Goal: Task Accomplishment & Management: Complete application form

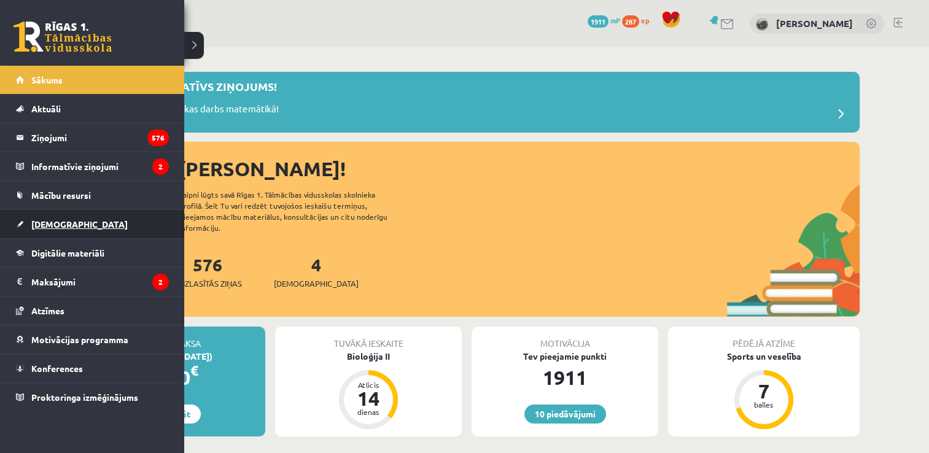
click at [80, 218] on link "[DEMOGRAPHIC_DATA]" at bounding box center [92, 224] width 153 height 28
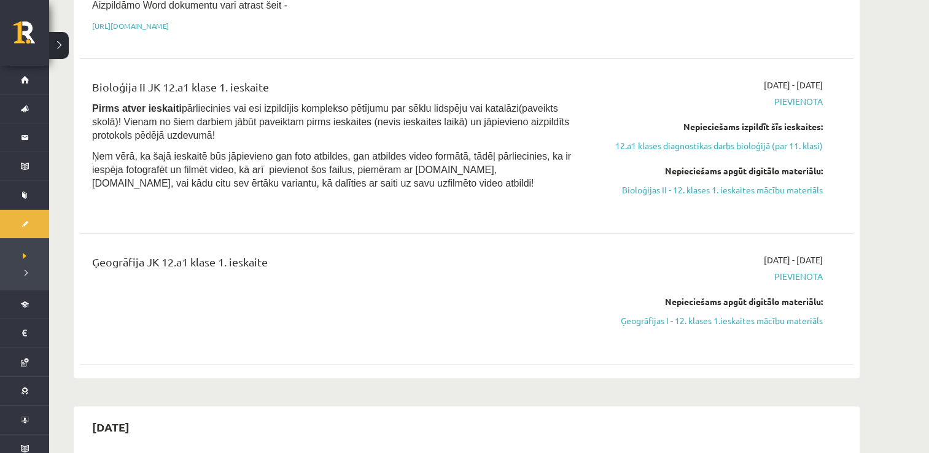
scroll to position [363, 0]
click at [757, 316] on link "Ģeogrāfijas I - 12. klases 1.ieskaites mācību materiāls" at bounding box center [706, 320] width 231 height 13
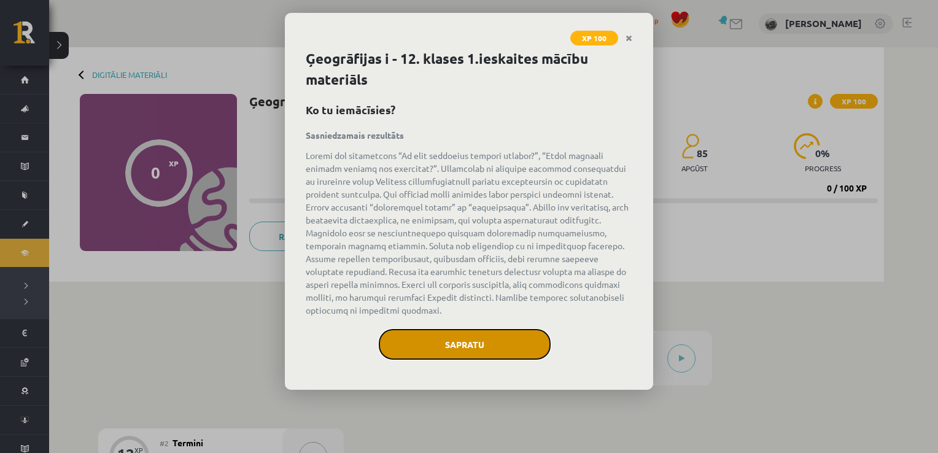
click at [459, 354] on button "Sapratu" at bounding box center [465, 344] width 172 height 31
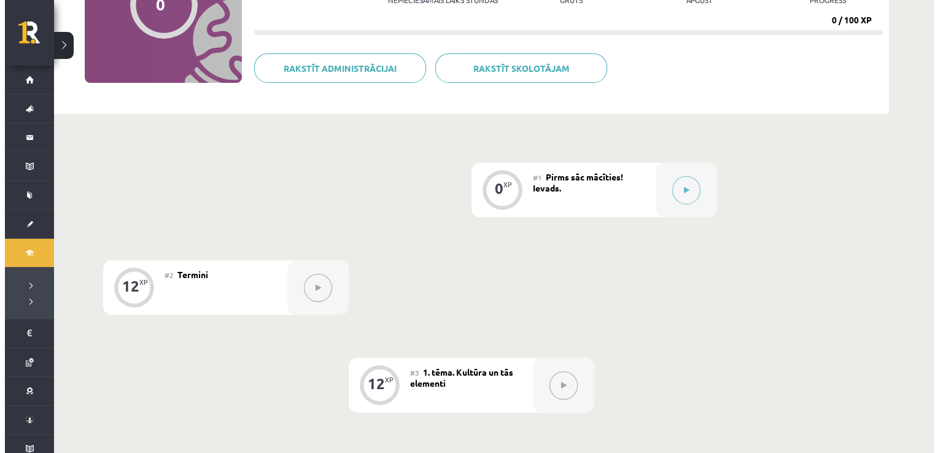
scroll to position [169, 0]
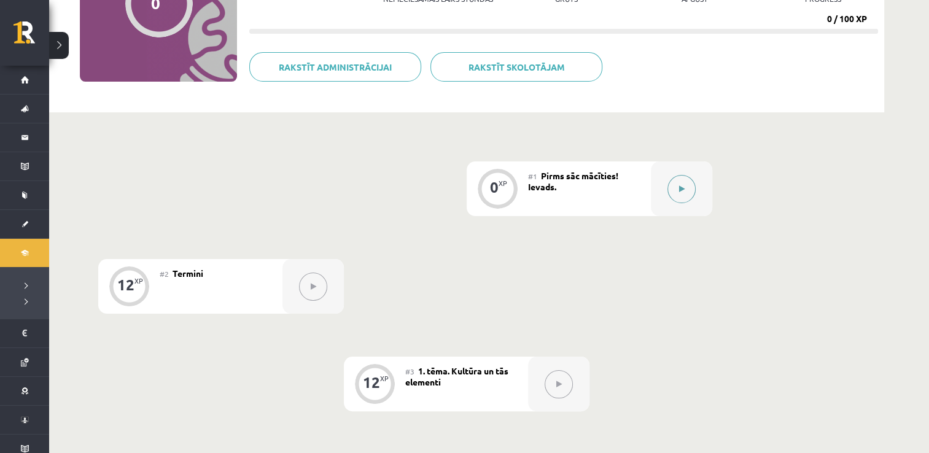
click at [679, 182] on button at bounding box center [681, 189] width 28 height 28
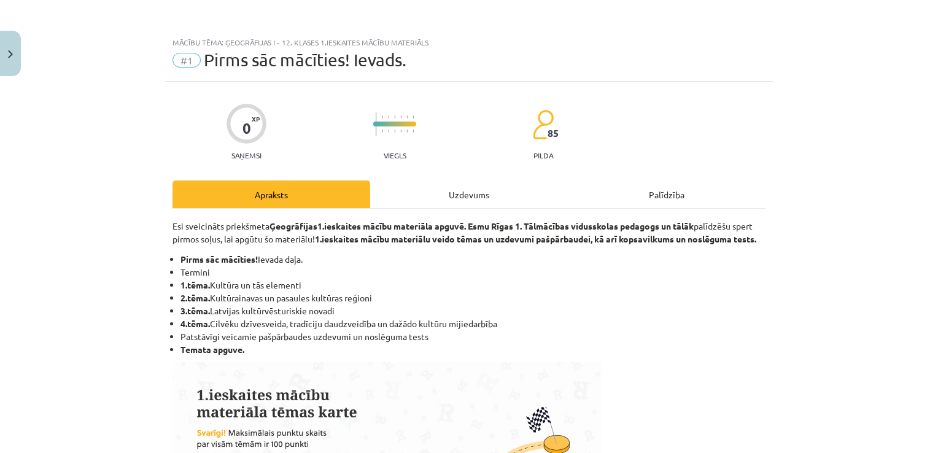
click at [466, 193] on div "Uzdevums" at bounding box center [469, 194] width 198 height 28
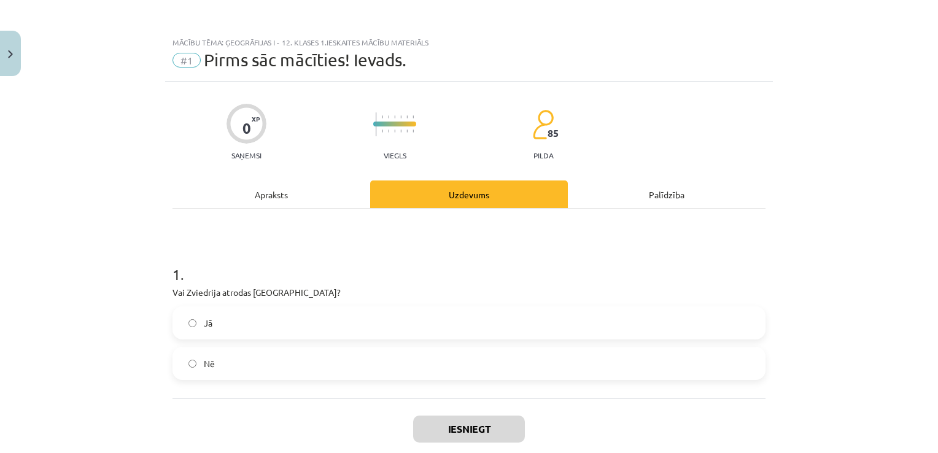
scroll to position [31, 0]
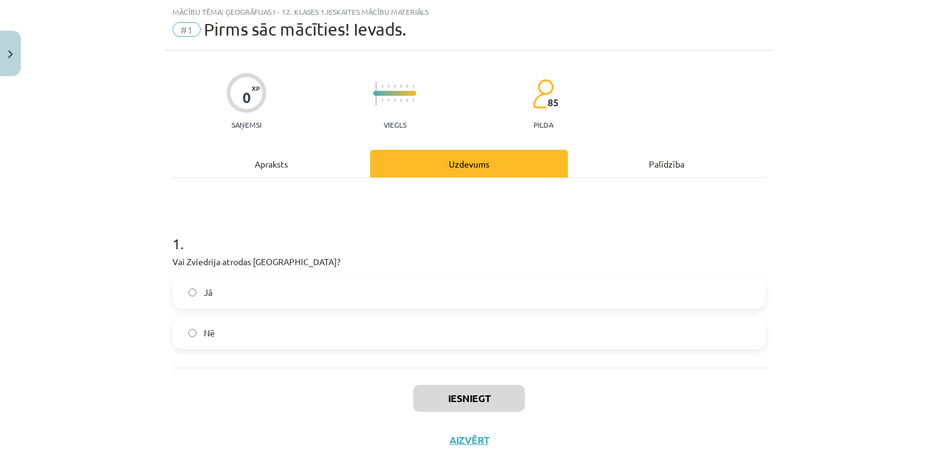
click at [399, 292] on label "Jā" at bounding box center [469, 292] width 590 height 31
click at [452, 390] on button "Iesniegt" at bounding box center [469, 398] width 112 height 27
click at [460, 441] on button "Nākamā nodarbība" at bounding box center [469, 448] width 120 height 28
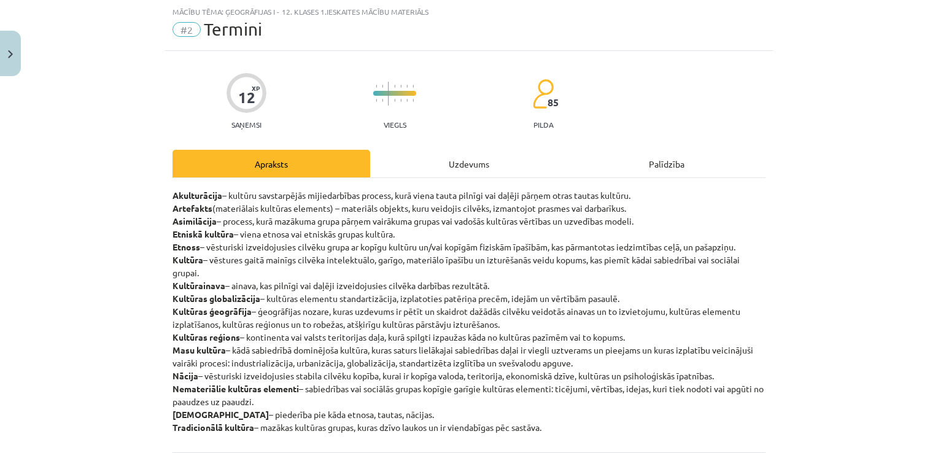
click at [425, 168] on div "Uzdevums" at bounding box center [469, 164] width 198 height 28
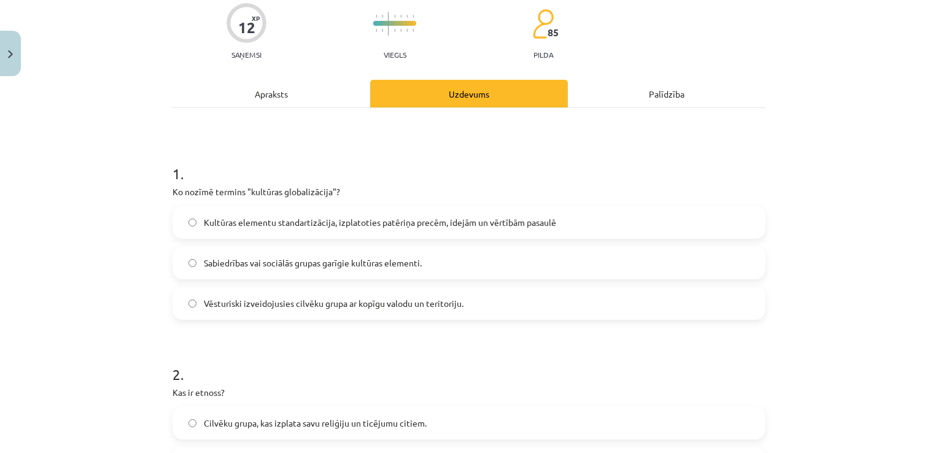
scroll to position [102, 0]
click at [411, 225] on span "Kultūras elementu standartizācija, izplatoties patēriņa precēm, idejām un vērtī…" at bounding box center [380, 221] width 352 height 13
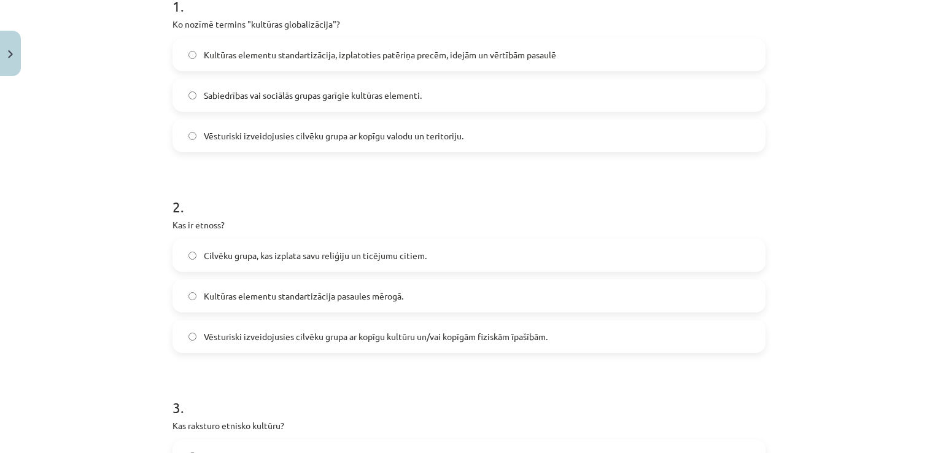
scroll to position [276, 0]
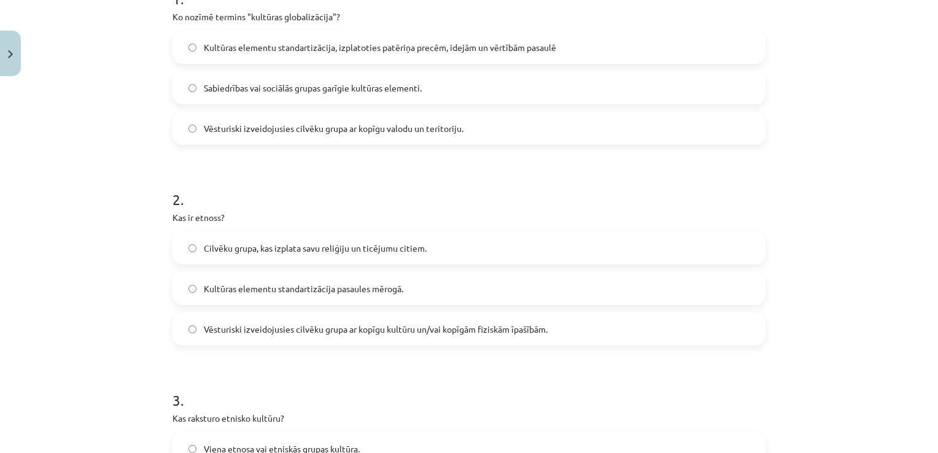
click at [400, 333] on span "Vēsturiski izveidojusies cilvēku grupa ar kopīgu kultūru un/vai kopīgām fiziskā…" at bounding box center [376, 329] width 344 height 13
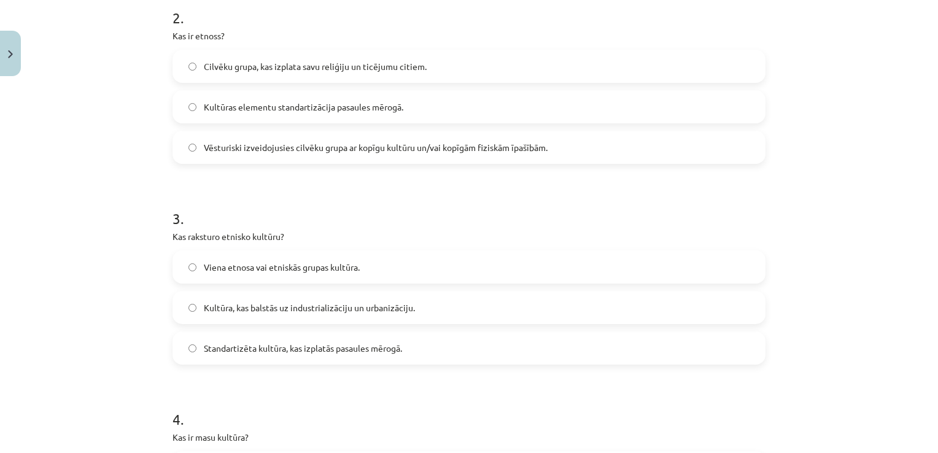
scroll to position [479, 0]
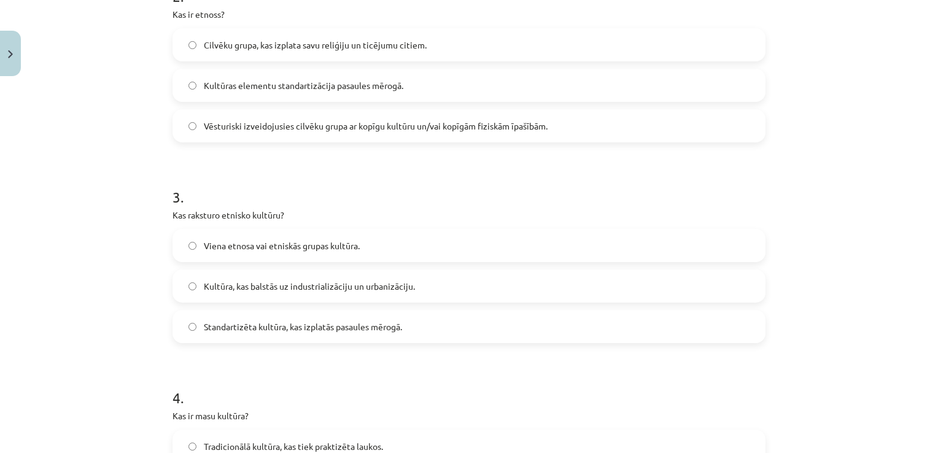
click at [324, 233] on label "Viena etnosa vai etniskās grupas kultūra." at bounding box center [469, 245] width 590 height 31
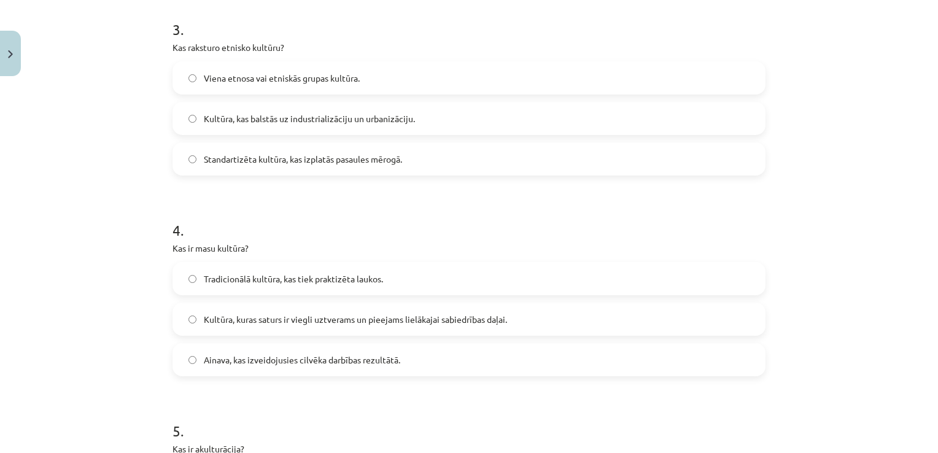
scroll to position [647, 0]
click at [425, 321] on span "Kultūra, kuras saturs ir viegli uztverams un pieejams lielākajai sabiedrības da…" at bounding box center [355, 318] width 303 height 13
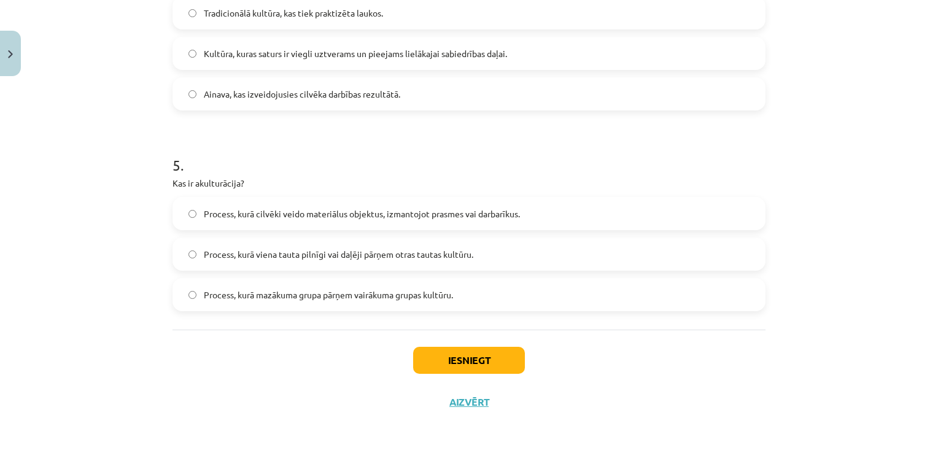
click at [392, 249] on span "Process, kurā viena tauta pilnīgi vai daļēji pārņem otras tautas kultūru." at bounding box center [338, 254] width 269 height 13
click at [457, 362] on button "Iesniegt" at bounding box center [469, 360] width 112 height 27
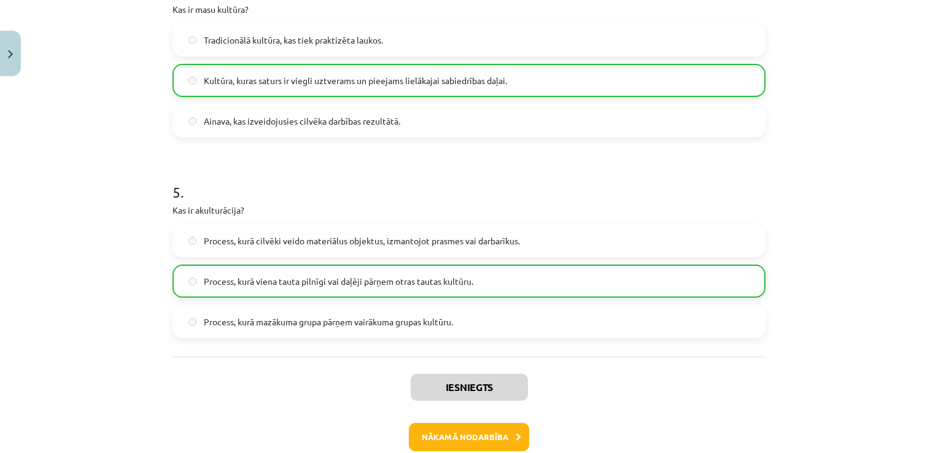
scroll to position [886, 0]
click at [451, 441] on button "Nākamā nodarbība" at bounding box center [469, 436] width 120 height 28
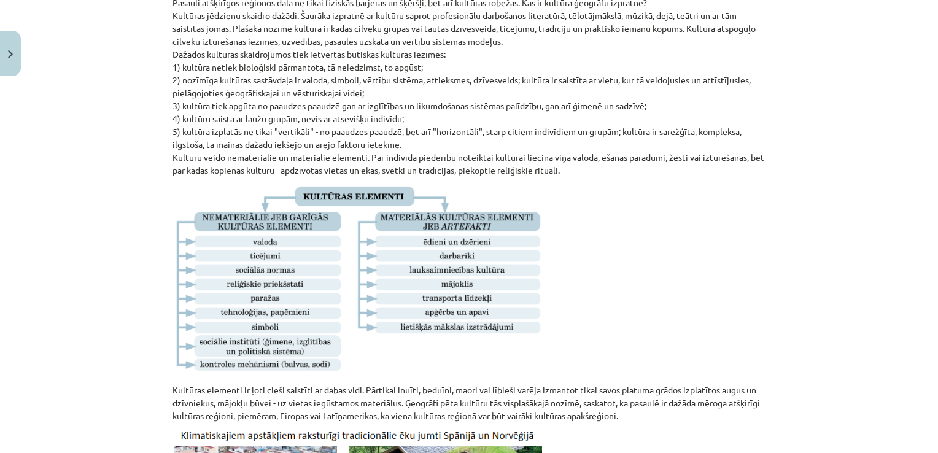
scroll to position [31, 0]
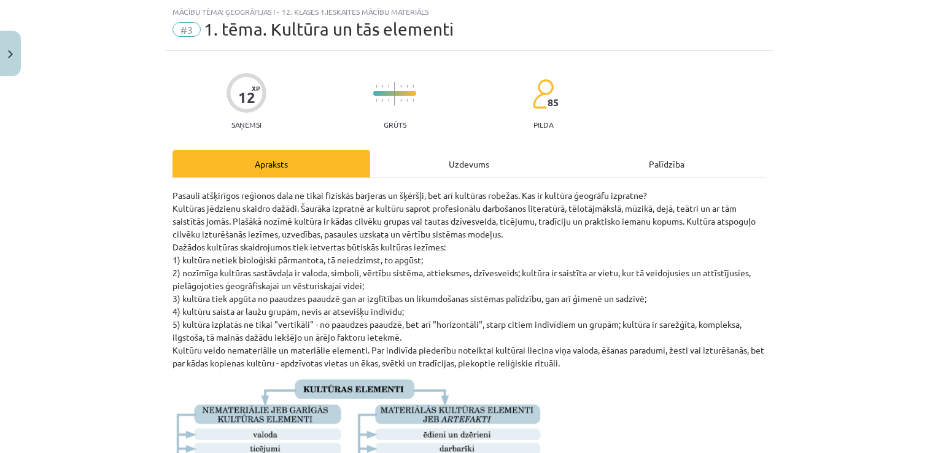
click at [454, 160] on div "Uzdevums" at bounding box center [469, 164] width 198 height 28
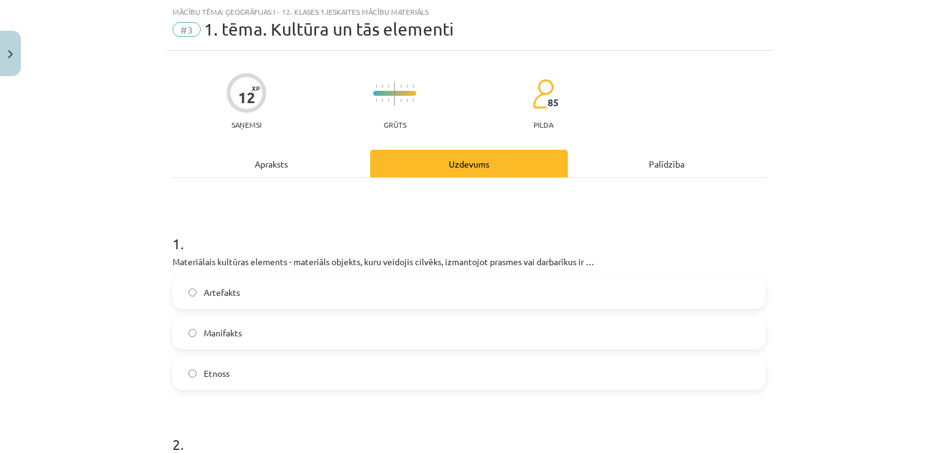
click at [412, 281] on label "Artefakts" at bounding box center [469, 292] width 590 height 31
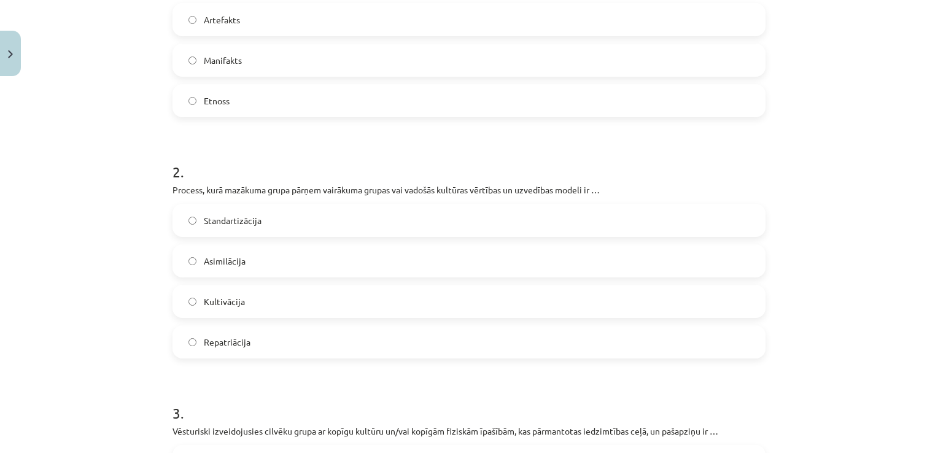
scroll to position [304, 0]
click at [358, 264] on label "Asimilācija" at bounding box center [469, 260] width 590 height 31
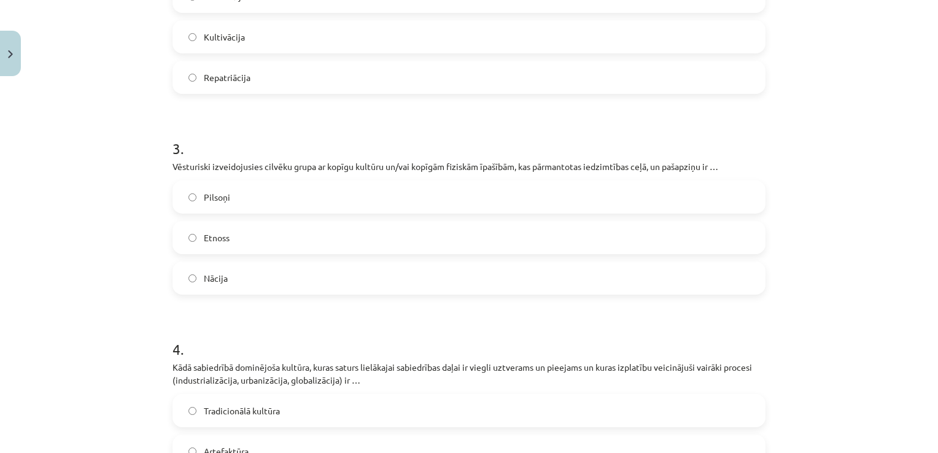
scroll to position [567, 0]
click at [315, 240] on label "Etnoss" at bounding box center [469, 238] width 590 height 31
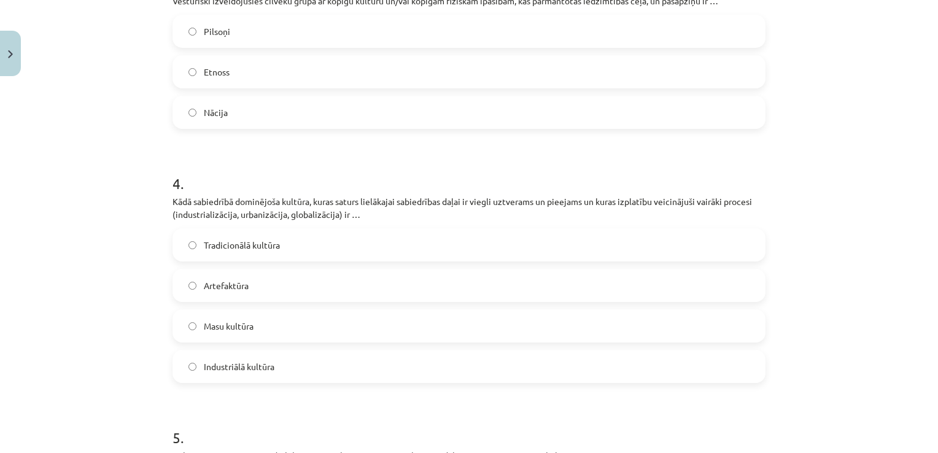
scroll to position [734, 0]
click at [290, 318] on label "Masu kultūra" at bounding box center [469, 325] width 590 height 31
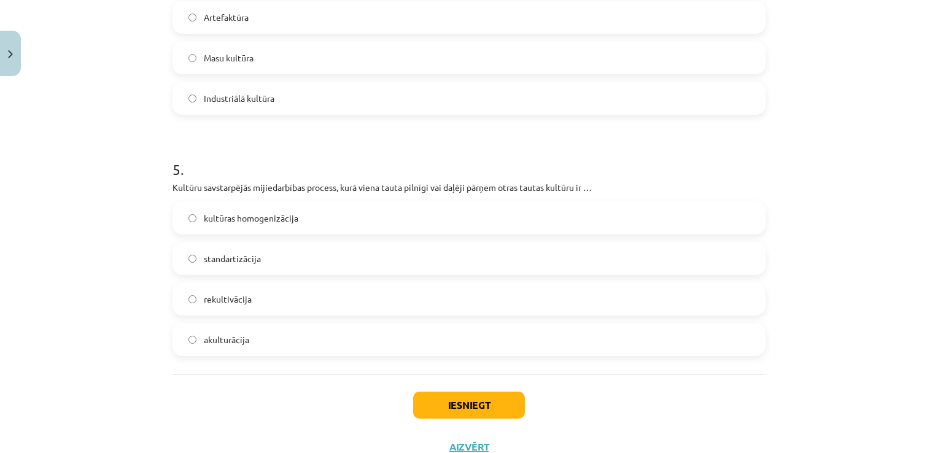
scroll to position [1002, 0]
click at [285, 335] on label "akulturācija" at bounding box center [469, 338] width 590 height 31
click at [435, 401] on button "Iesniegt" at bounding box center [469, 404] width 112 height 27
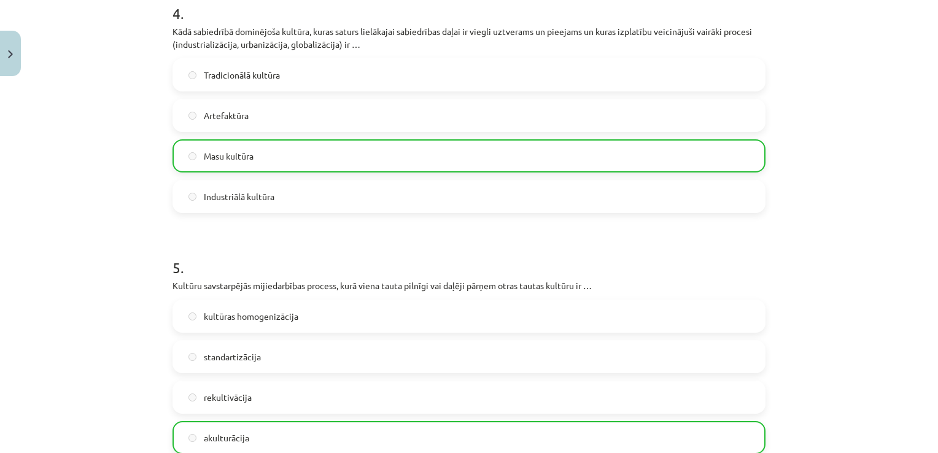
scroll to position [1050, 0]
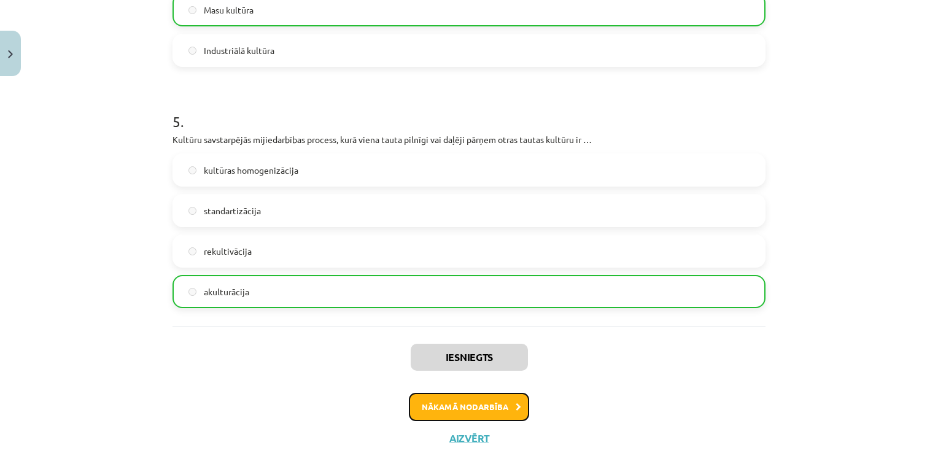
click at [429, 401] on button "Nākamā nodarbība" at bounding box center [469, 407] width 120 height 28
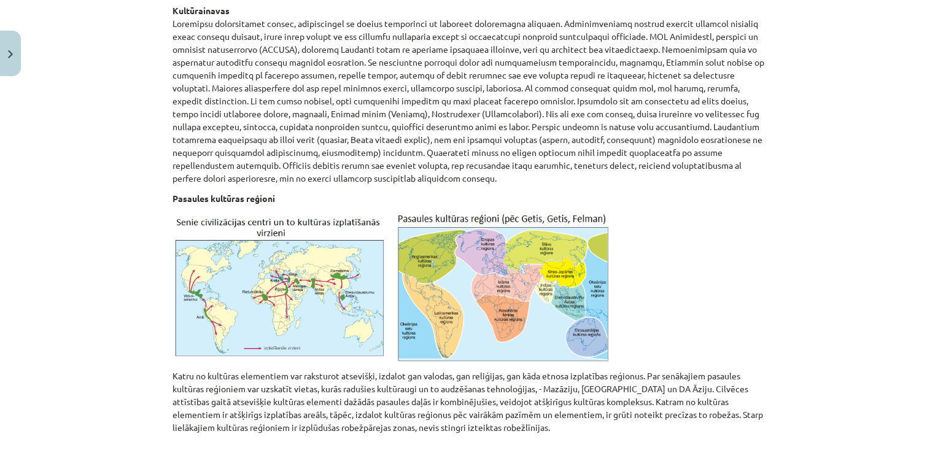
scroll to position [31, 0]
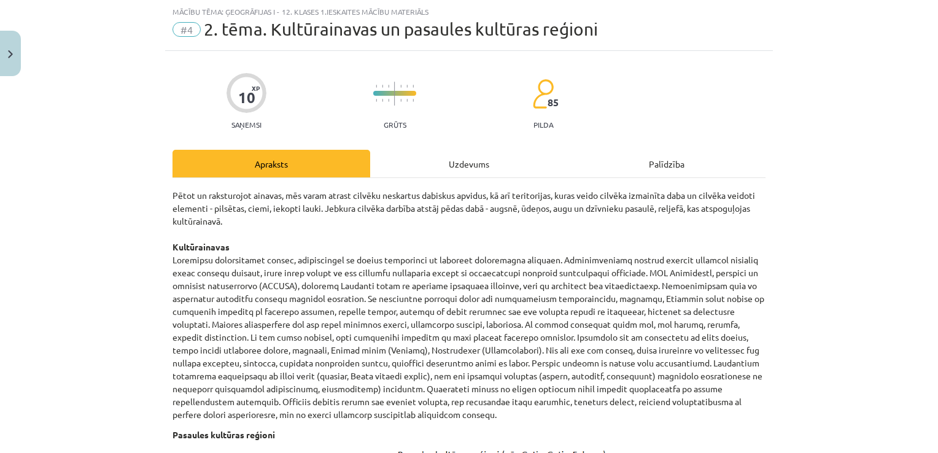
click at [476, 168] on div "Uzdevums" at bounding box center [469, 164] width 198 height 28
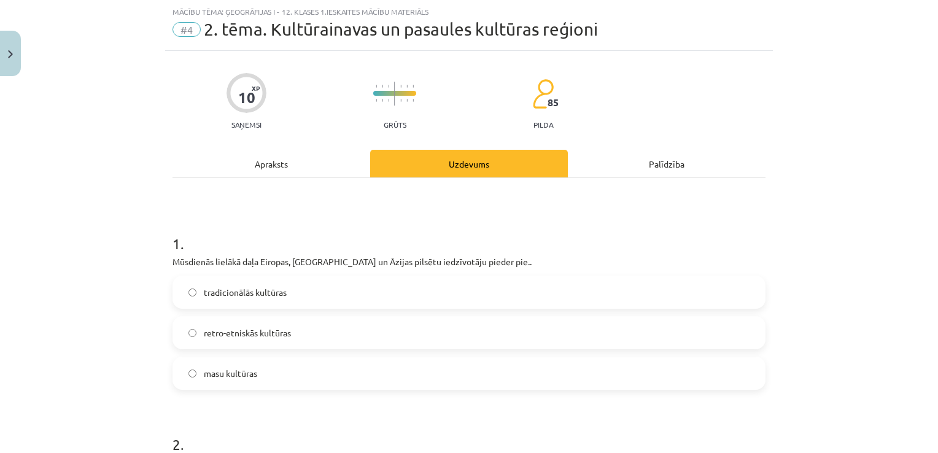
scroll to position [87, 0]
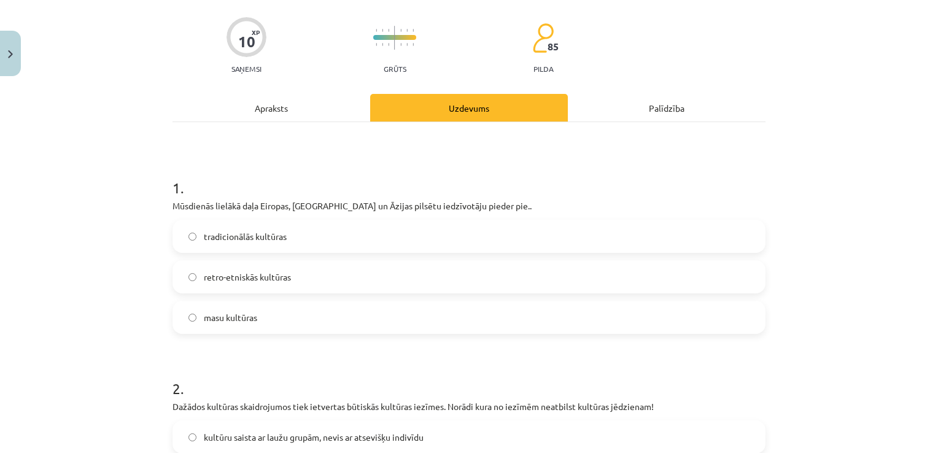
click at [324, 316] on label "masu kultūras" at bounding box center [469, 317] width 590 height 31
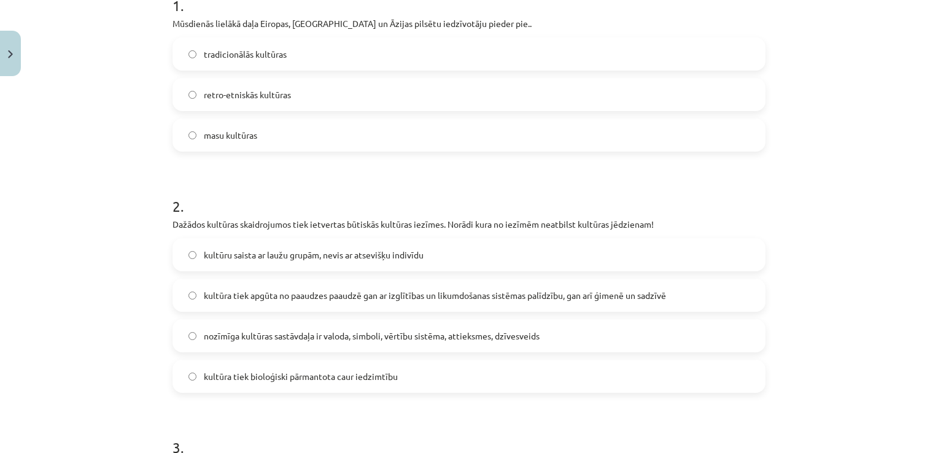
scroll to position [285, 0]
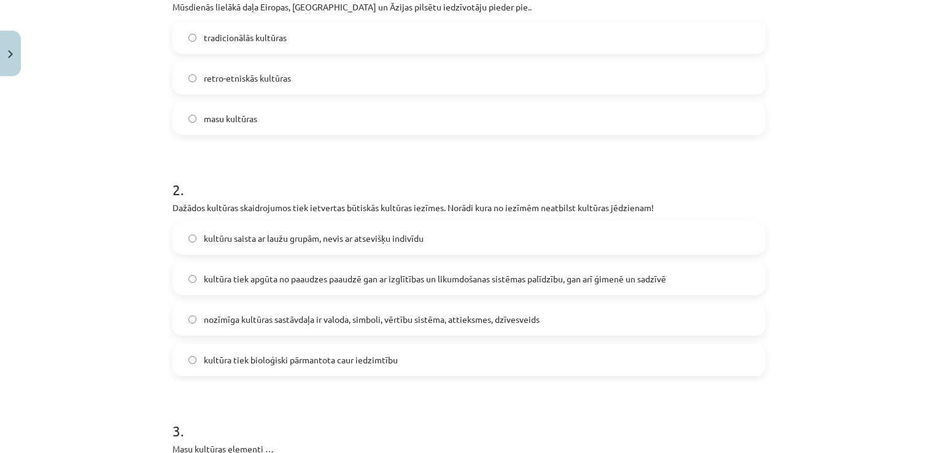
click at [193, 236] on label "kultūru saista ar laužu grupām, nevis ar atsevišķu indivīdu" at bounding box center [469, 238] width 590 height 31
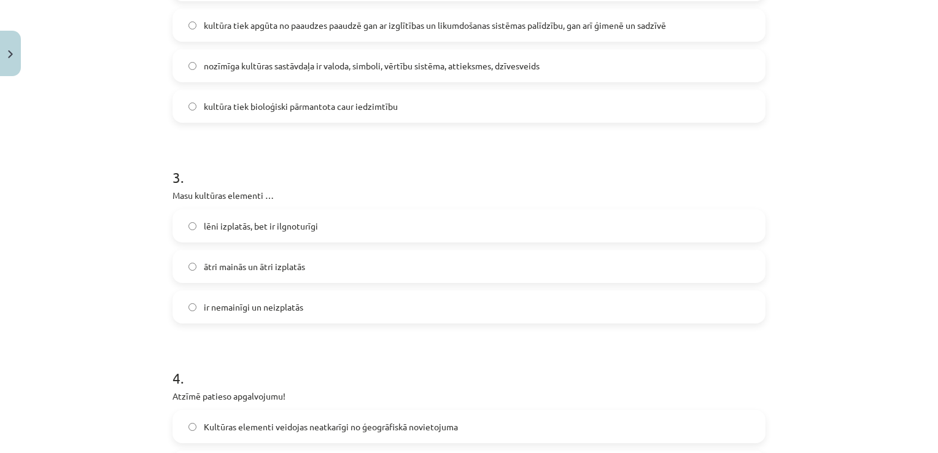
scroll to position [541, 0]
click at [204, 263] on span "ātri mainās un ātri izplatās" at bounding box center [254, 264] width 101 height 13
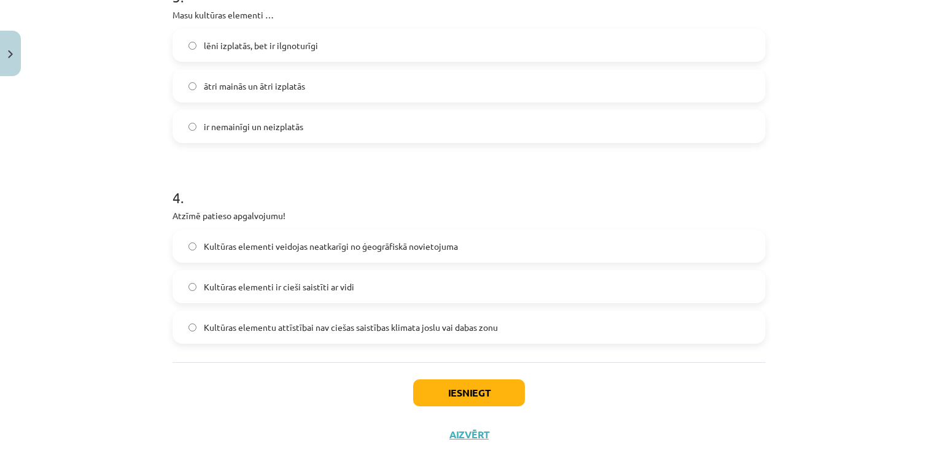
scroll to position [751, 0]
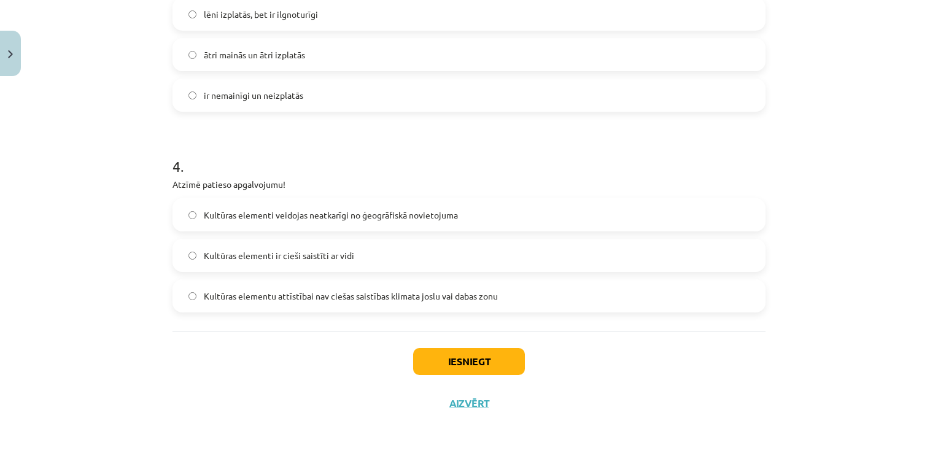
click at [206, 252] on span "Kultūras elementi ir cieši saistīti ar vidi" at bounding box center [279, 255] width 150 height 13
click at [447, 362] on button "Iesniegt" at bounding box center [469, 361] width 112 height 27
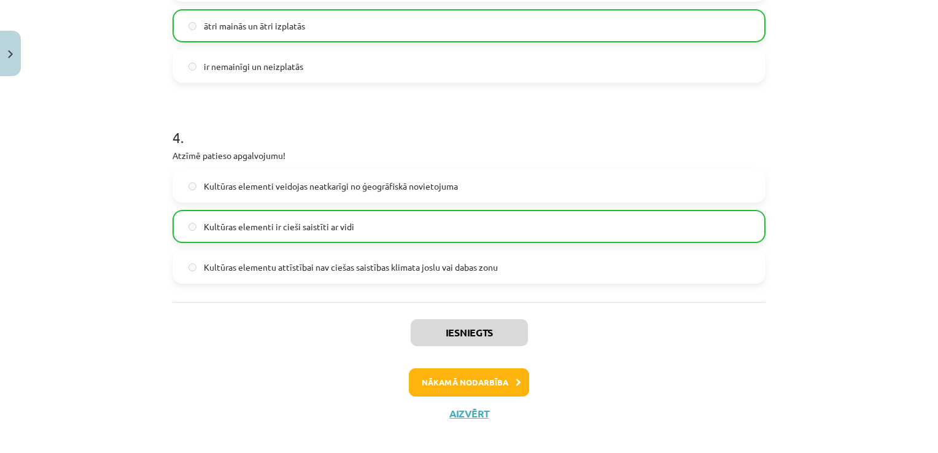
scroll to position [779, 0]
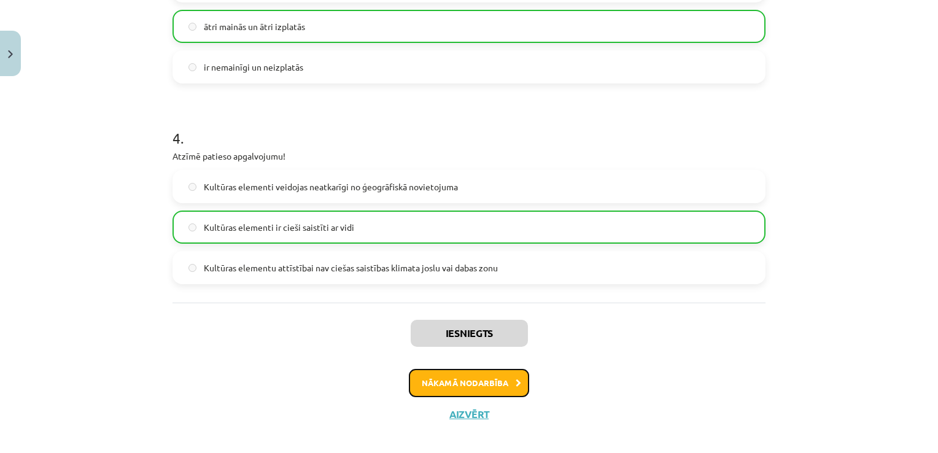
click at [455, 379] on button "Nākamā nodarbība" at bounding box center [469, 383] width 120 height 28
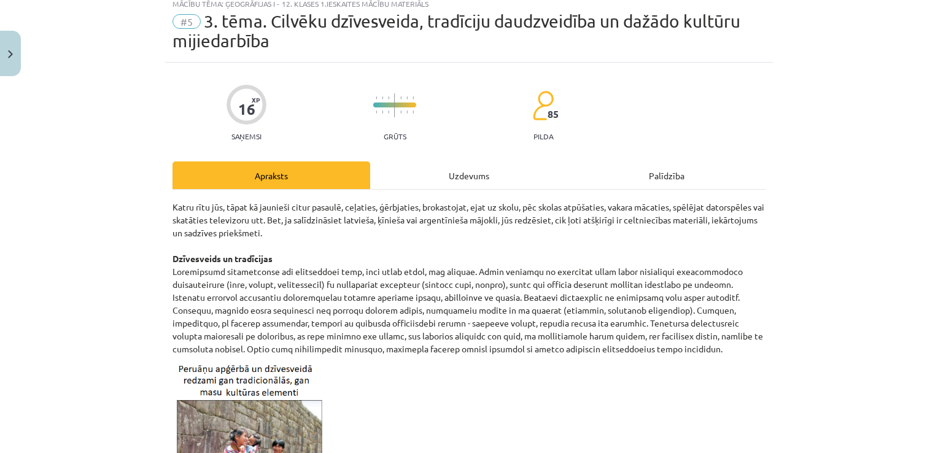
scroll to position [31, 0]
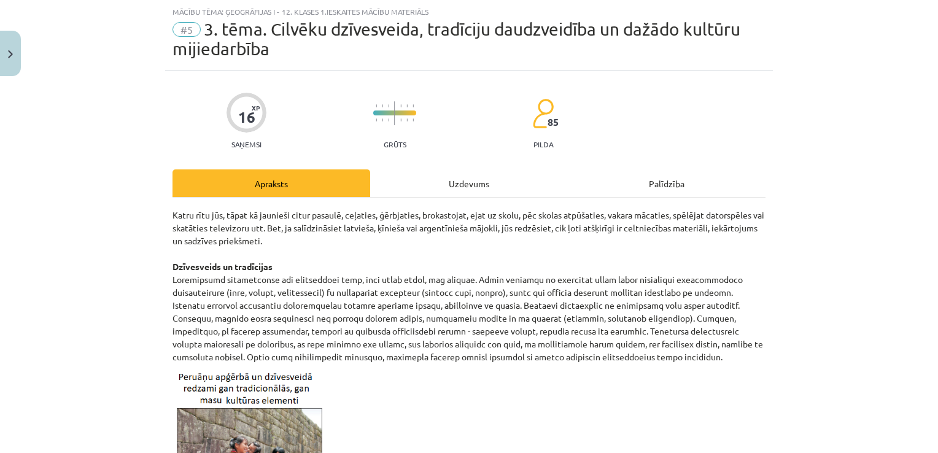
click at [448, 188] on div "Uzdevums" at bounding box center [469, 183] width 198 height 28
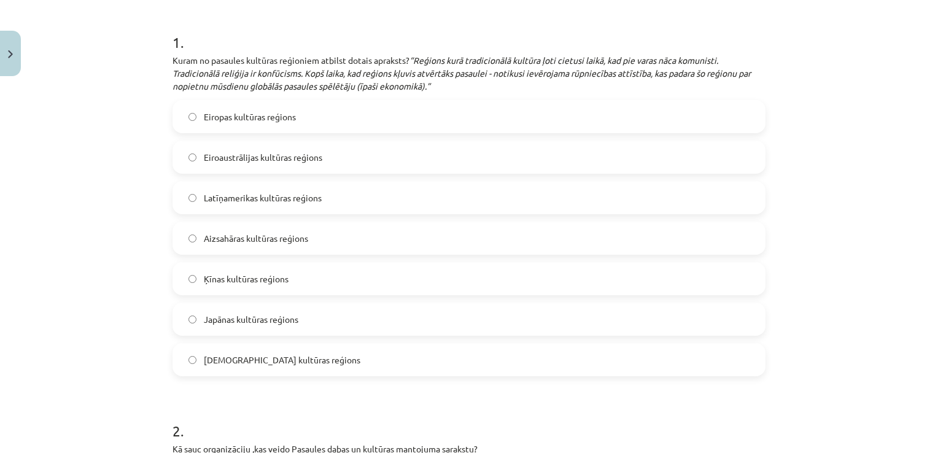
scroll to position [248, 0]
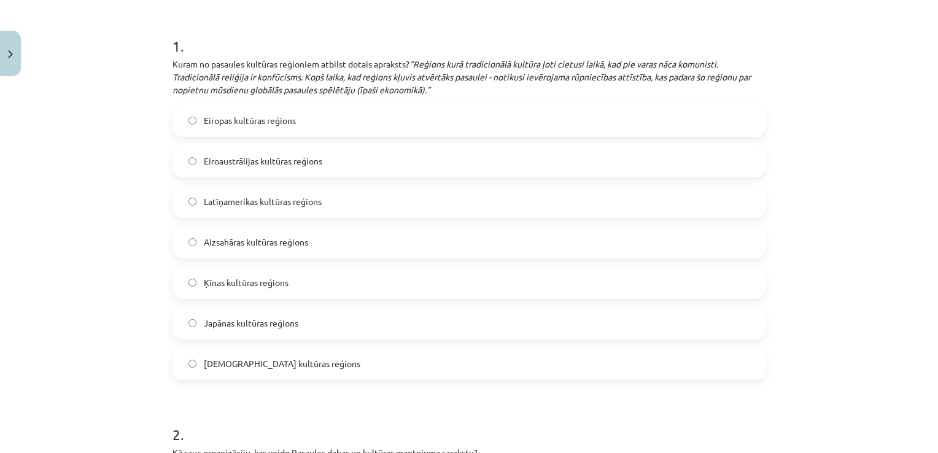
click at [204, 277] on span "Ķīnas kultūras reģions" at bounding box center [246, 282] width 85 height 13
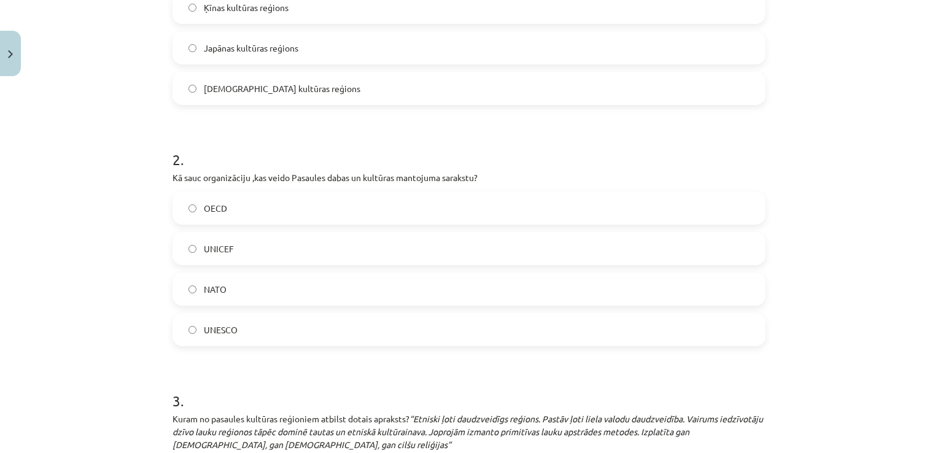
scroll to position [532, 0]
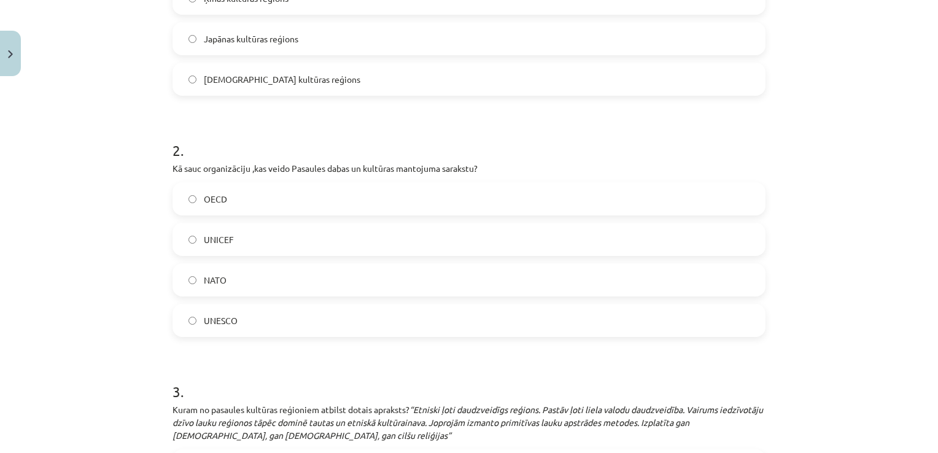
click at [217, 322] on span "UNESCO" at bounding box center [221, 320] width 34 height 13
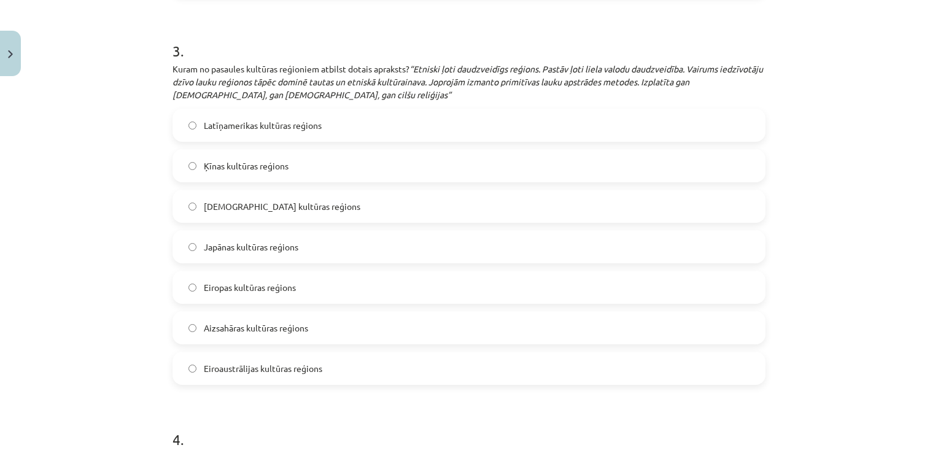
scroll to position [873, 0]
click at [261, 328] on span "Aizsahāras kultūras reģions" at bounding box center [256, 327] width 104 height 13
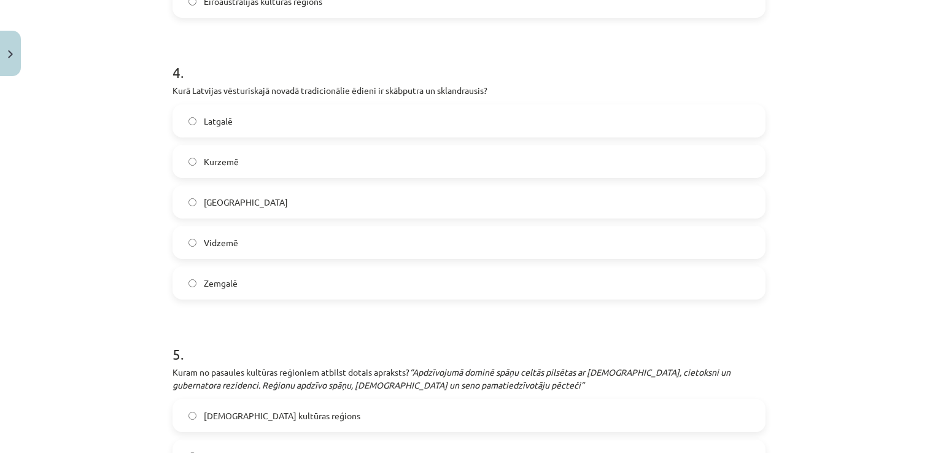
scroll to position [1241, 0]
click at [253, 160] on label "Kurzemē" at bounding box center [469, 160] width 590 height 31
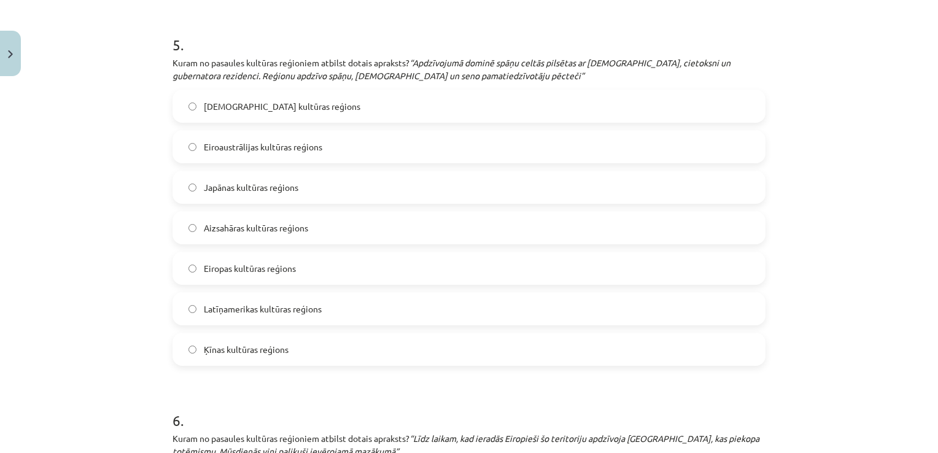
scroll to position [1549, 0]
click at [230, 316] on label "Latīņamerikas kultūras reģions" at bounding box center [469, 309] width 590 height 31
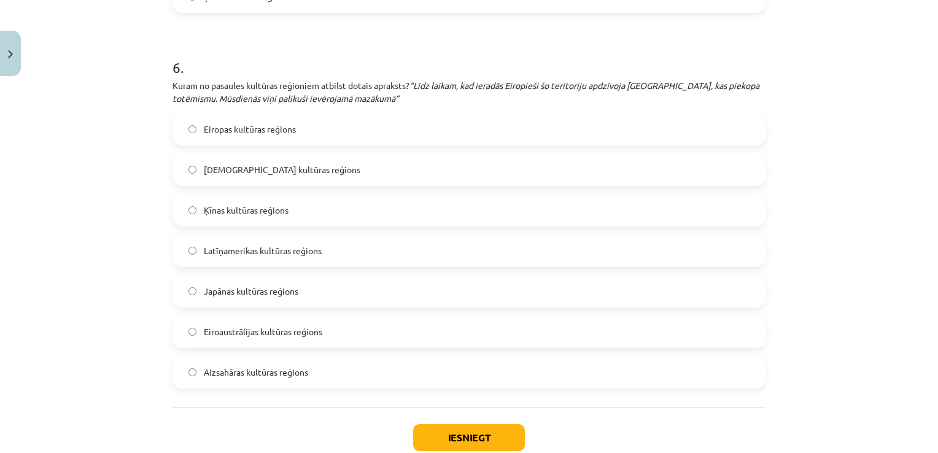
scroll to position [1905, 0]
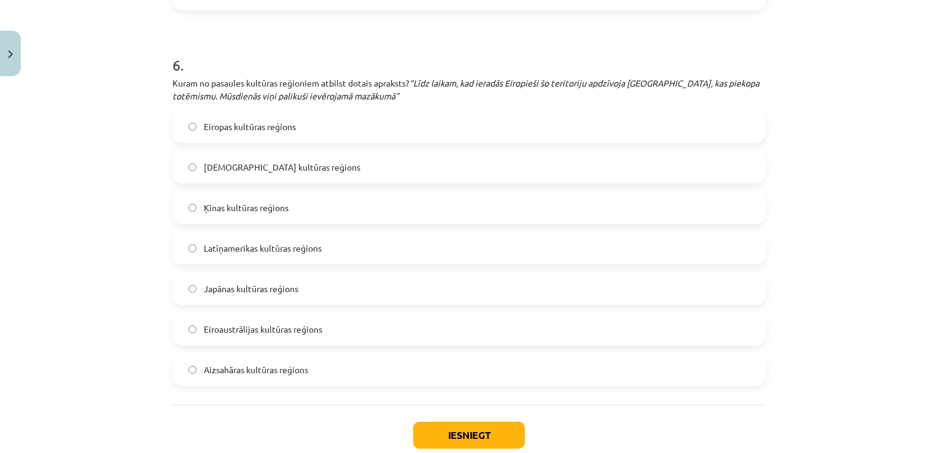
click at [211, 325] on span "Eiroaustrālijas kultūras reģions" at bounding box center [263, 329] width 118 height 13
click at [444, 427] on button "Iesniegt" at bounding box center [469, 435] width 112 height 27
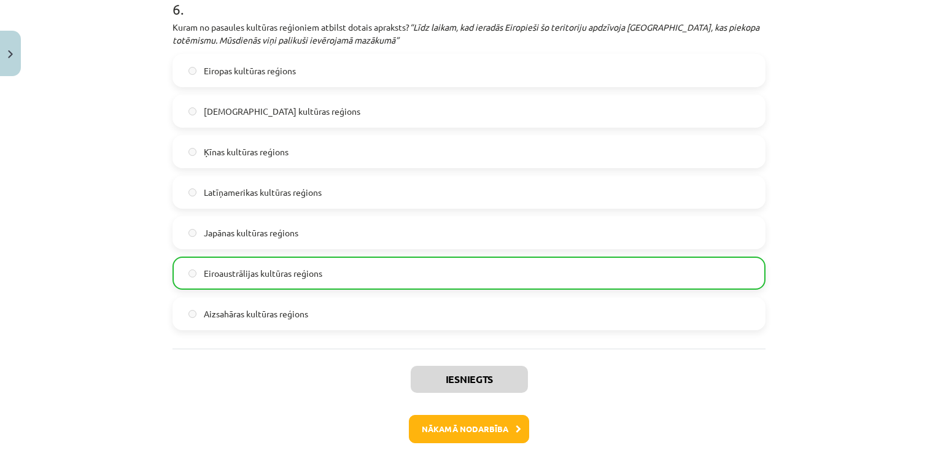
scroll to position [2018, 0]
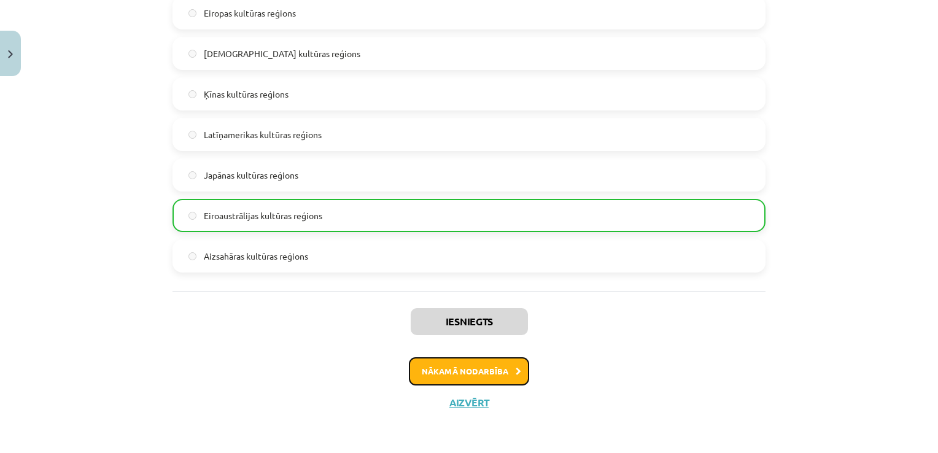
click at [472, 370] on button "Nākamā nodarbība" at bounding box center [469, 371] width 120 height 28
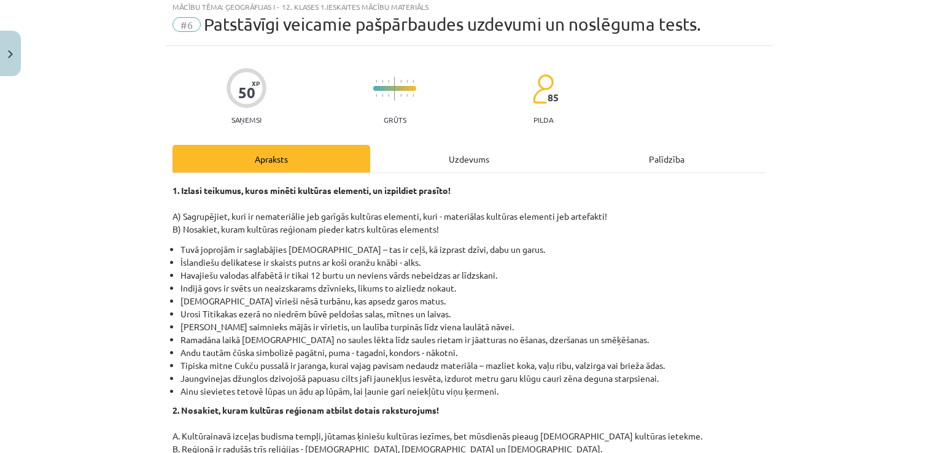
scroll to position [31, 0]
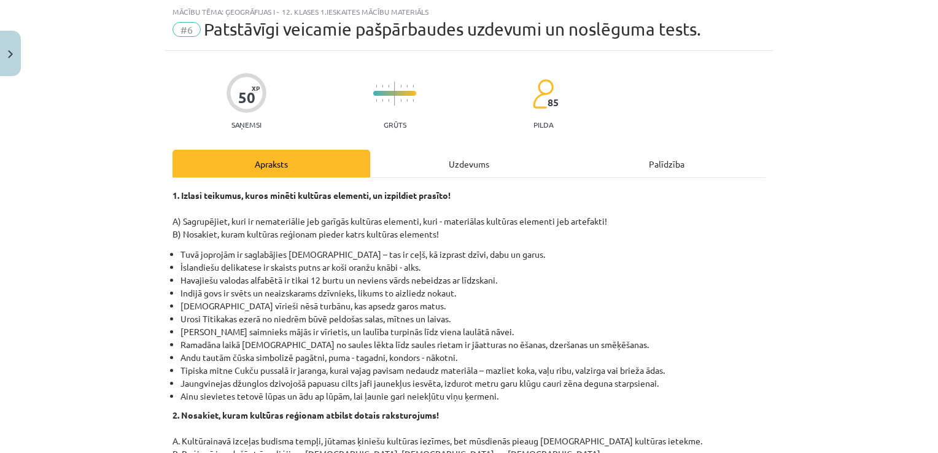
click at [438, 168] on div "Uzdevums" at bounding box center [469, 164] width 198 height 28
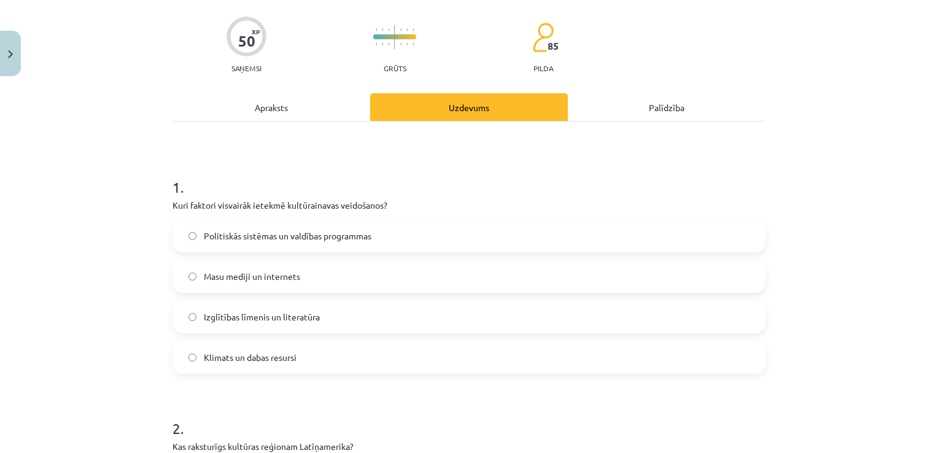
scroll to position [95, 0]
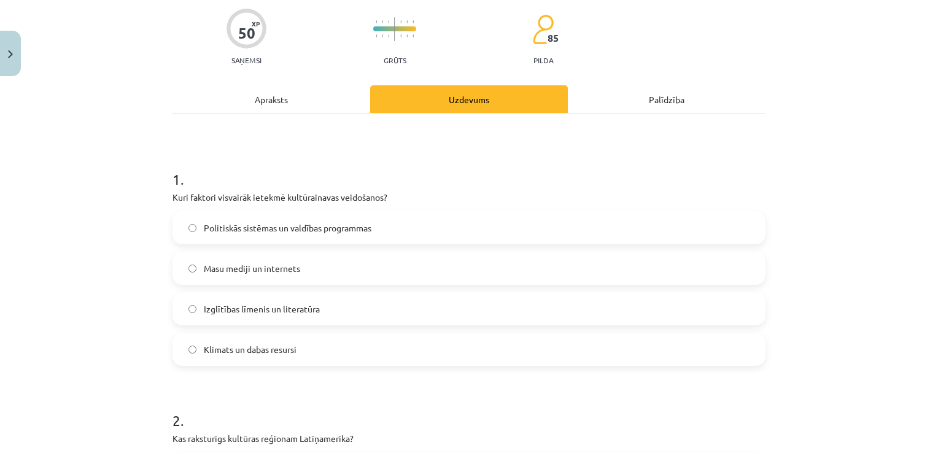
click at [398, 225] on label "Politiskās sistēmas un valdības programmas" at bounding box center [469, 227] width 590 height 31
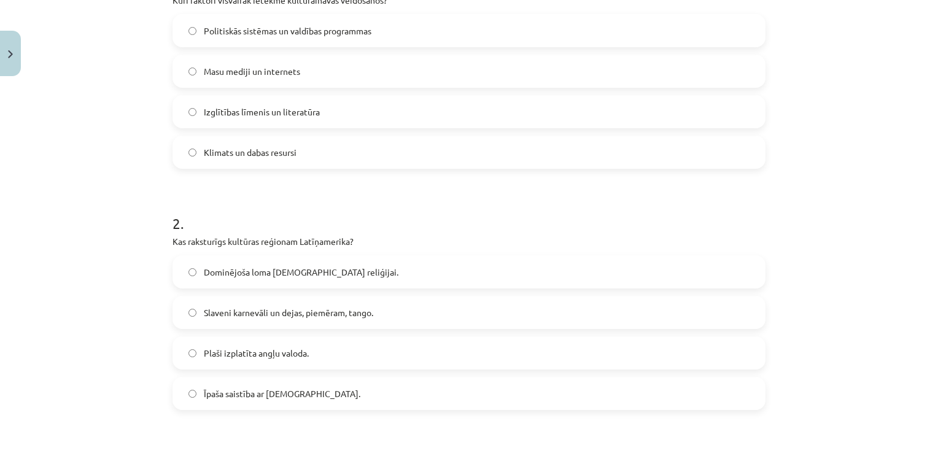
scroll to position [292, 0]
click at [363, 310] on span "Slaveni karnevāli un dejas, piemēram, tango." at bounding box center [288, 313] width 169 height 13
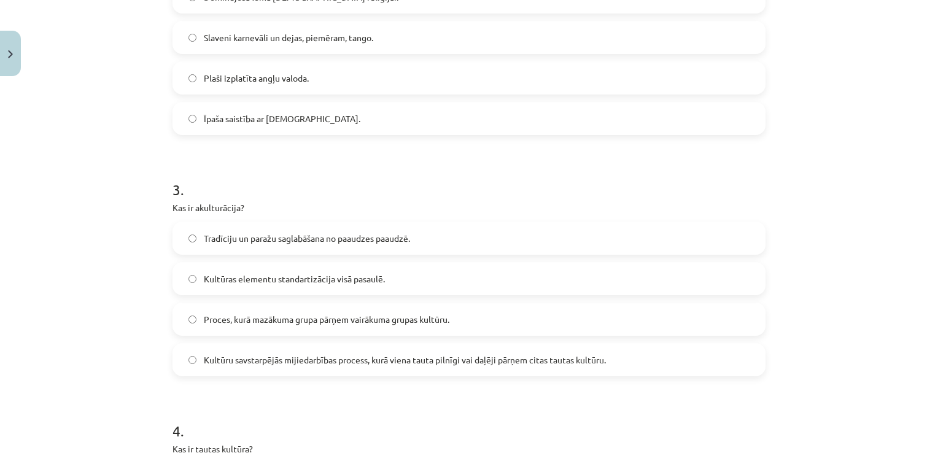
scroll to position [567, 0]
click at [479, 281] on label "Kultūras elementu standartizācija visā pasaulē." at bounding box center [469, 278] width 590 height 31
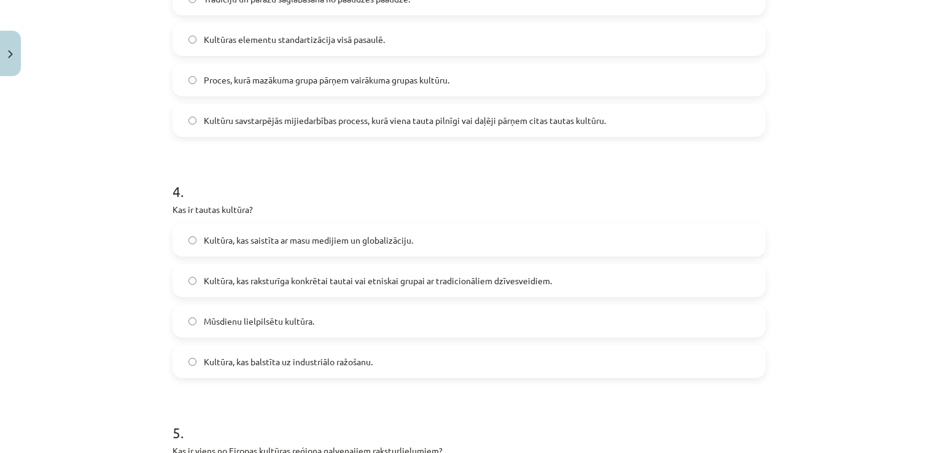
scroll to position [805, 0]
click at [521, 285] on span "Kultūra, kas raksturīga konkrētai tautai vai etniskai grupai ar tradicionāliem …" at bounding box center [378, 282] width 348 height 13
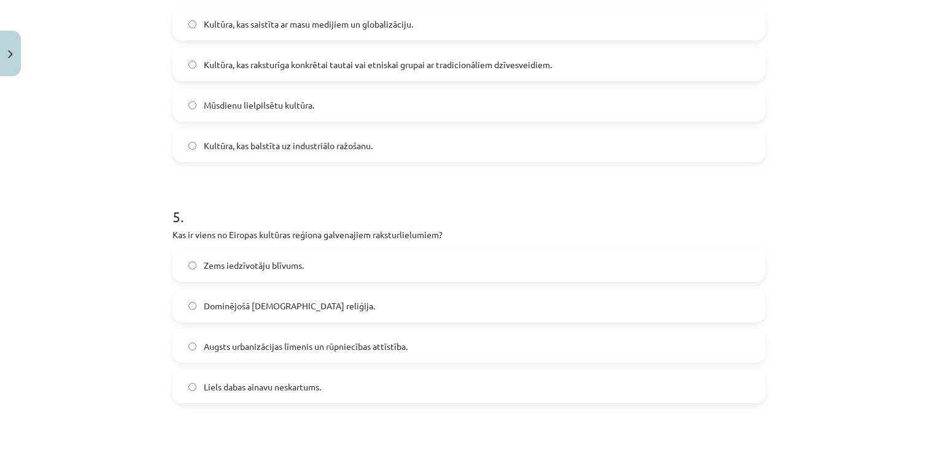
scroll to position [1023, 0]
click at [424, 341] on label "Augsts urbanizācijas līmenis un rūpniecības attīstība." at bounding box center [469, 345] width 590 height 31
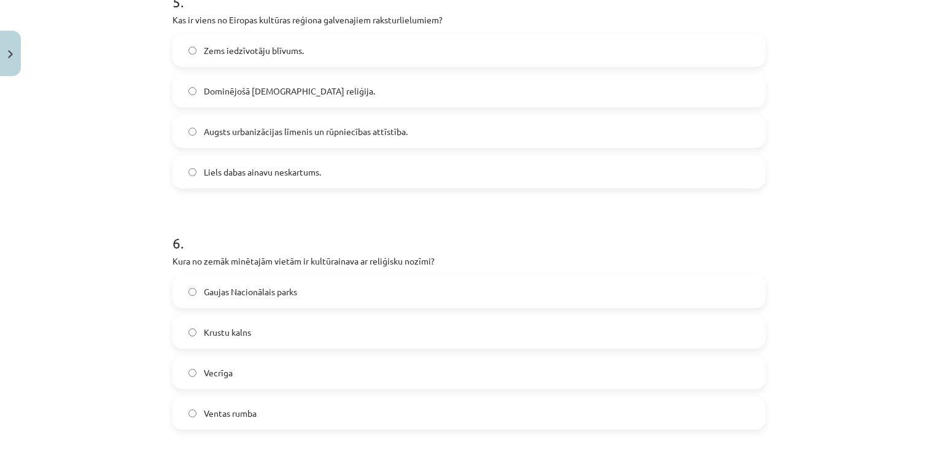
scroll to position [1260, 0]
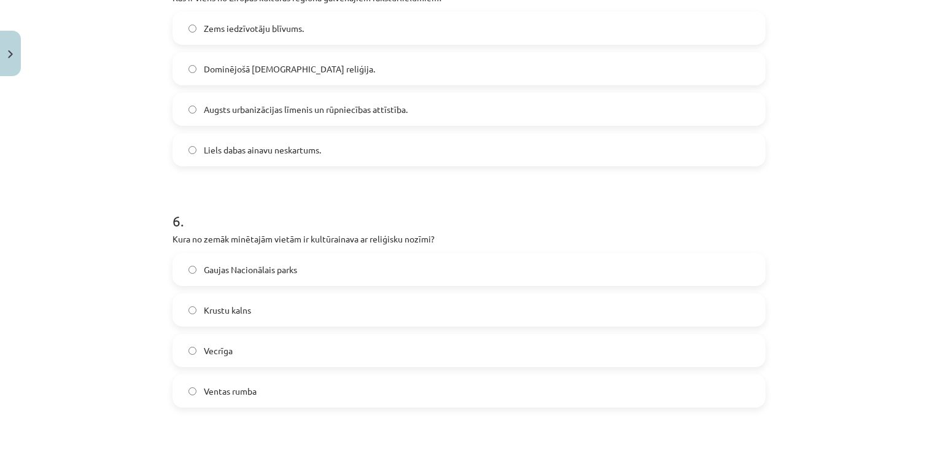
click at [393, 308] on label "Krustu kalns" at bounding box center [469, 310] width 590 height 31
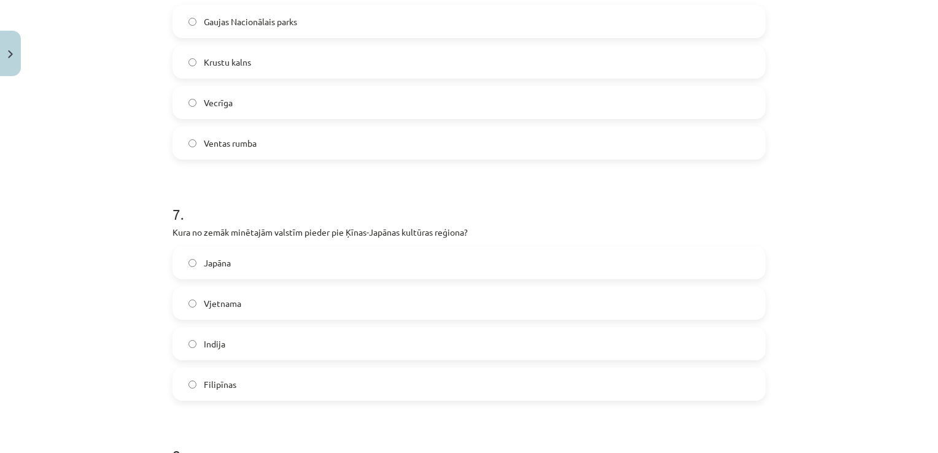
scroll to position [1508, 0]
click at [453, 264] on label "Japāna" at bounding box center [469, 262] width 590 height 31
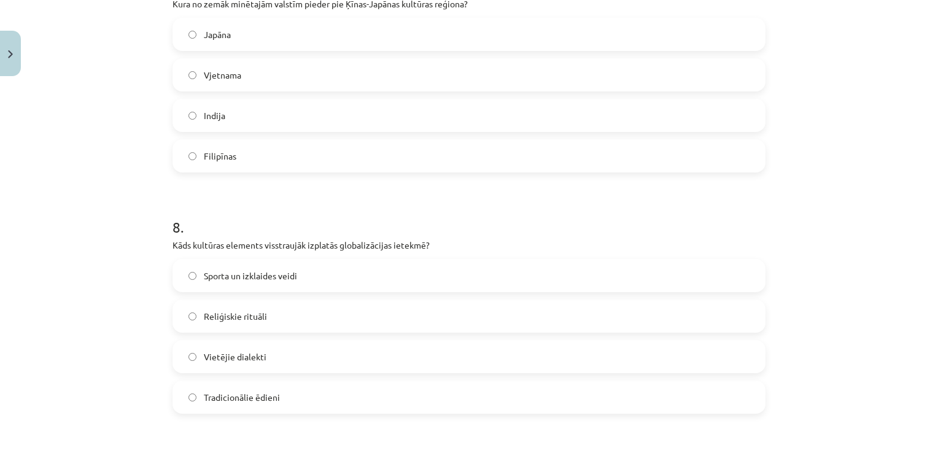
scroll to position [1738, 0]
click at [441, 280] on label "Sporta un izklaides veidi" at bounding box center [469, 273] width 590 height 31
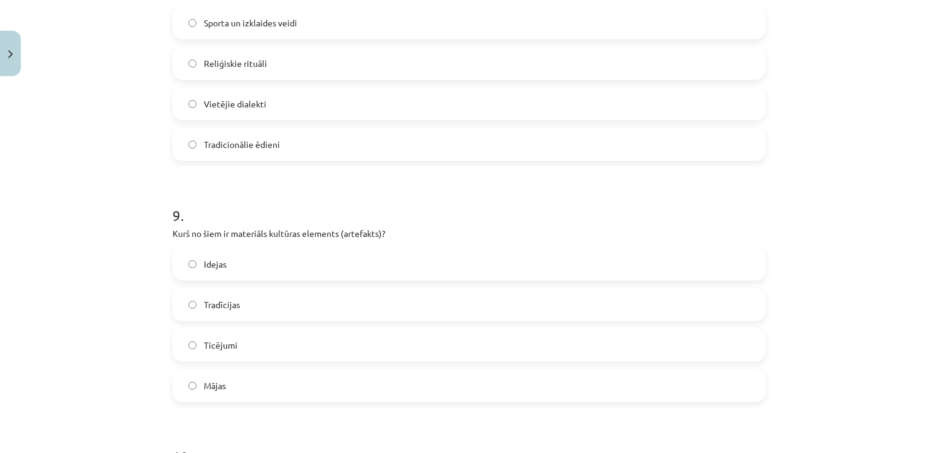
scroll to position [2045, 0]
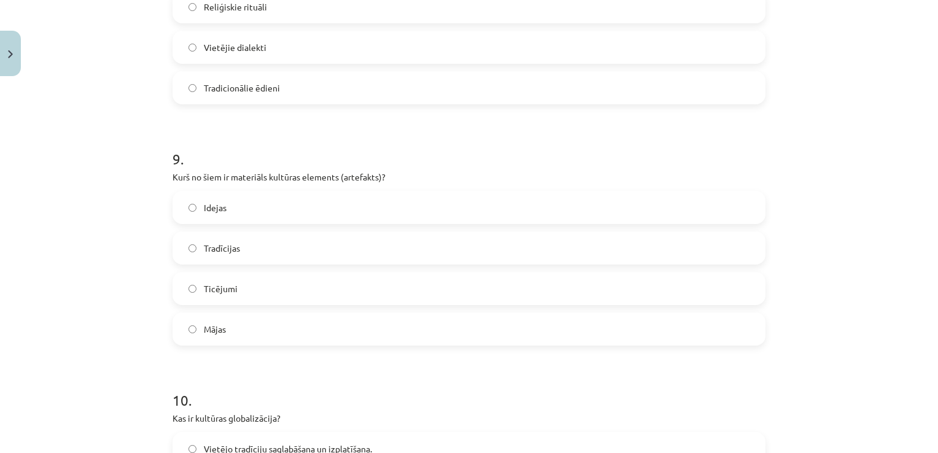
click at [354, 328] on label "Mājas" at bounding box center [469, 329] width 590 height 31
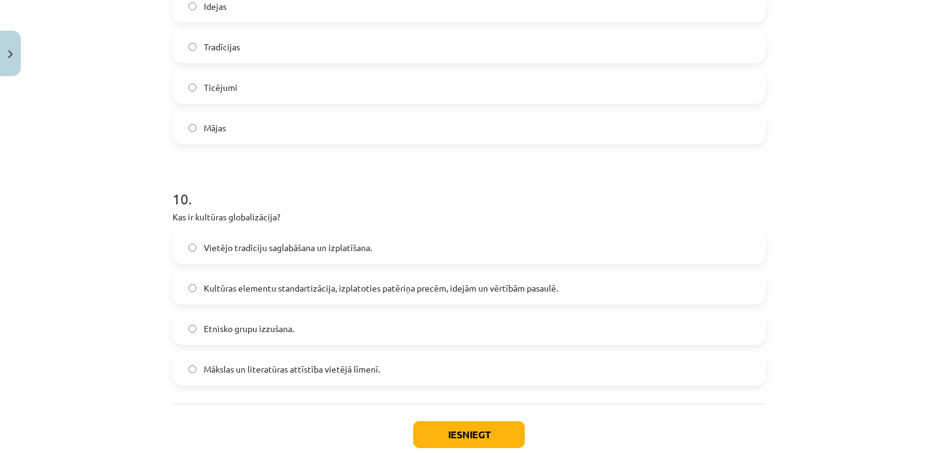
scroll to position [2258, 0]
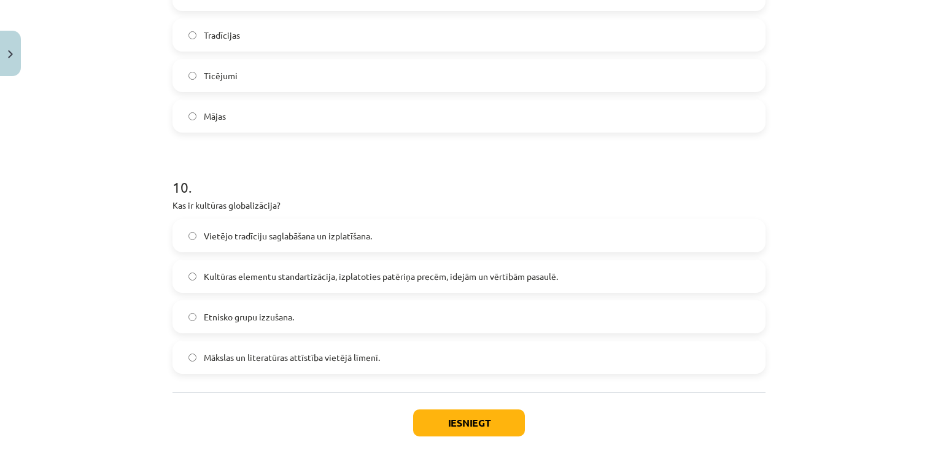
click at [618, 282] on label "Kultūras elementu standartizācija, izplatoties patēriņa precēm, idejām un vērtī…" at bounding box center [469, 276] width 590 height 31
click at [490, 430] on button "Iesniegt" at bounding box center [469, 422] width 112 height 27
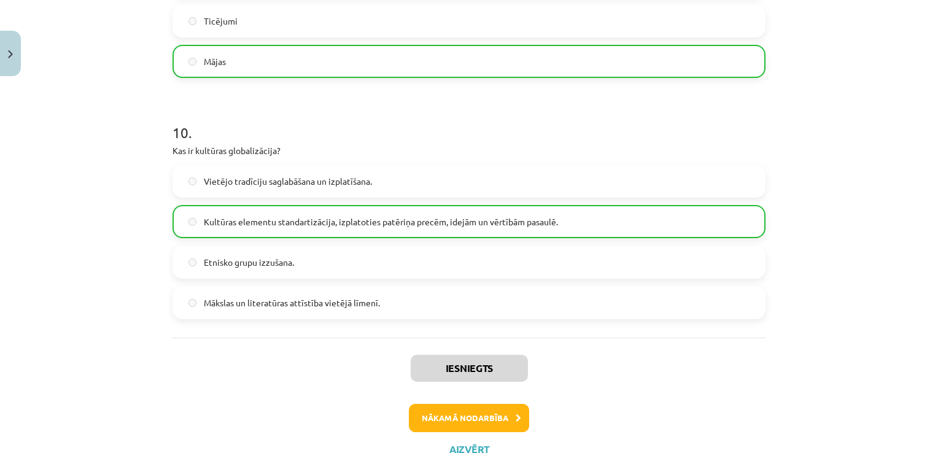
scroll to position [2360, 0]
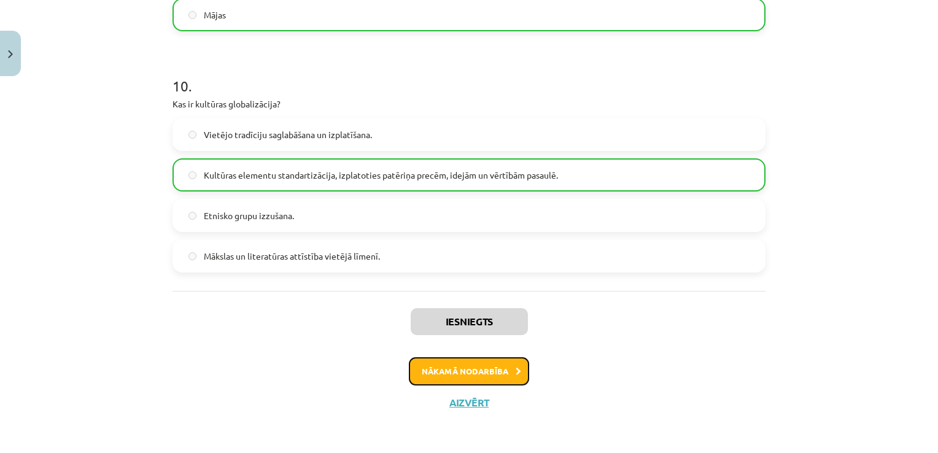
click at [467, 366] on button "Nākamā nodarbība" at bounding box center [469, 371] width 120 height 28
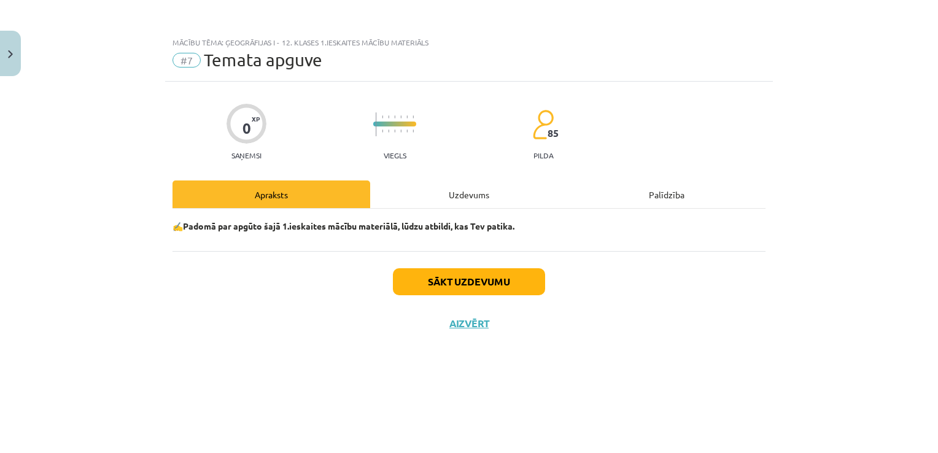
click at [461, 197] on div "Uzdevums" at bounding box center [469, 194] width 198 height 28
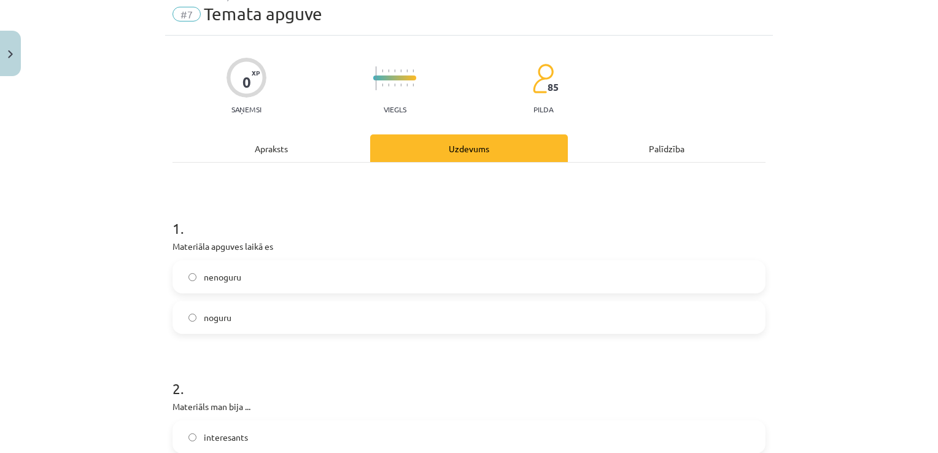
scroll to position [47, 0]
click at [381, 325] on label "noguru" at bounding box center [469, 316] width 590 height 31
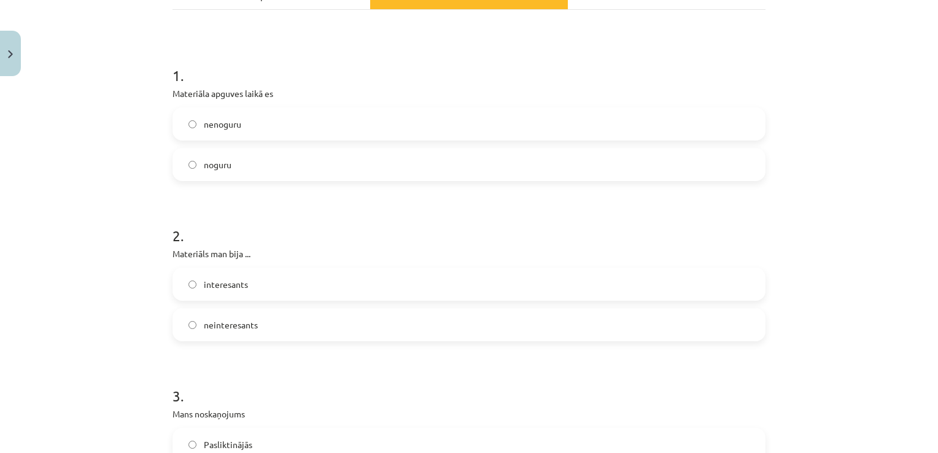
scroll to position [200, 0]
click at [312, 284] on label "interesants" at bounding box center [469, 283] width 590 height 31
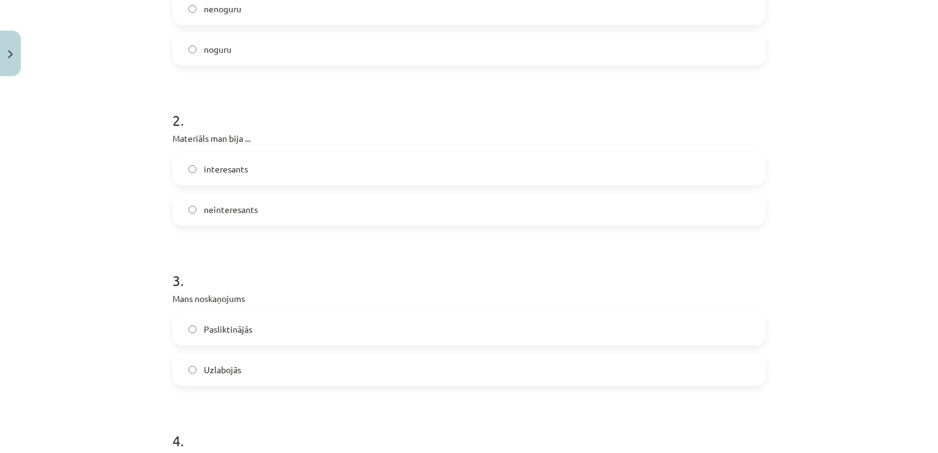
scroll to position [326, 0]
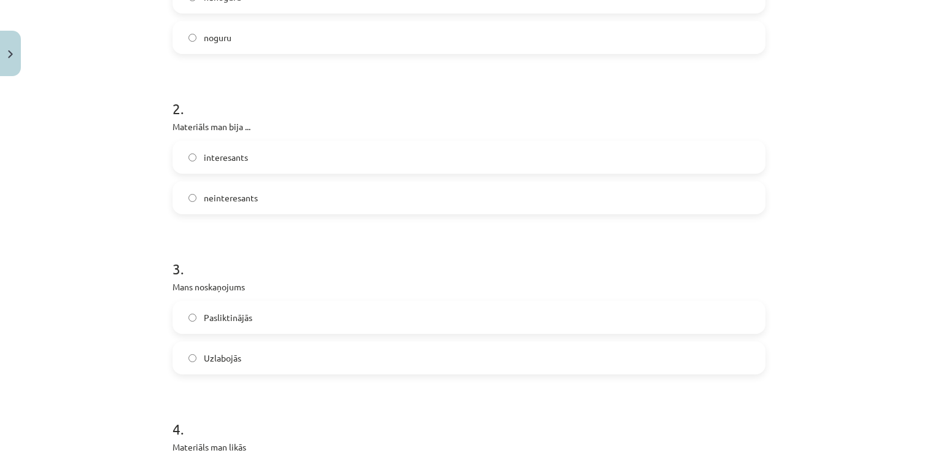
click at [295, 360] on label "Uzlabojās" at bounding box center [469, 358] width 590 height 31
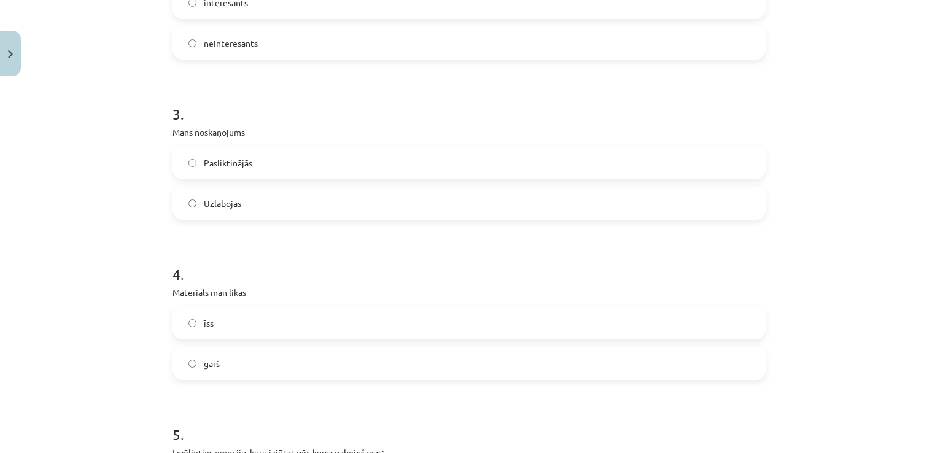
scroll to position [481, 0]
click at [264, 365] on label "garš" at bounding box center [469, 362] width 590 height 31
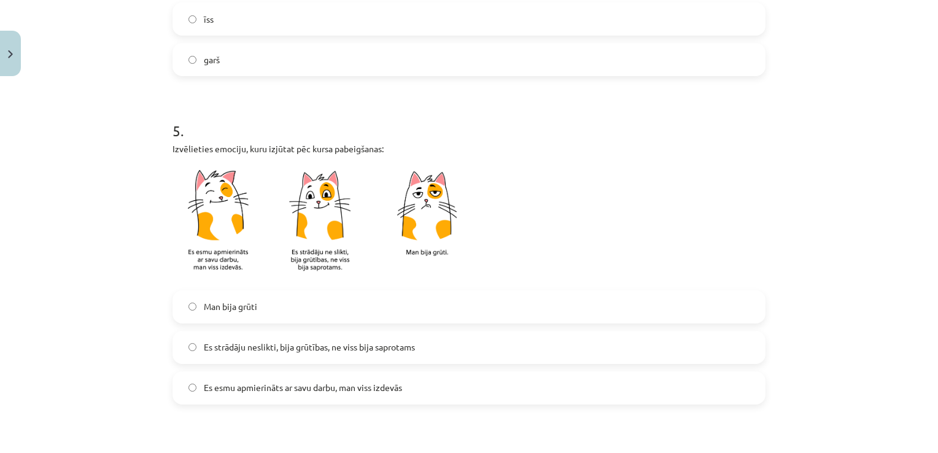
scroll to position [785, 0]
click at [276, 345] on span "Es strādāju neslikti, bija grūtības, ne viss bija saprotams" at bounding box center [309, 346] width 211 height 13
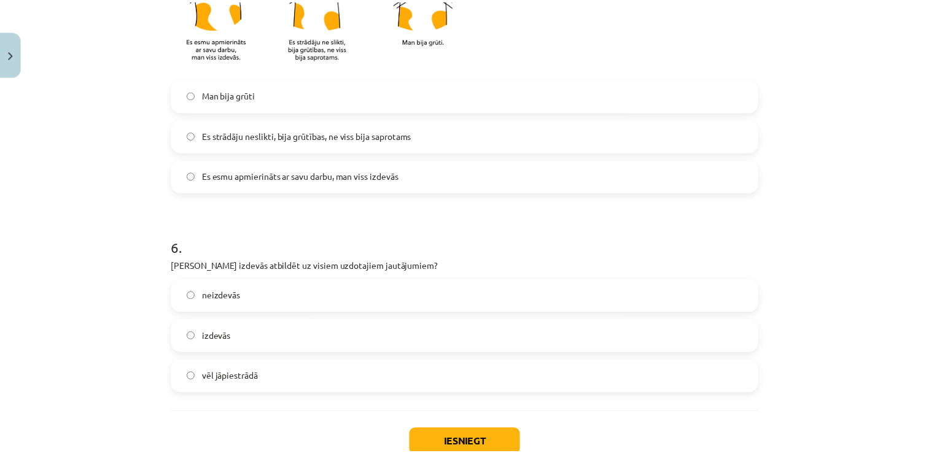
scroll to position [997, 0]
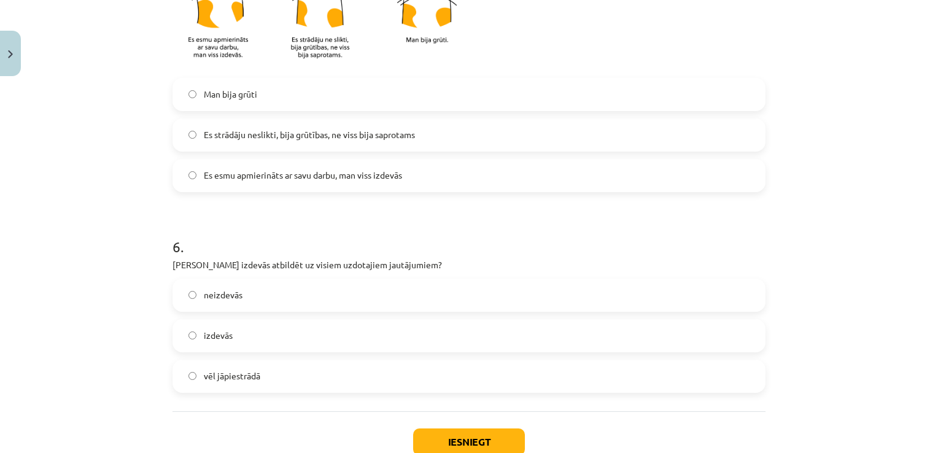
click at [269, 335] on label "izdevās" at bounding box center [469, 335] width 590 height 31
click at [447, 433] on button "Iesniegt" at bounding box center [469, 441] width 112 height 27
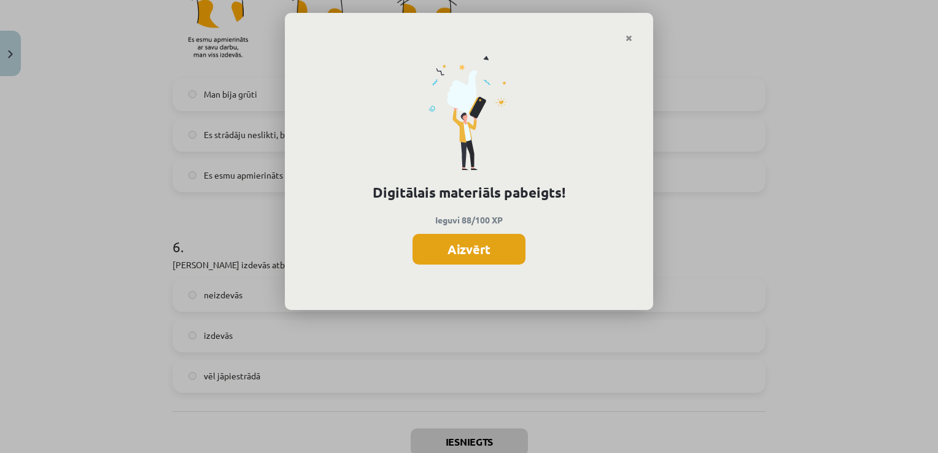
click at [503, 255] on button "Aizvērt" at bounding box center [468, 249] width 113 height 31
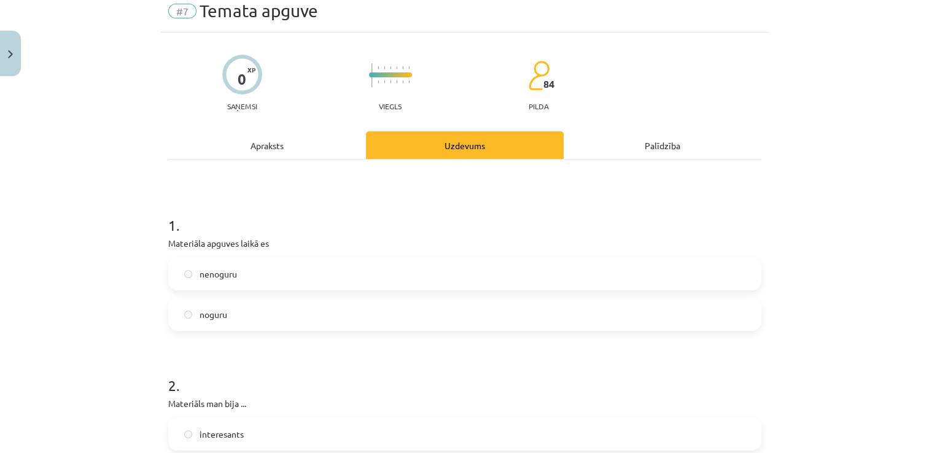
scroll to position [0, 0]
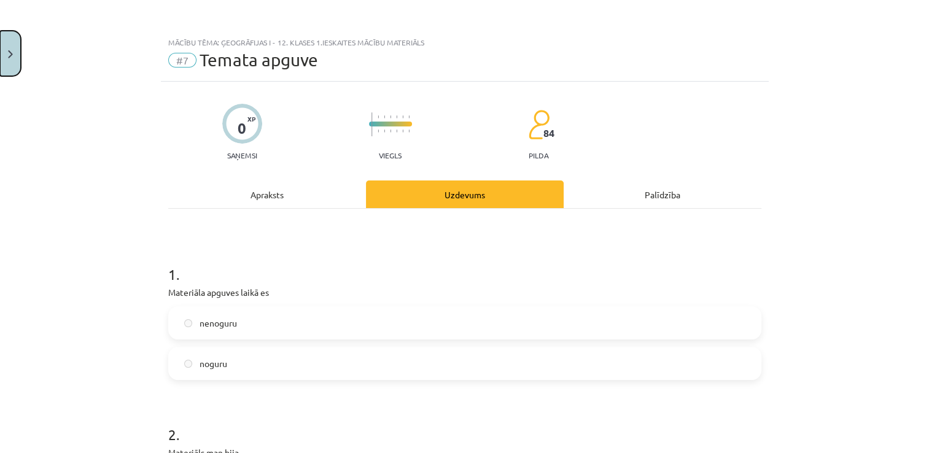
click at [9, 58] on button "Close" at bounding box center [10, 53] width 21 height 45
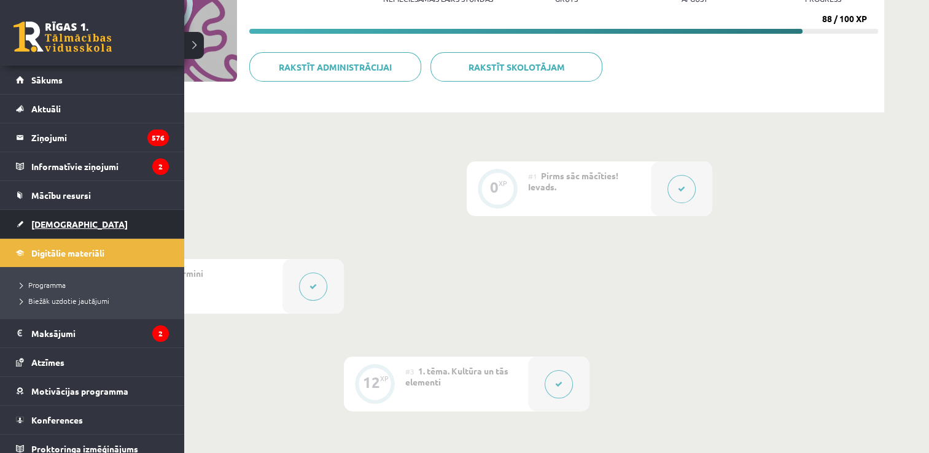
click at [71, 221] on link "[DEMOGRAPHIC_DATA]" at bounding box center [92, 224] width 153 height 28
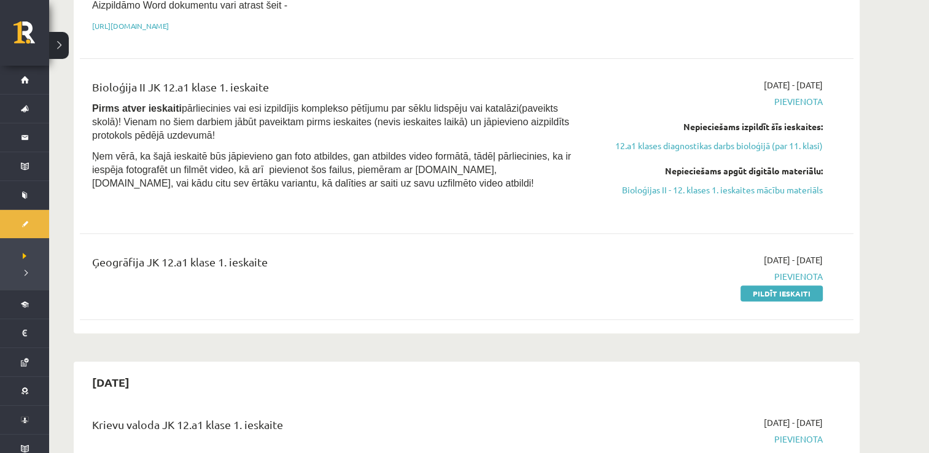
scroll to position [362, 0]
click at [766, 288] on link "Pildīt ieskaiti" at bounding box center [781, 294] width 82 height 16
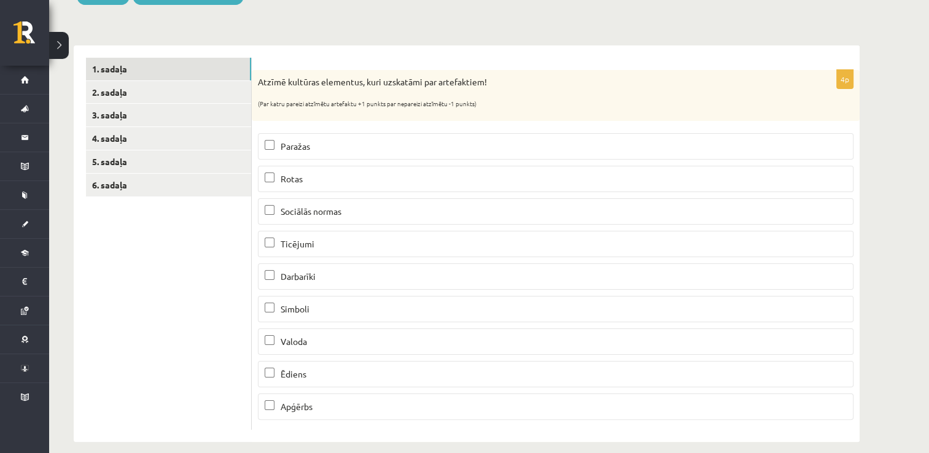
scroll to position [161, 0]
click at [403, 177] on p "Rotas" at bounding box center [556, 180] width 582 height 13
click at [274, 180] on p "Rotas" at bounding box center [556, 180] width 582 height 13
click at [263, 266] on label "Darbarīki" at bounding box center [555, 278] width 595 height 26
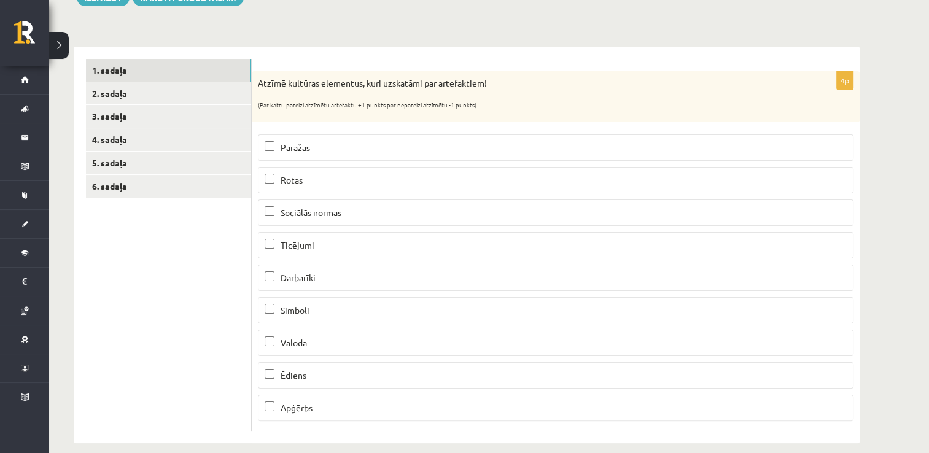
click at [270, 377] on p "Ēdiens" at bounding box center [556, 375] width 582 height 13
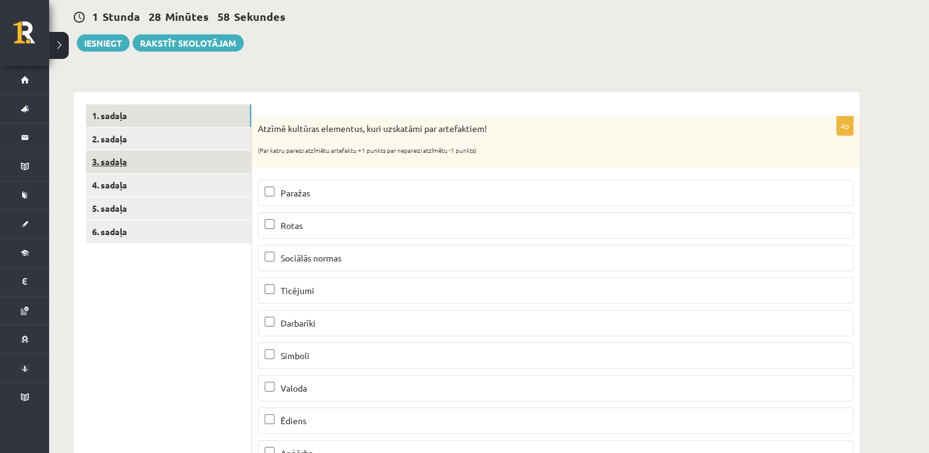
scroll to position [115, 0]
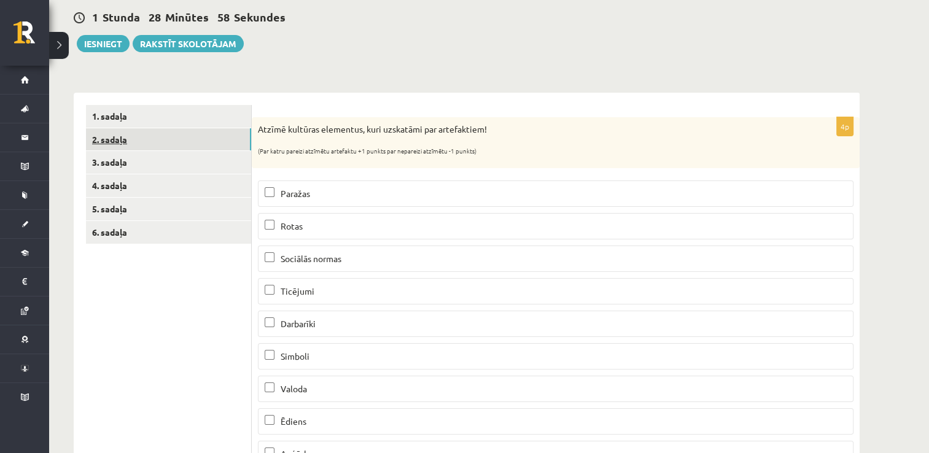
click at [158, 144] on link "2. sadaļa" at bounding box center [168, 139] width 165 height 23
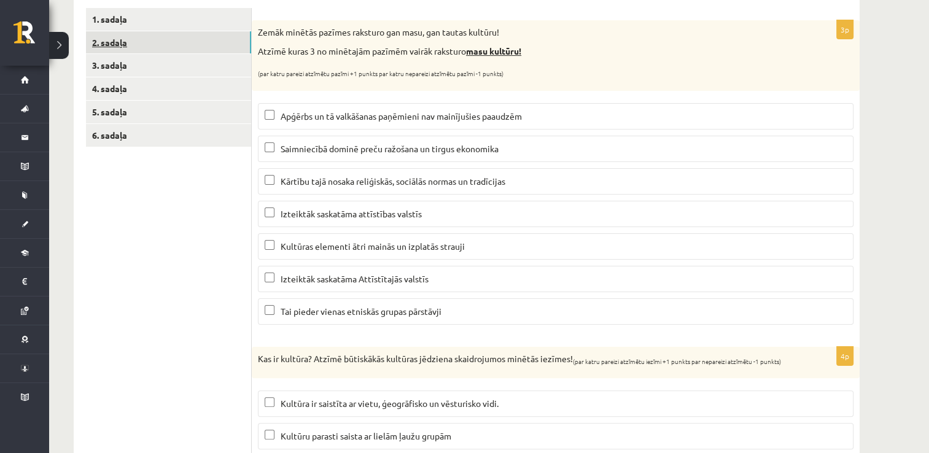
scroll to position [209, 0]
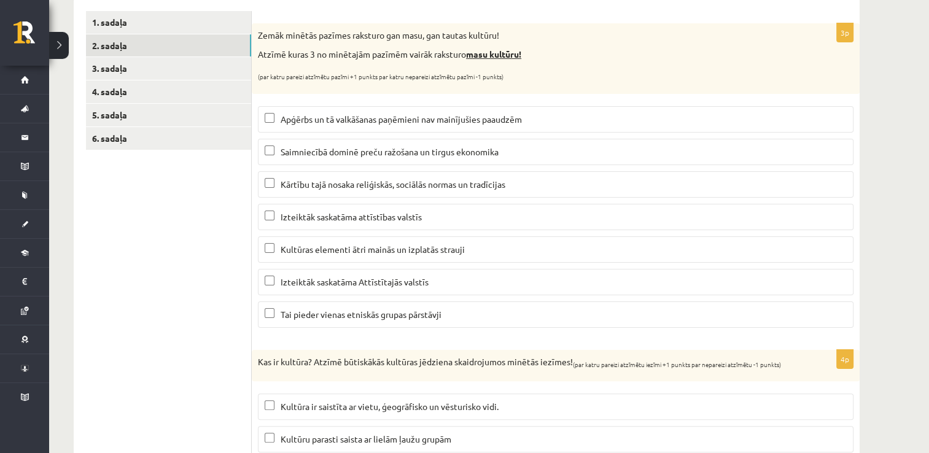
click at [287, 120] on span "Apģērbs un tā valkāšanas paņēmieni nav mainījušies paaudzēm" at bounding box center [401, 119] width 241 height 11
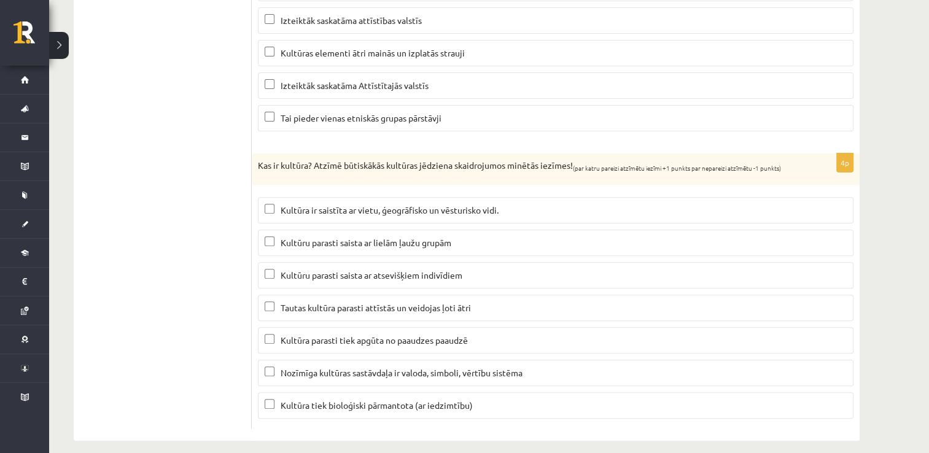
scroll to position [414, 0]
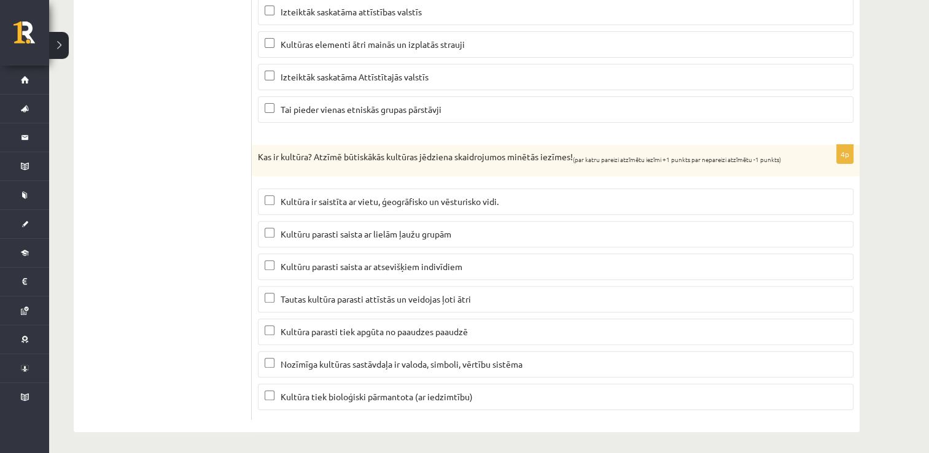
click at [300, 196] on span "Kultūra ir saistīta ar vietu, ģeogrāfisko un vēsturisko vidi." at bounding box center [390, 201] width 218 height 11
click at [276, 234] on p "Kultūru parasti saista ar lielām ļaužu grupām" at bounding box center [556, 234] width 582 height 13
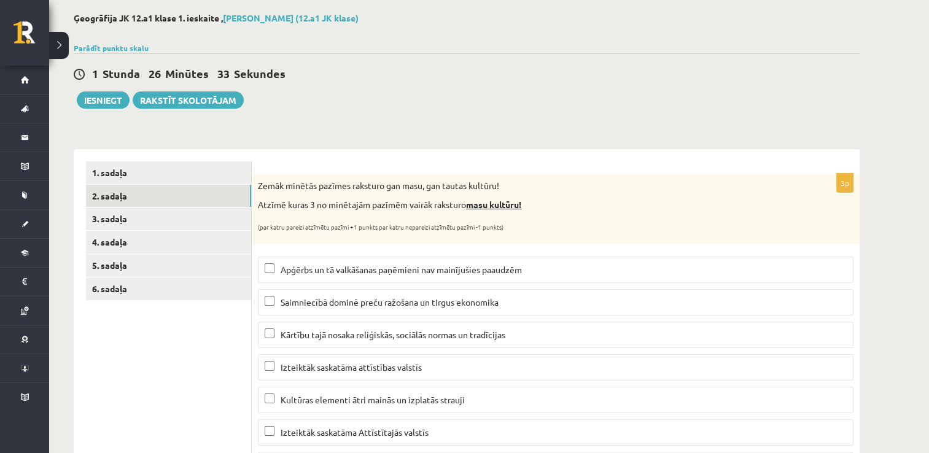
scroll to position [60, 0]
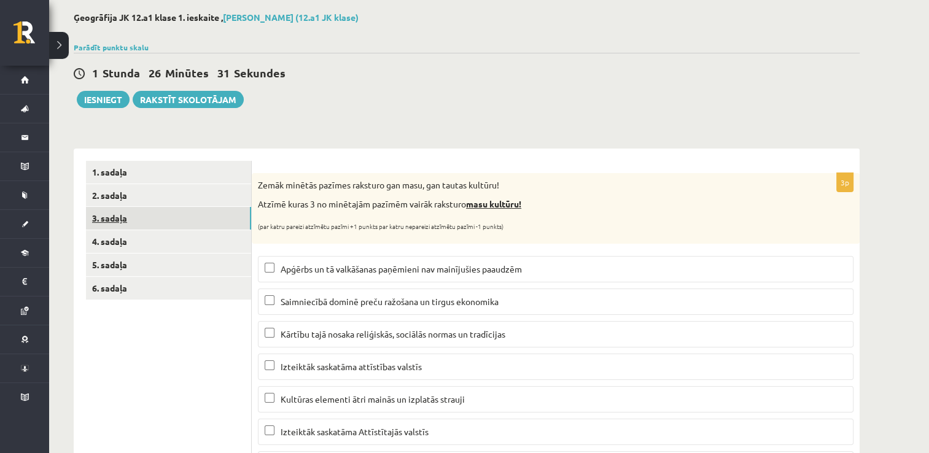
click at [184, 214] on link "3. sadaļa" at bounding box center [168, 218] width 165 height 23
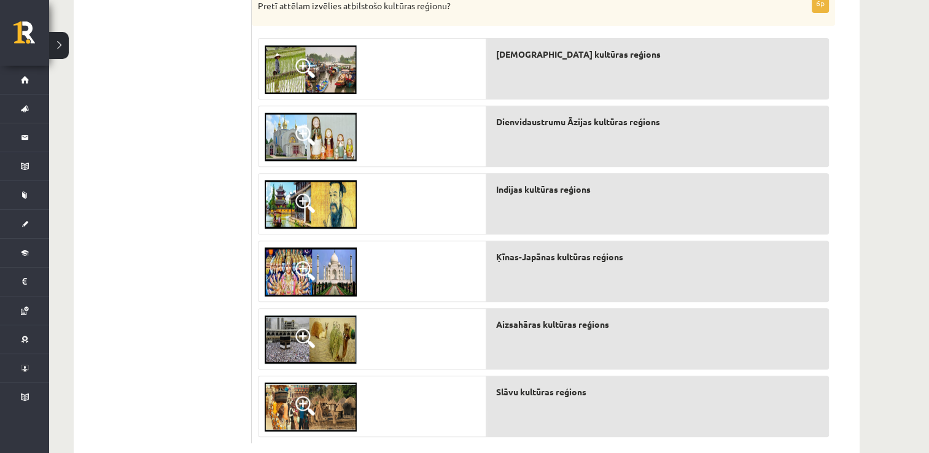
scroll to position [544, 0]
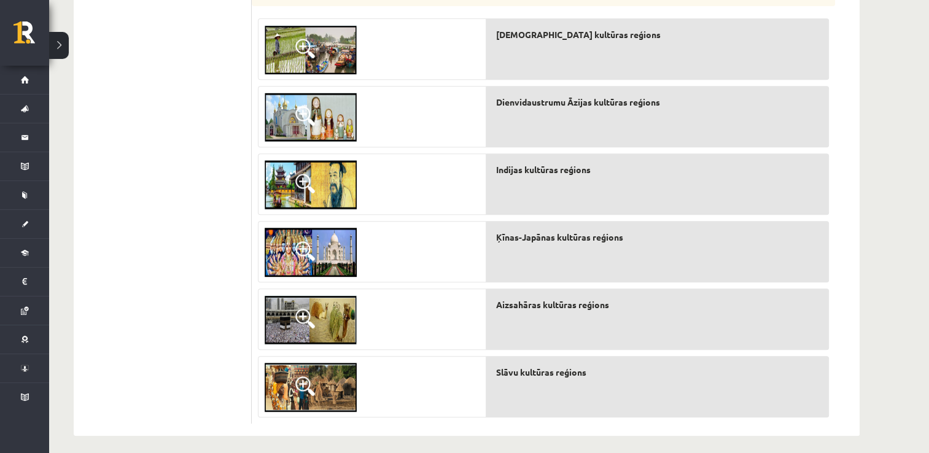
click at [321, 42] on img at bounding box center [311, 49] width 92 height 49
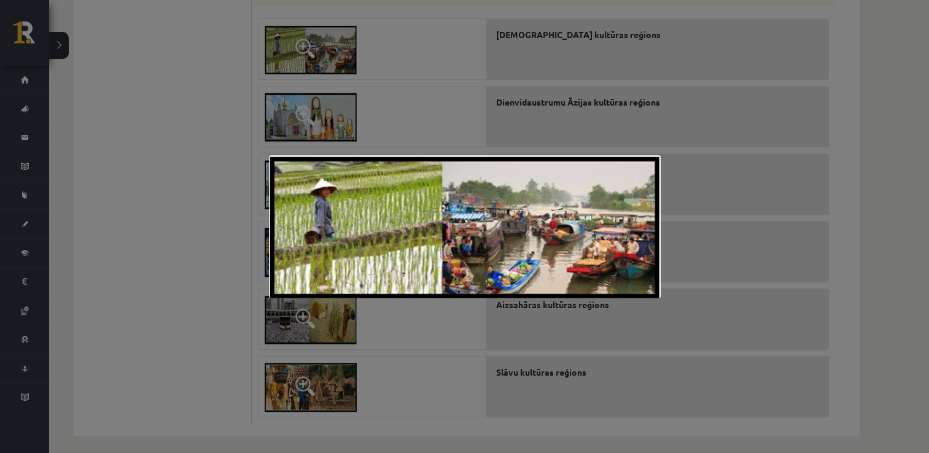
click at [105, 88] on div at bounding box center [464, 226] width 929 height 453
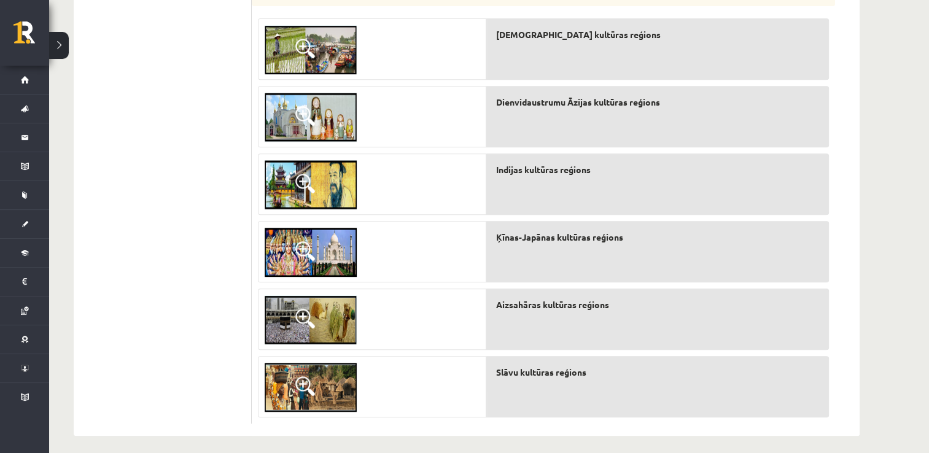
click at [311, 237] on img at bounding box center [311, 252] width 92 height 49
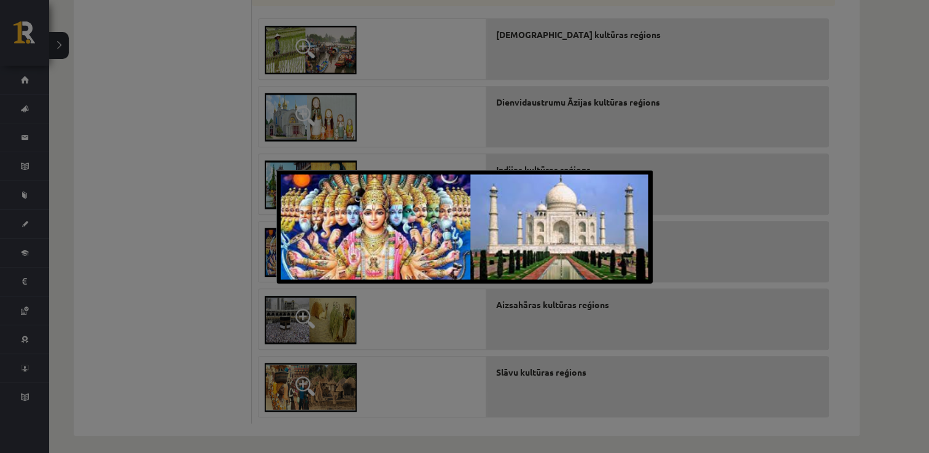
click at [237, 255] on div at bounding box center [464, 226] width 929 height 453
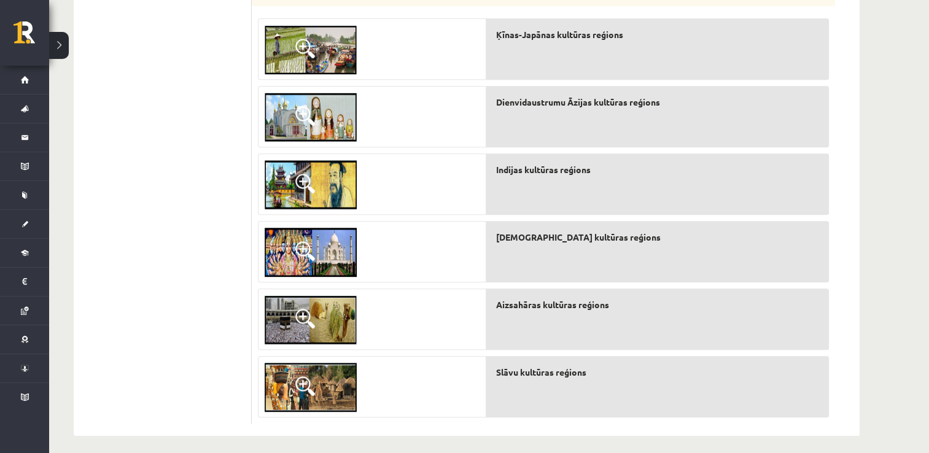
click at [315, 309] on img at bounding box center [311, 319] width 92 height 49
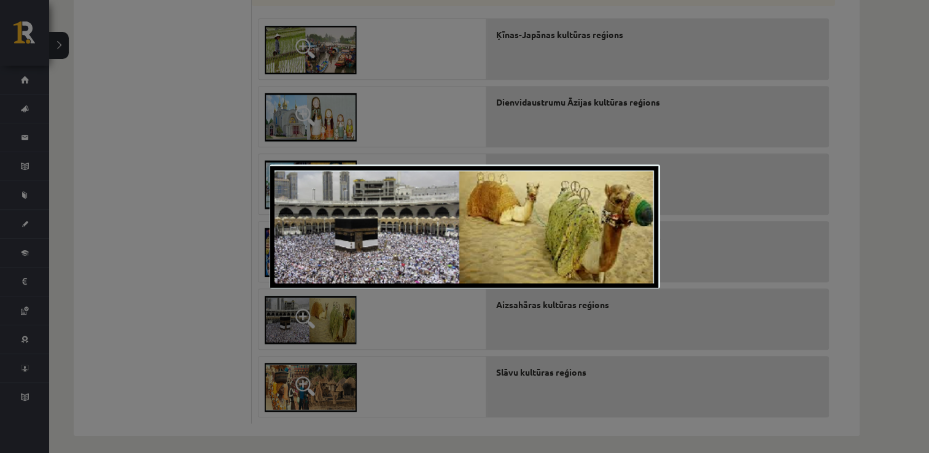
click at [290, 329] on div at bounding box center [464, 226] width 929 height 453
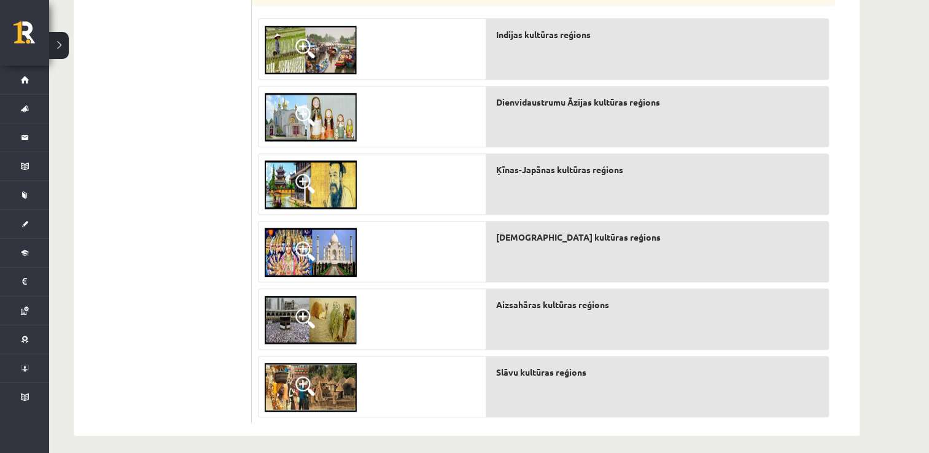
click at [319, 131] on img at bounding box center [311, 117] width 92 height 49
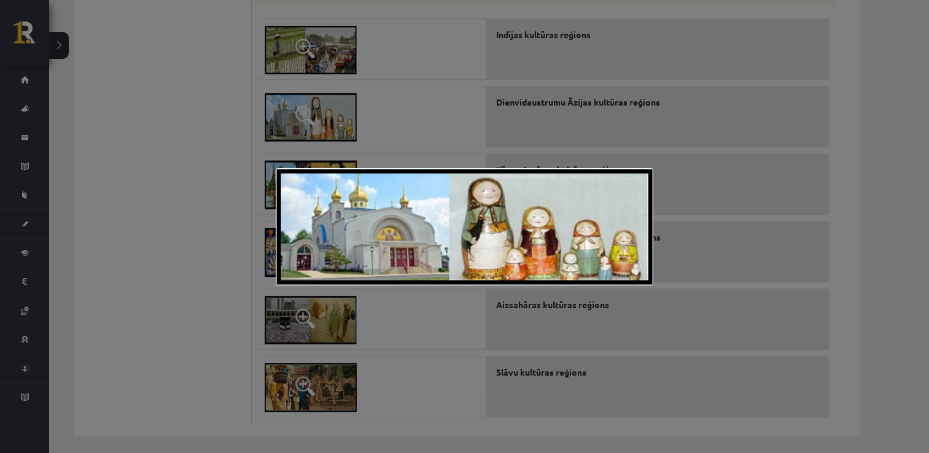
click at [319, 140] on div at bounding box center [464, 226] width 929 height 453
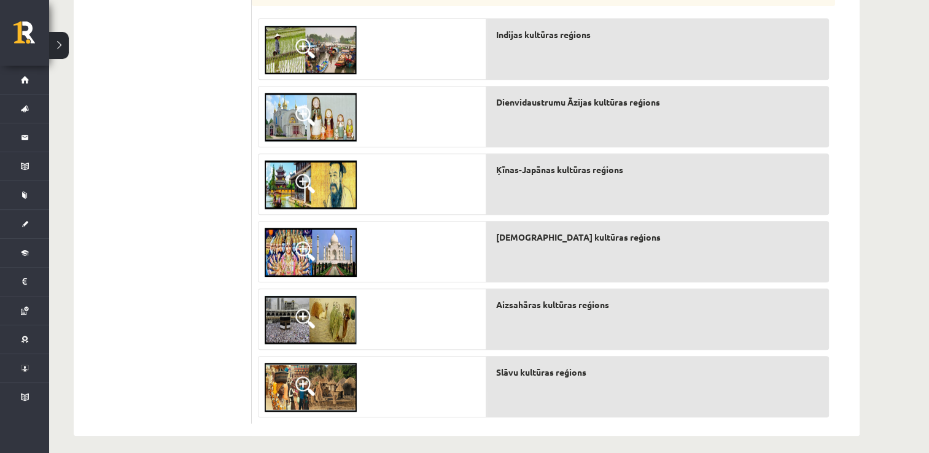
click at [298, 401] on img at bounding box center [311, 387] width 92 height 49
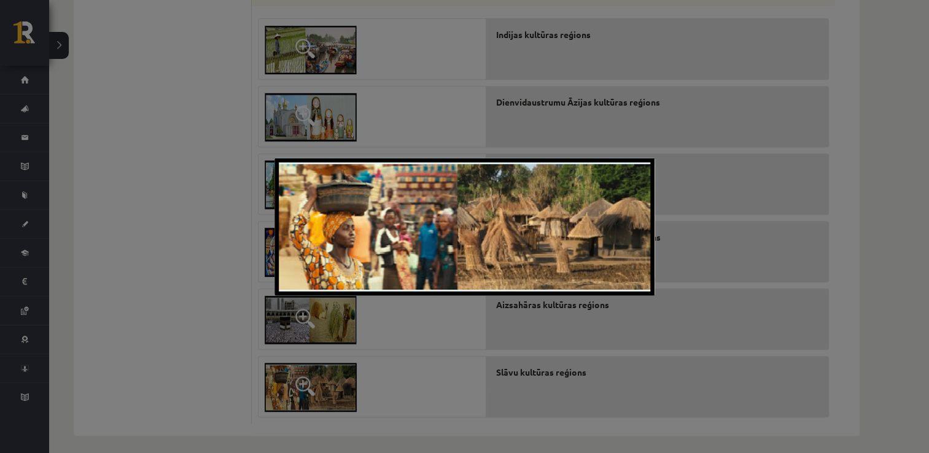
click at [221, 374] on div at bounding box center [464, 226] width 929 height 453
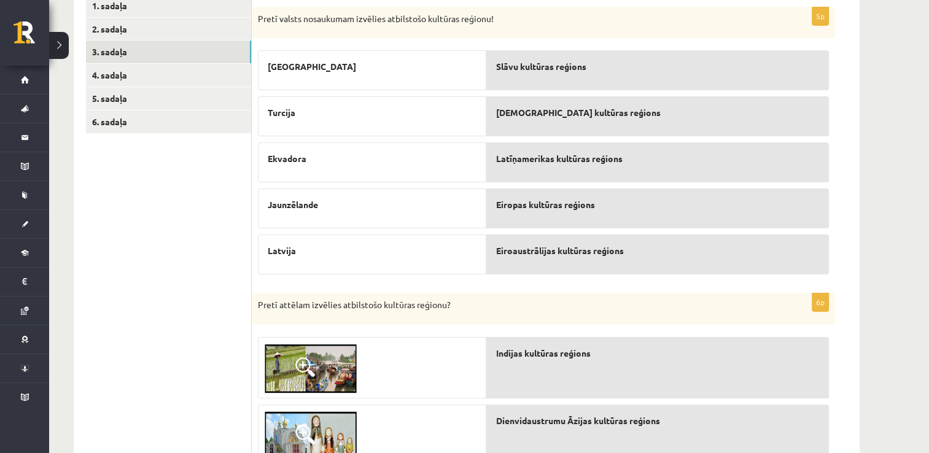
scroll to position [223, 0]
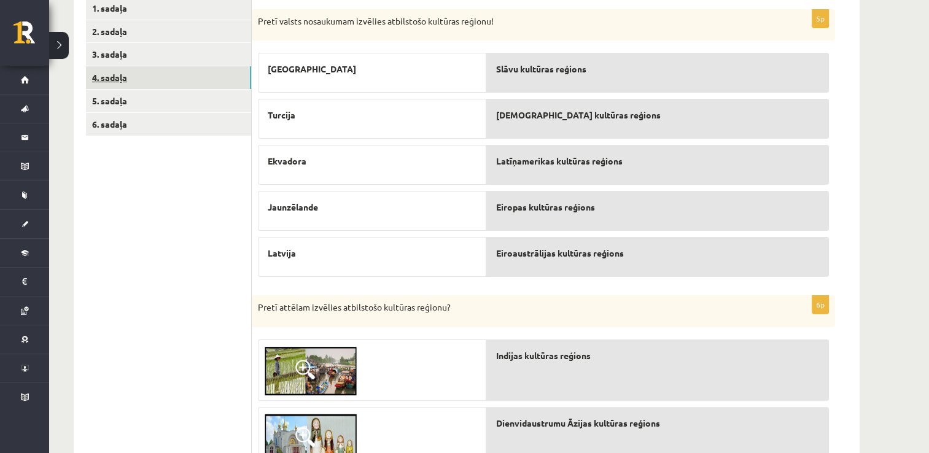
click at [170, 83] on link "4. sadaļa" at bounding box center [168, 77] width 165 height 23
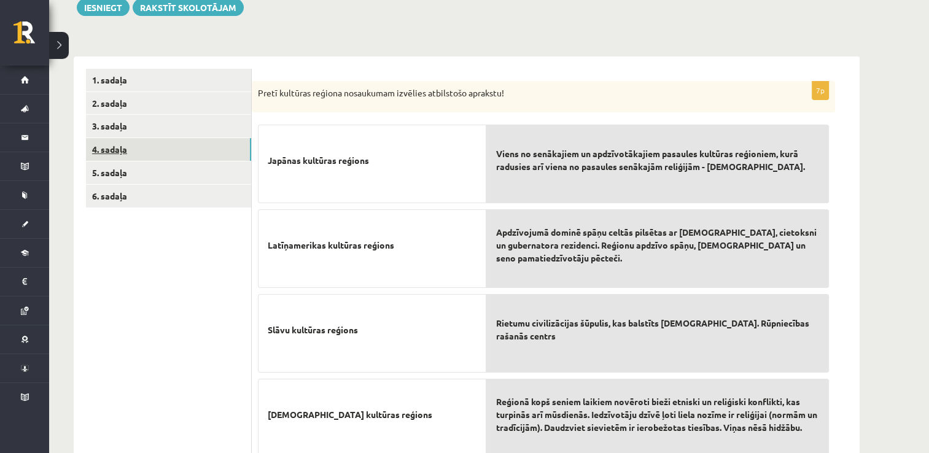
scroll to position [157, 0]
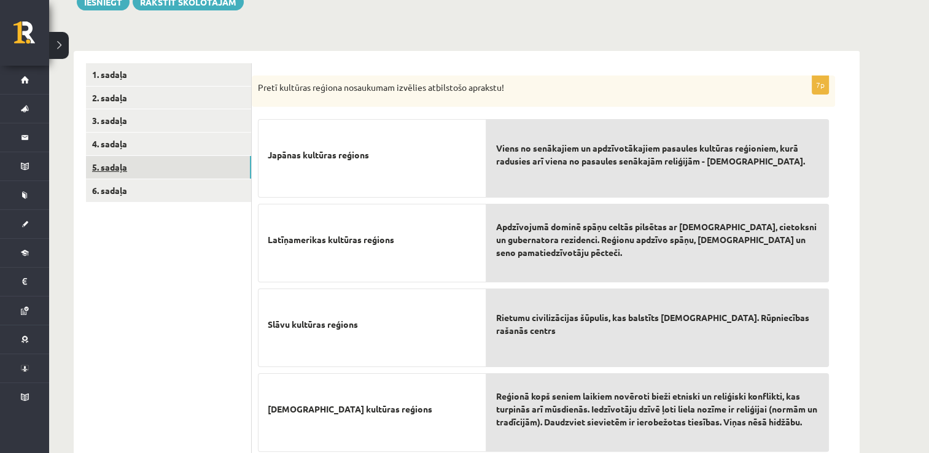
click at [179, 169] on link "5. sadaļa" at bounding box center [168, 167] width 165 height 23
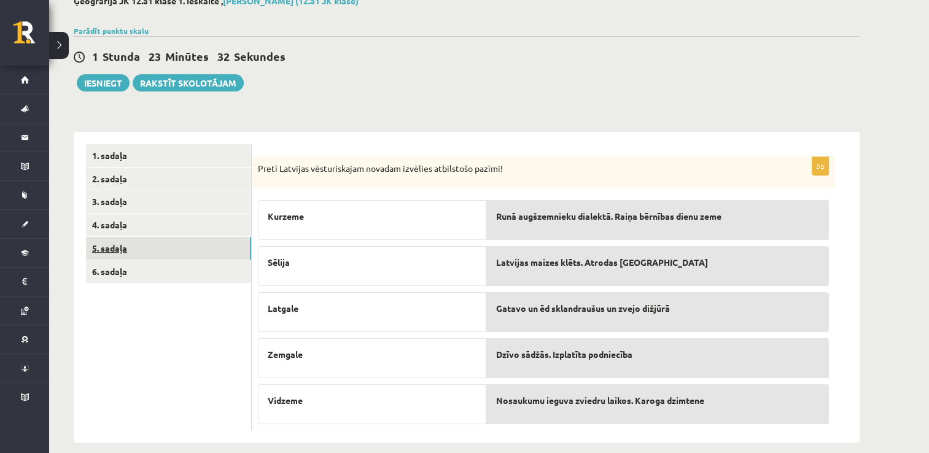
scroll to position [83, 0]
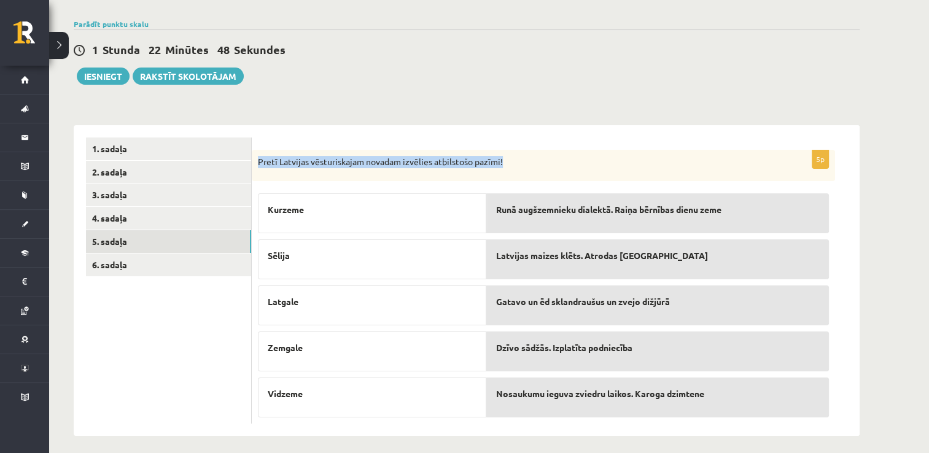
drag, startPoint x: 256, startPoint y: 161, endPoint x: 514, endPoint y: 168, distance: 257.9
click at [514, 168] on div "Pretī Latvijas vēsturiskajam novadam izvēlies atbilstošo pazīmi!" at bounding box center [543, 166] width 583 height 32
click at [175, 266] on link "6. sadaļa" at bounding box center [168, 265] width 165 height 23
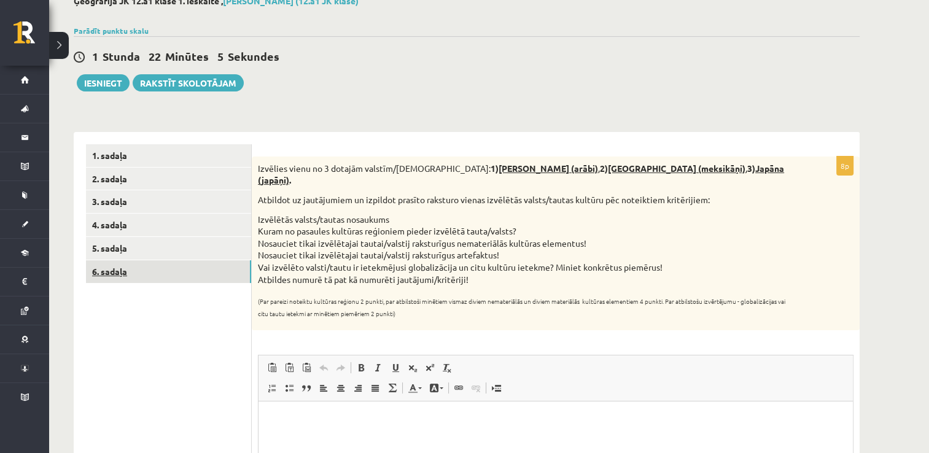
scroll to position [75, 0]
click at [137, 32] on link "Parādīt punktu skalu" at bounding box center [111, 31] width 75 height 10
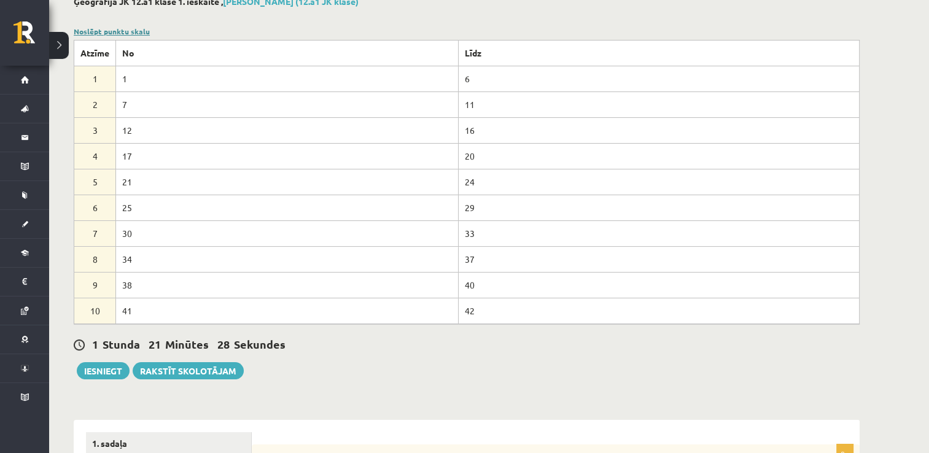
click at [137, 32] on link "Noslēpt punktu skalu" at bounding box center [112, 31] width 76 height 10
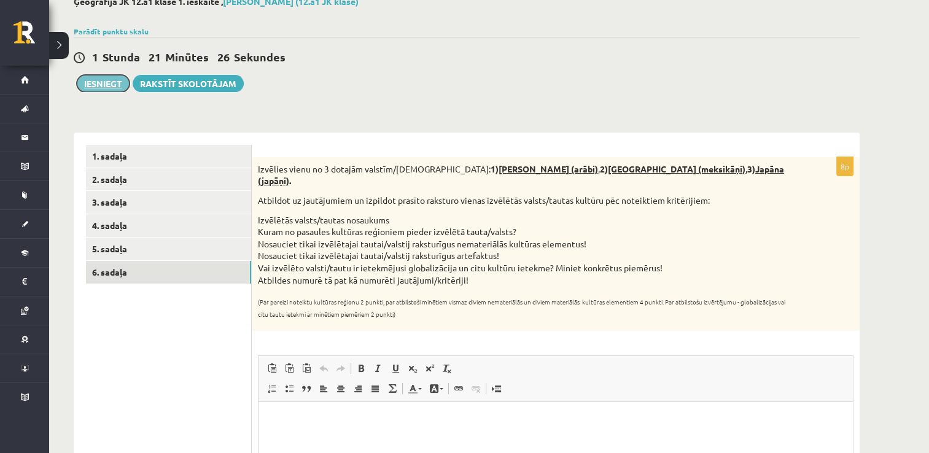
click at [115, 80] on button "Iesniegt" at bounding box center [103, 83] width 53 height 17
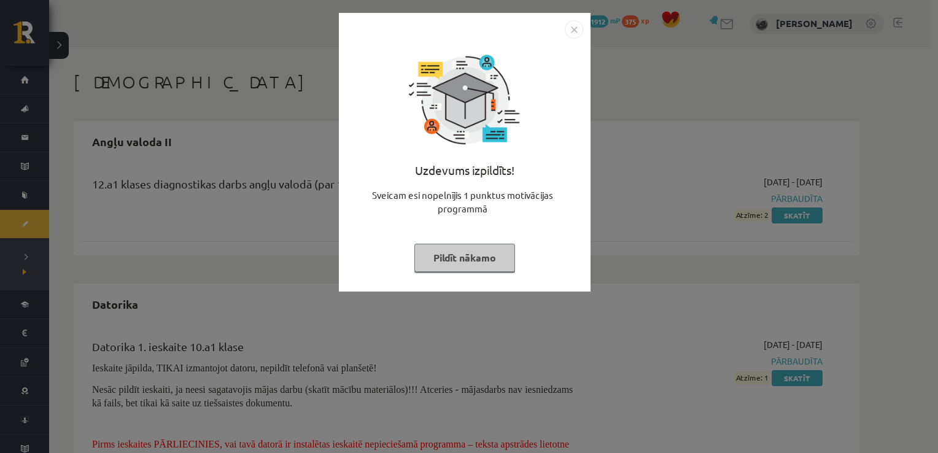
click at [480, 261] on button "Pildīt nākamo" at bounding box center [464, 258] width 101 height 28
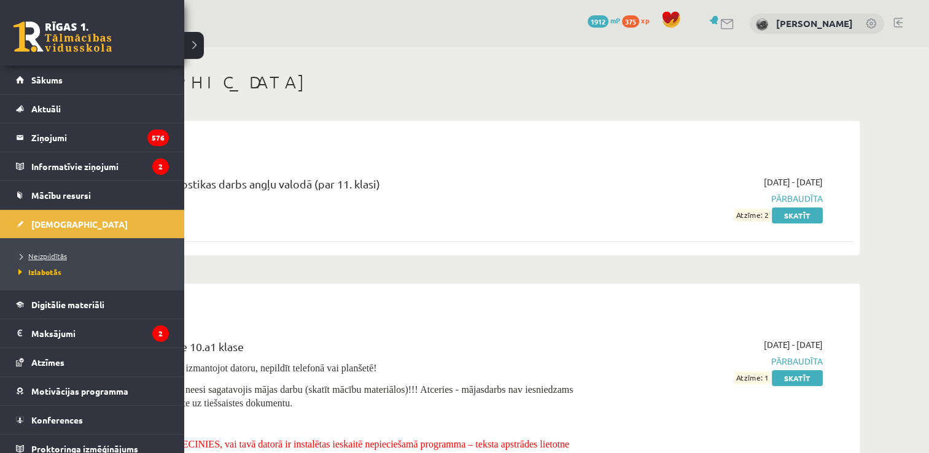
click at [56, 259] on span "Neizpildītās" at bounding box center [41, 256] width 52 height 10
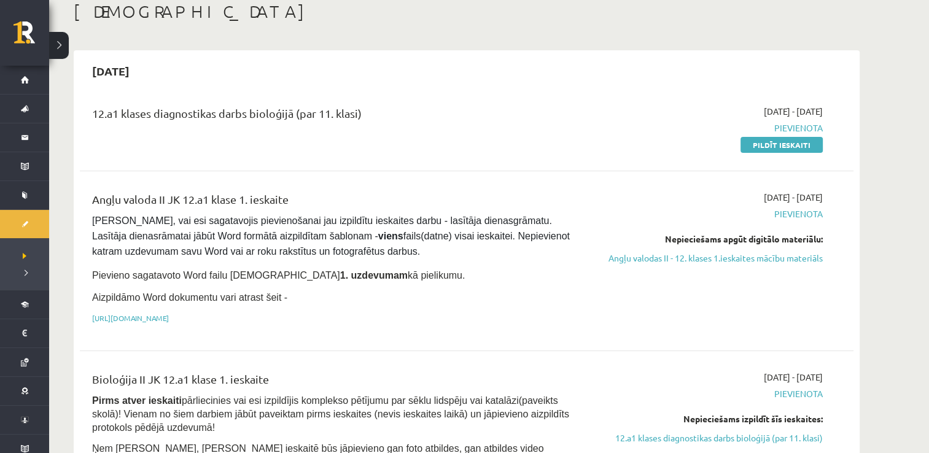
scroll to position [66, 0]
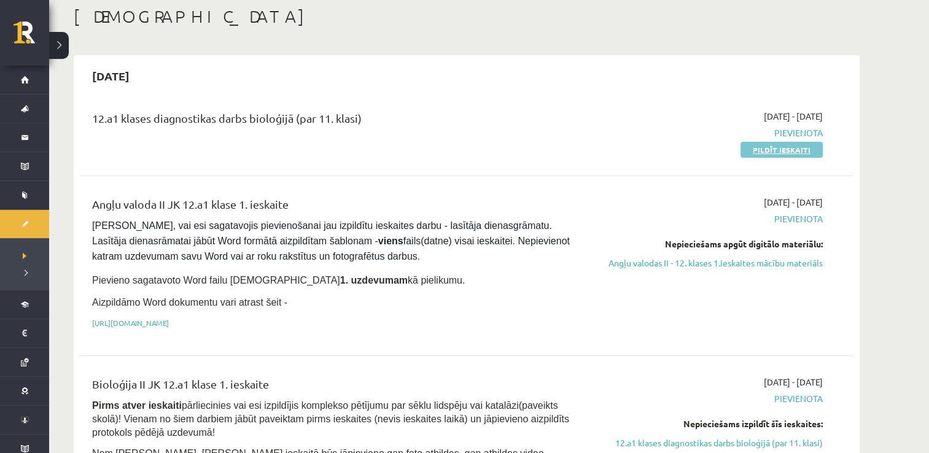
click at [767, 151] on link "Pildīt ieskaiti" at bounding box center [781, 150] width 82 height 16
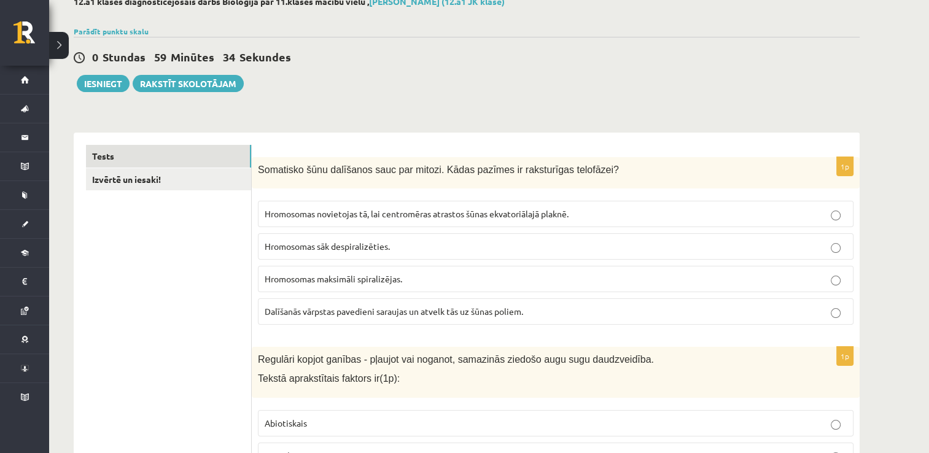
scroll to position [76, 0]
click at [357, 248] on span "Hromosomas sāk despiralizēties." at bounding box center [327, 245] width 125 height 11
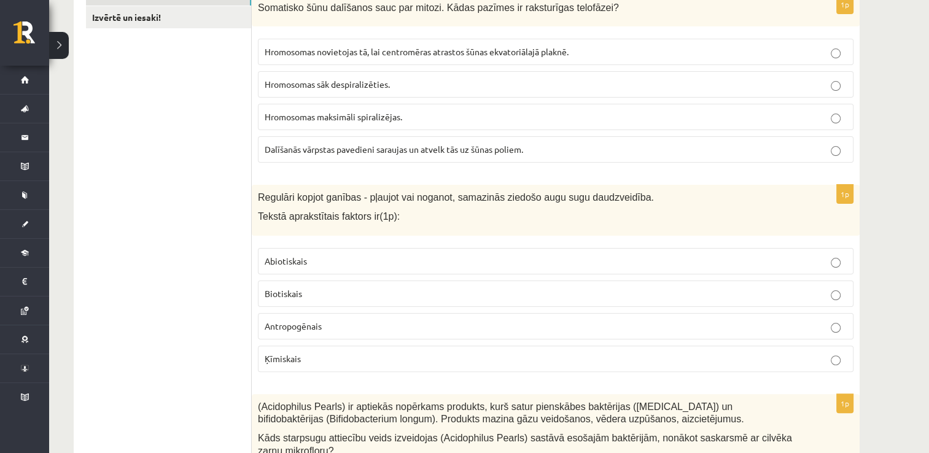
scroll to position [244, 0]
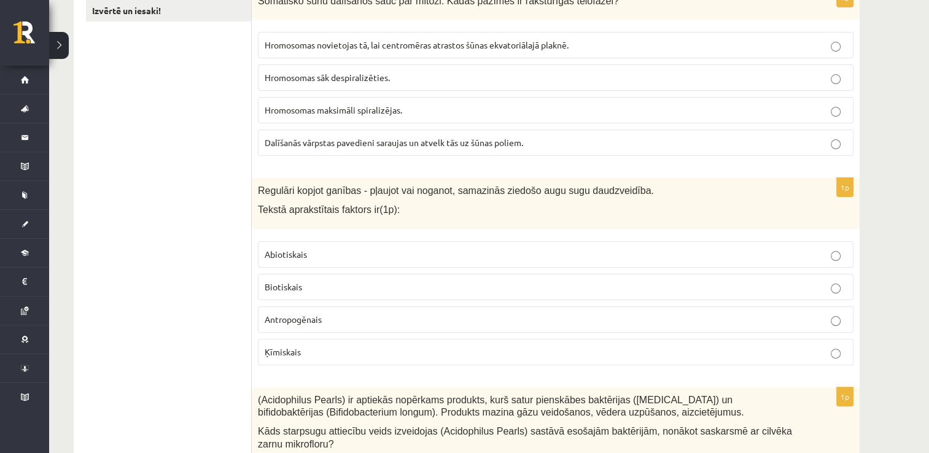
click at [372, 326] on label "Antropogēnais" at bounding box center [555, 319] width 595 height 26
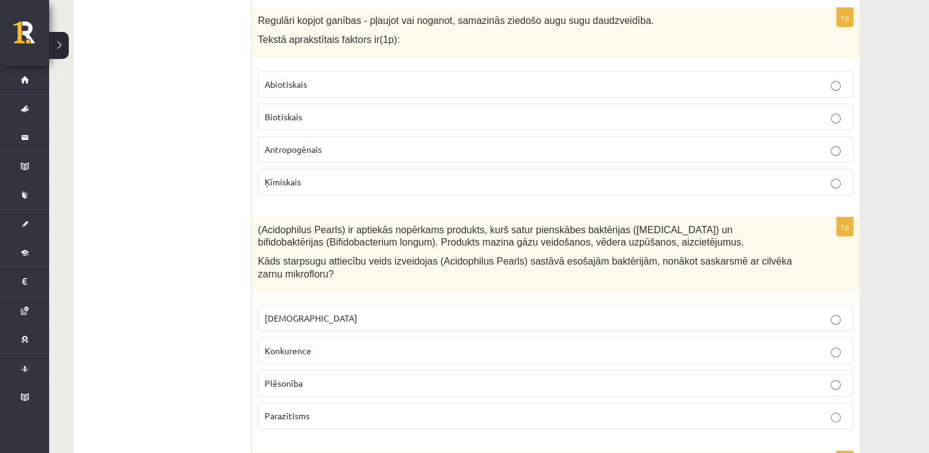
scroll to position [439, 0]
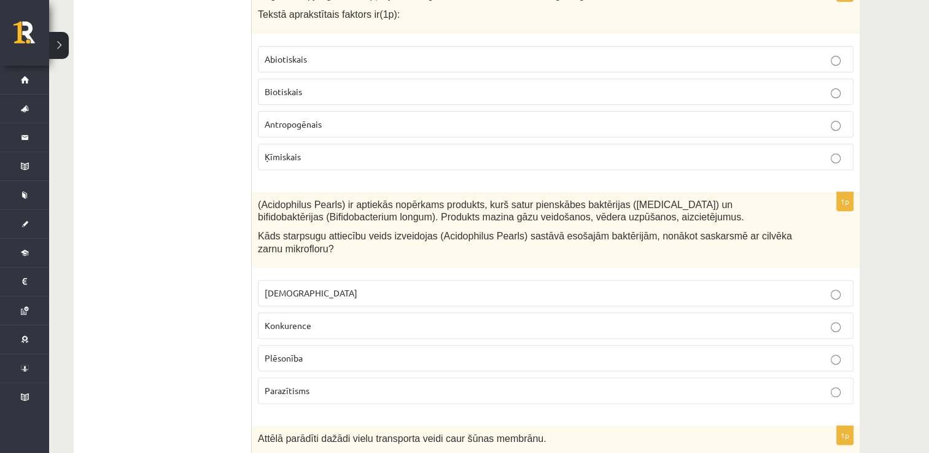
click at [361, 327] on p "Konkurence" at bounding box center [556, 325] width 582 height 13
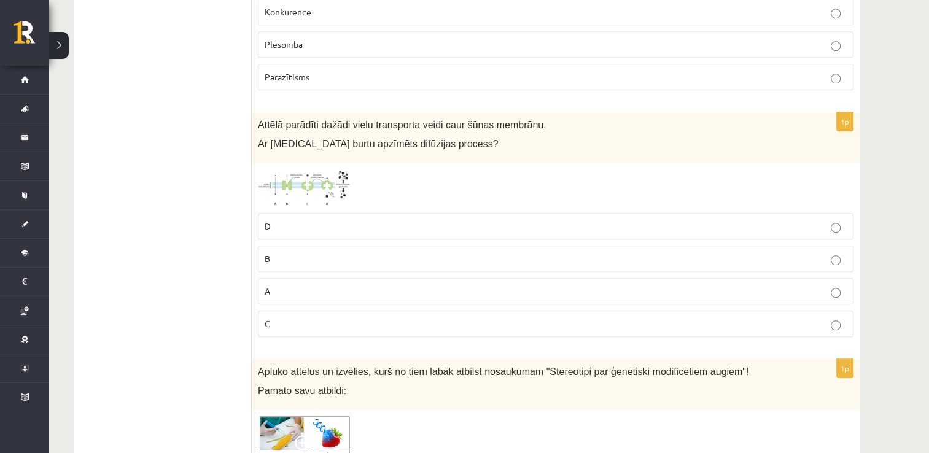
scroll to position [753, 0]
click at [322, 165] on div "1p Attēlā parādīti dažādi vielu transporta veidi caur šūnas membrānu. Ar kuru b…" at bounding box center [556, 230] width 608 height 234
click at [316, 165] on div "1p Attēlā parādīti dažādi vielu transporta veidi caur šūnas membrānu. Ar kuru b…" at bounding box center [556, 230] width 608 height 234
click at [312, 184] on img at bounding box center [304, 188] width 92 height 37
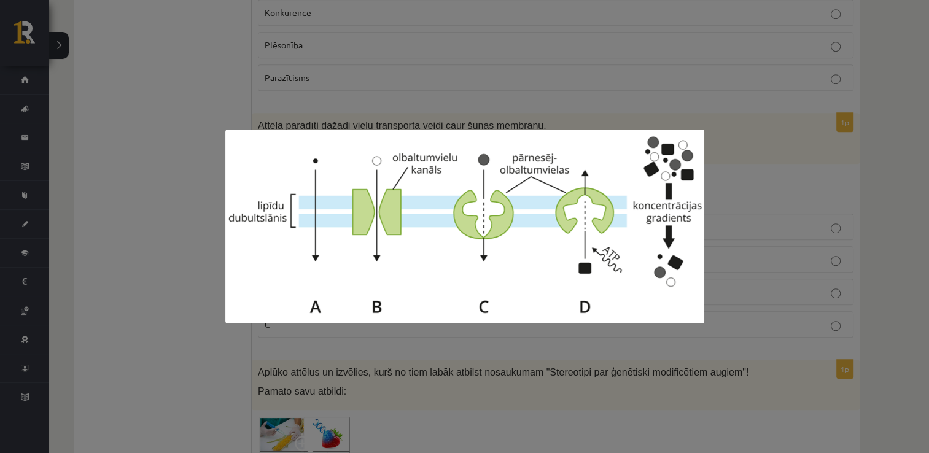
click at [49, 338] on div at bounding box center [464, 226] width 929 height 453
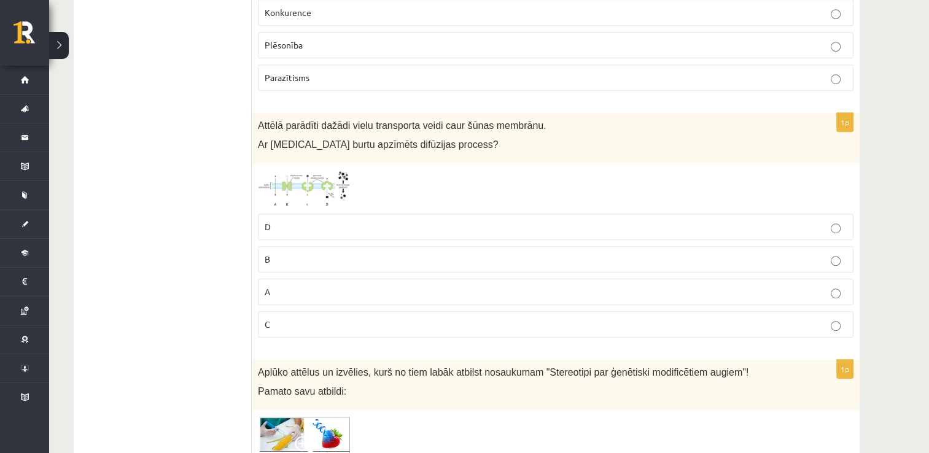
click at [276, 253] on p "B" at bounding box center [556, 259] width 582 height 13
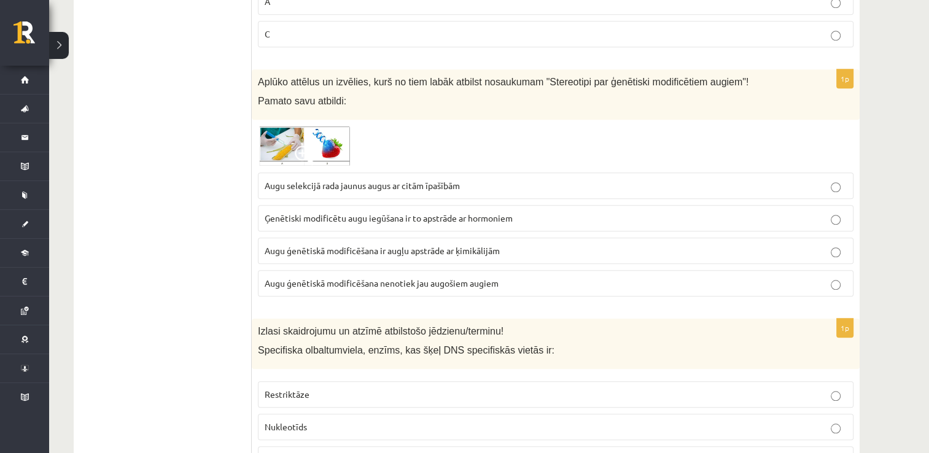
scroll to position [1042, 0]
click at [308, 152] on span at bounding box center [305, 156] width 20 height 20
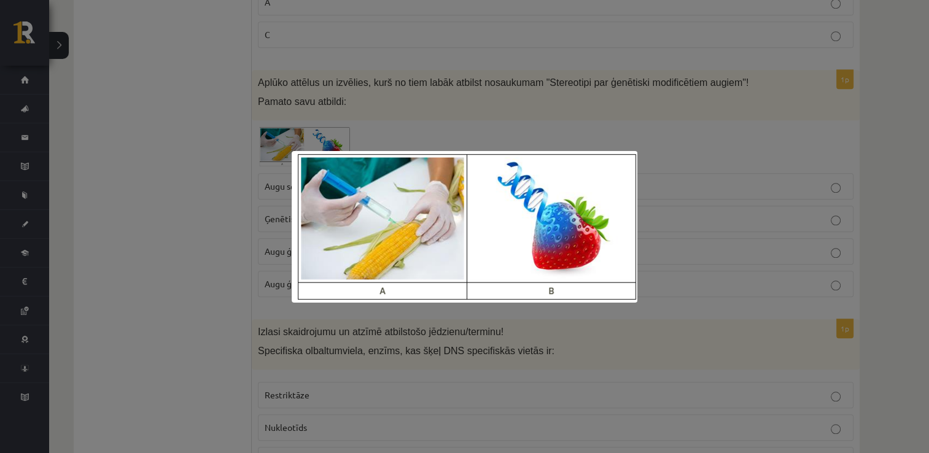
click at [192, 212] on div at bounding box center [464, 226] width 929 height 453
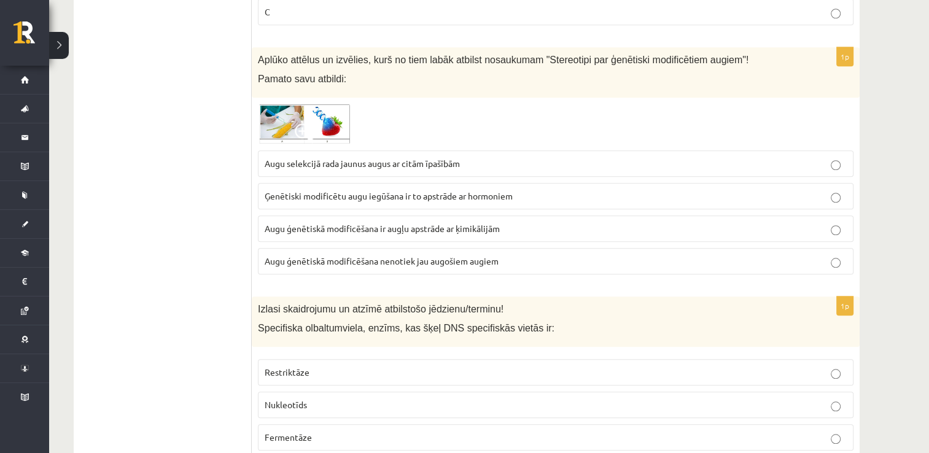
scroll to position [1066, 0]
click at [322, 157] on span "Augu selekcijā rada jaunus augus ar citām īpašībām" at bounding box center [362, 162] width 195 height 11
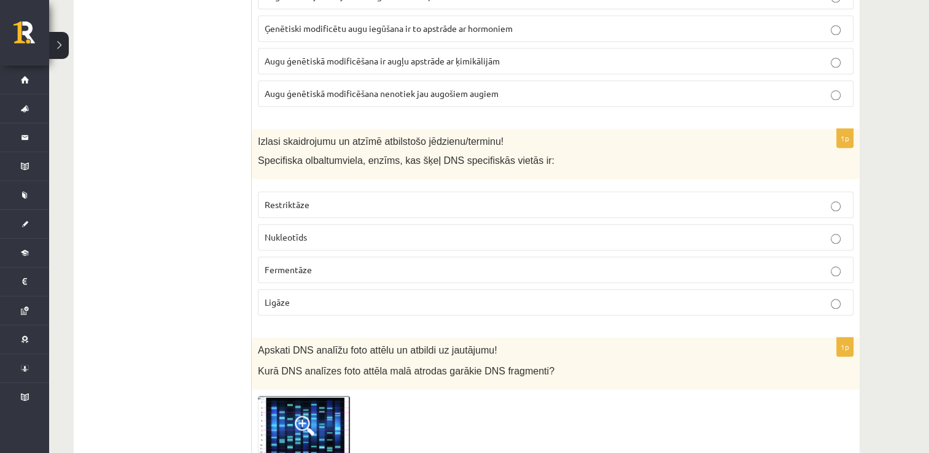
scroll to position [1266, 0]
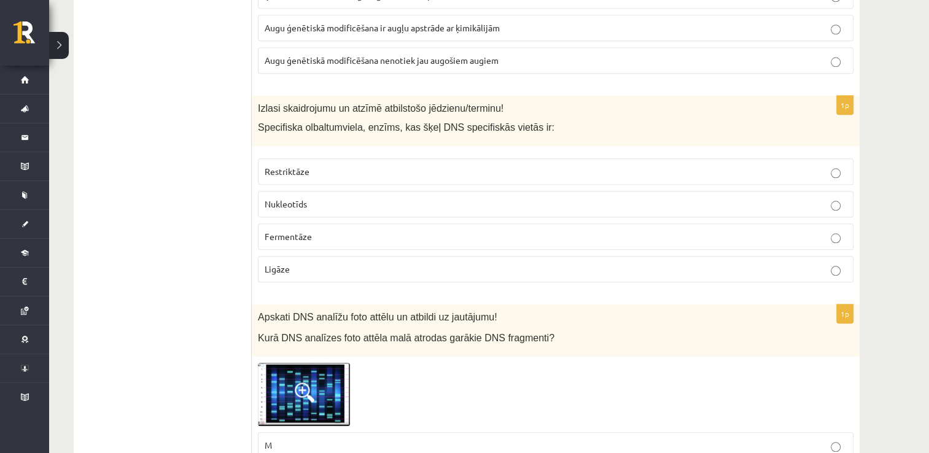
click at [300, 166] on span "Restriktāze" at bounding box center [287, 171] width 45 height 11
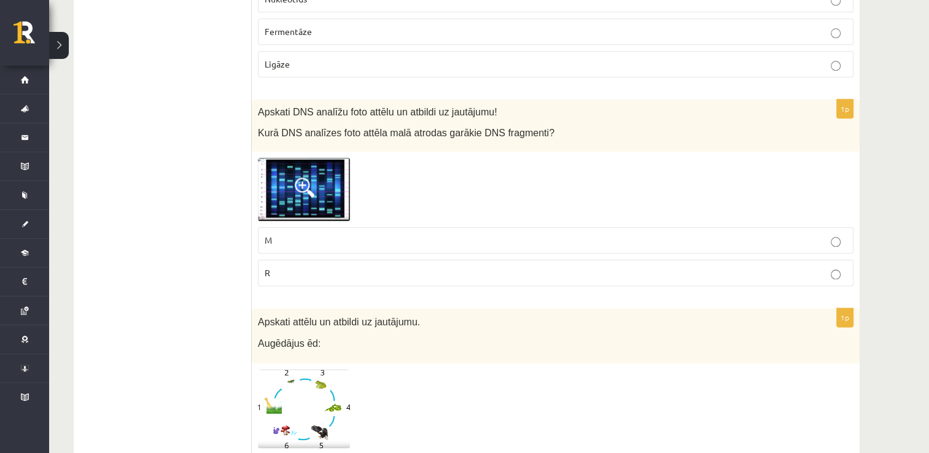
scroll to position [1472, 0]
click at [289, 195] on img at bounding box center [304, 189] width 92 height 64
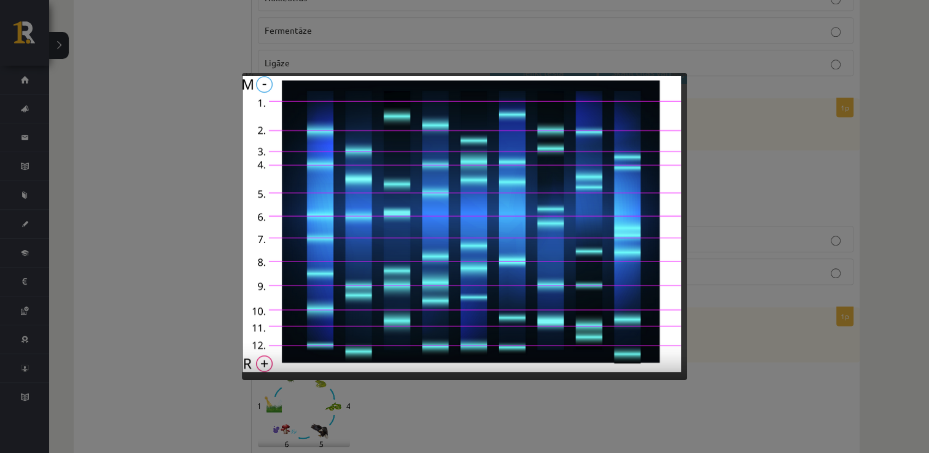
click at [136, 238] on div at bounding box center [464, 226] width 929 height 453
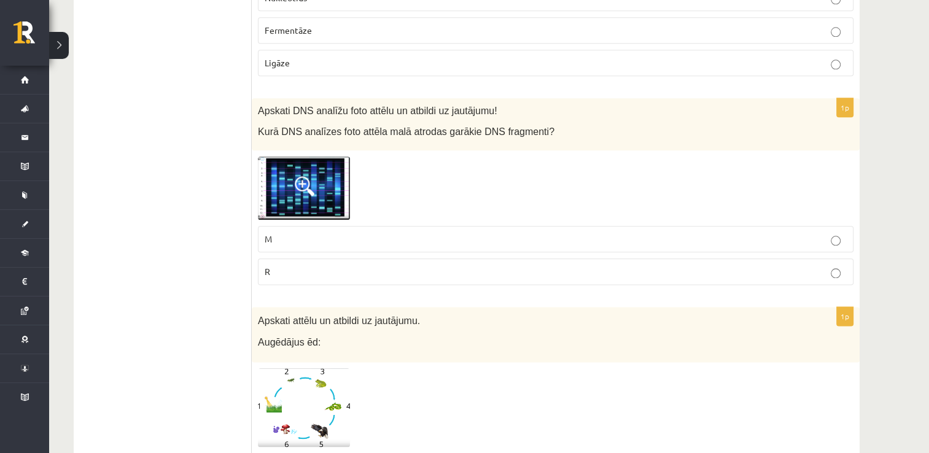
click at [284, 233] on p "M" at bounding box center [556, 239] width 582 height 13
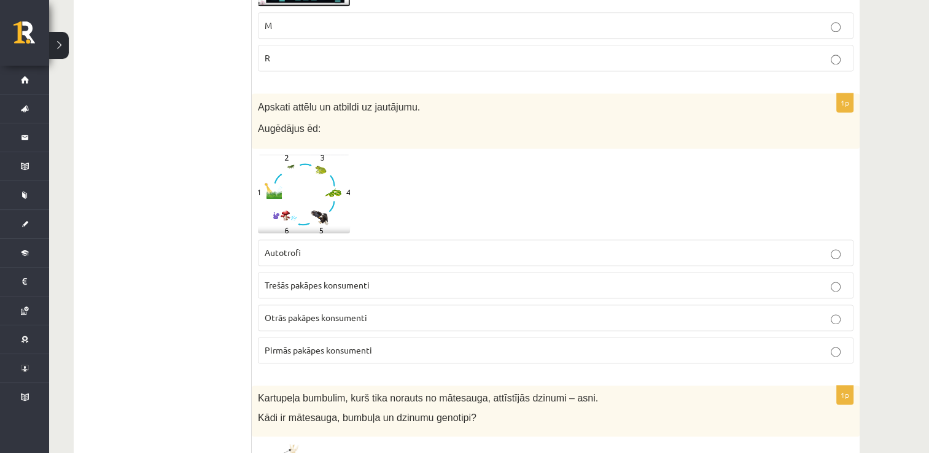
scroll to position [1693, 0]
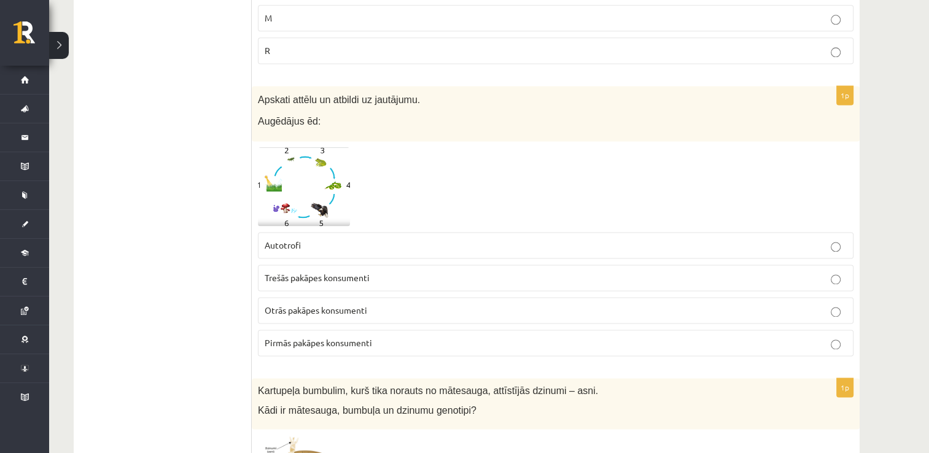
click at [291, 173] on img at bounding box center [304, 186] width 92 height 79
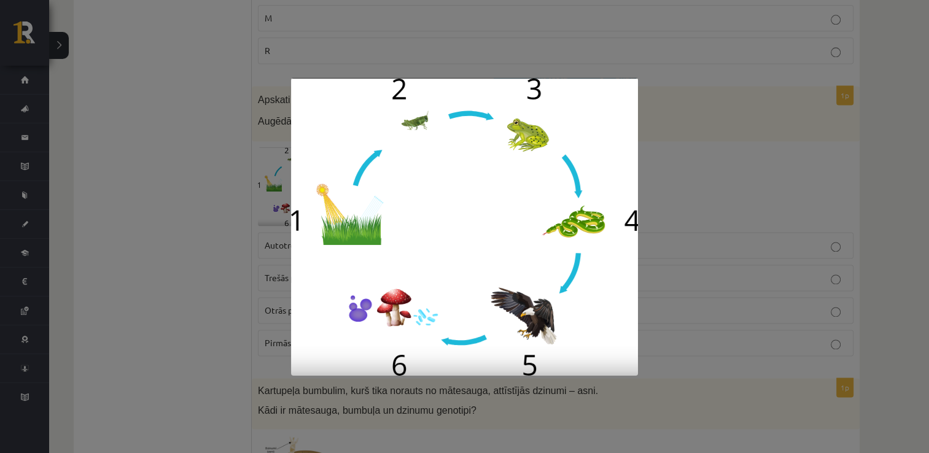
click at [200, 291] on div at bounding box center [464, 226] width 929 height 453
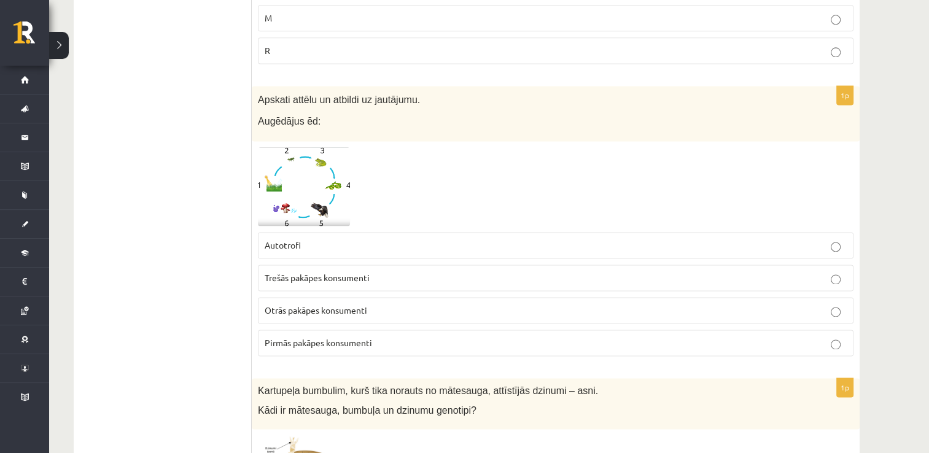
click at [293, 304] on p "Otrās pakāpes konsumenti" at bounding box center [556, 310] width 582 height 13
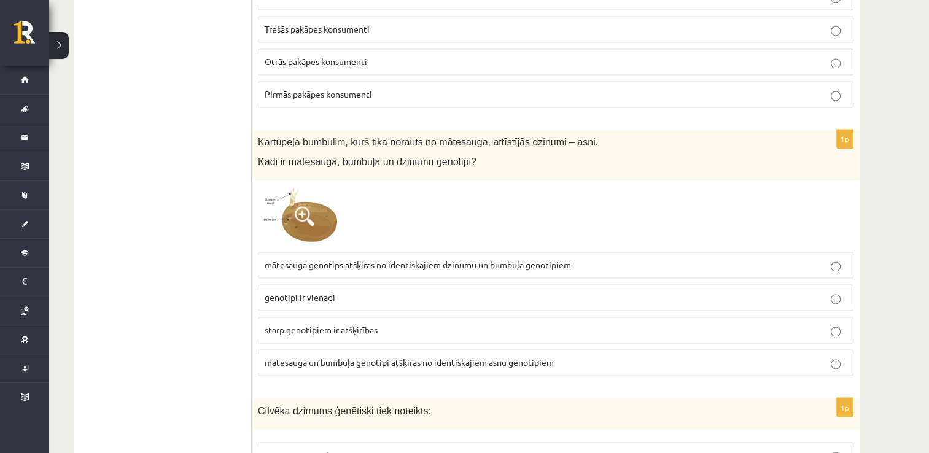
scroll to position [1940, 0]
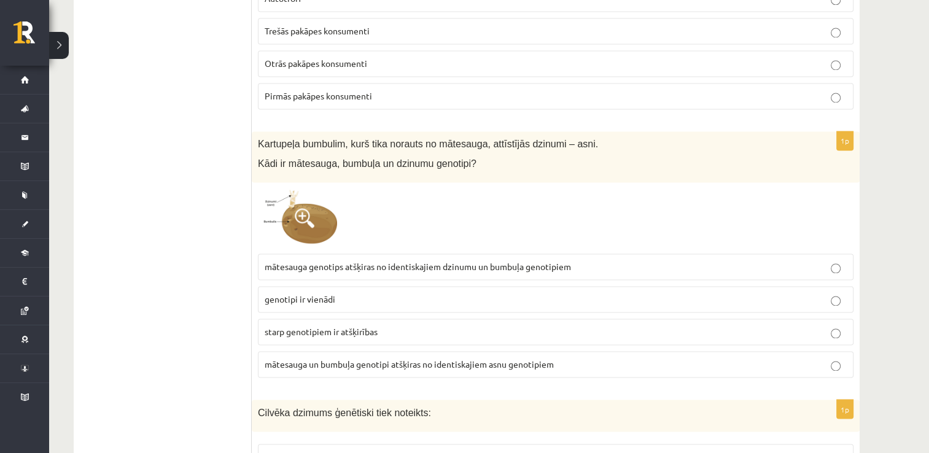
click at [277, 296] on p "genotipi ir vienādi" at bounding box center [556, 299] width 582 height 13
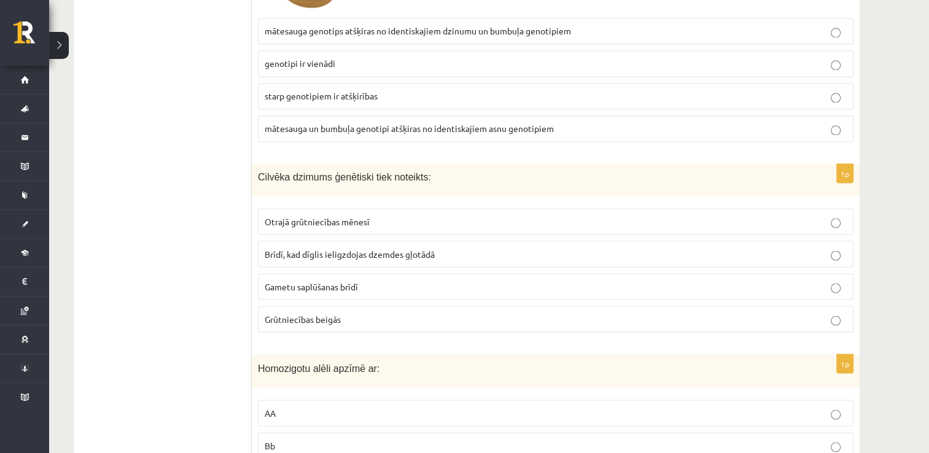
scroll to position [2178, 0]
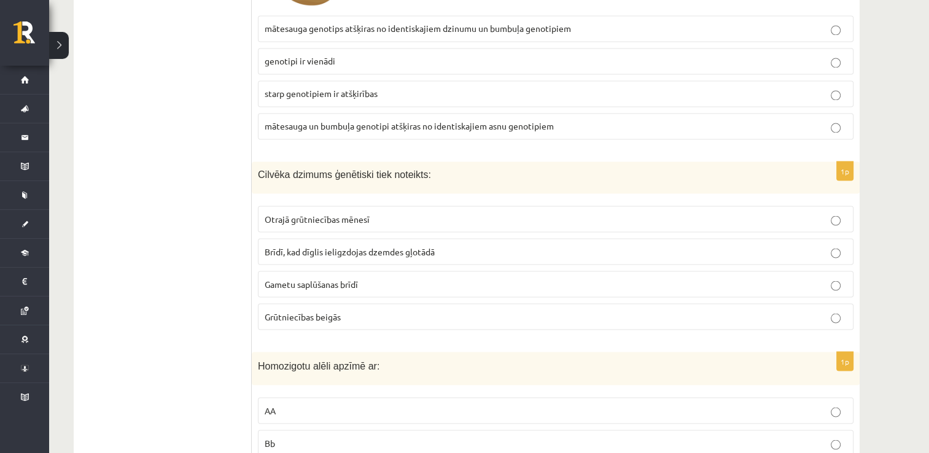
click at [277, 246] on span "Brīdī, kad dīglis ieligzdojas dzemdes gļotādā" at bounding box center [350, 251] width 170 height 11
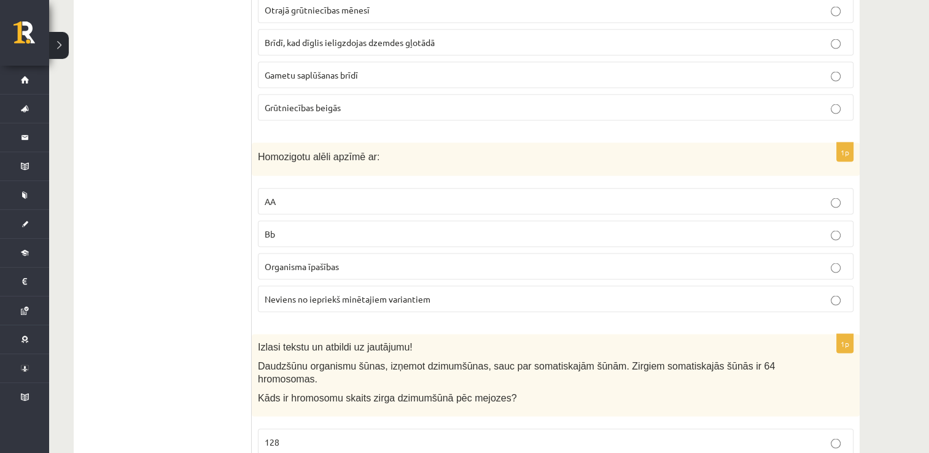
scroll to position [2388, 0]
click at [306, 193] on p "AA" at bounding box center [556, 199] width 582 height 13
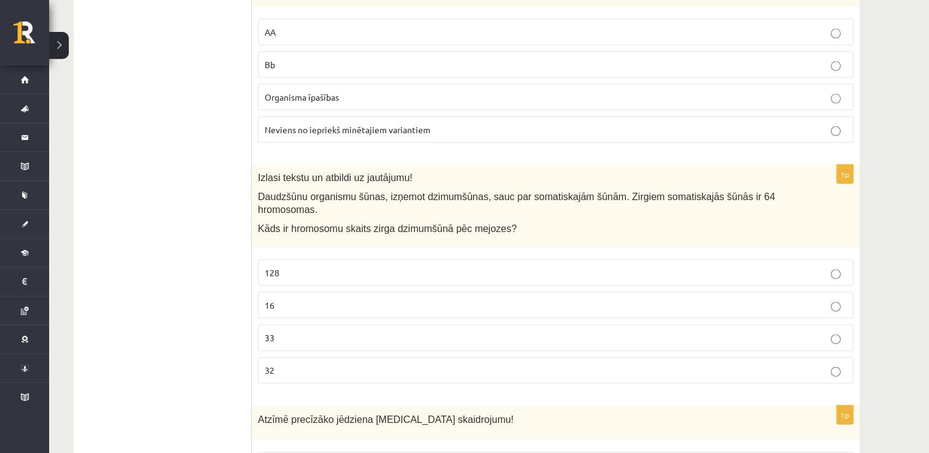
scroll to position [2563, 0]
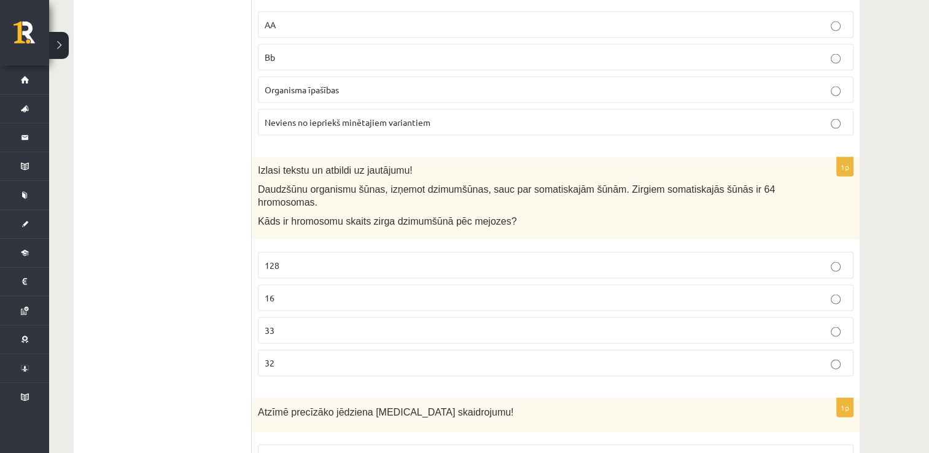
click at [278, 357] on p "32" at bounding box center [556, 363] width 582 height 13
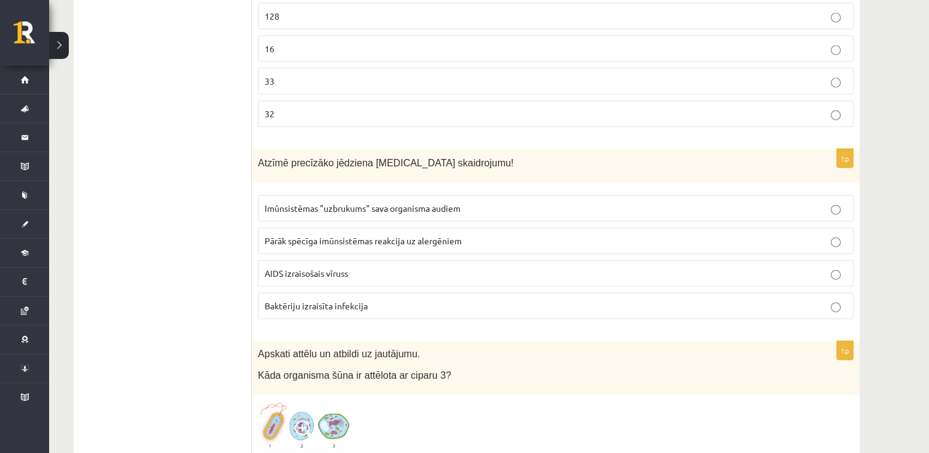
scroll to position [2814, 0]
click at [298, 259] on label "AIDS izraisošais vīruss" at bounding box center [555, 272] width 595 height 26
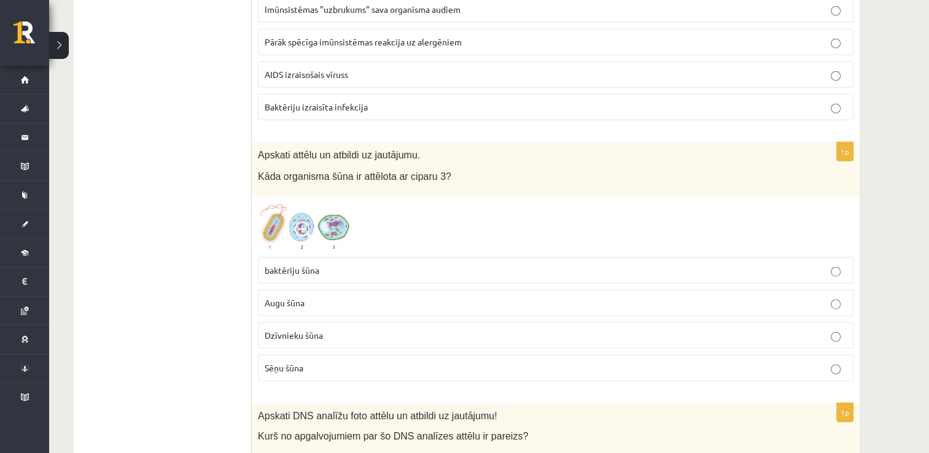
scroll to position [3016, 0]
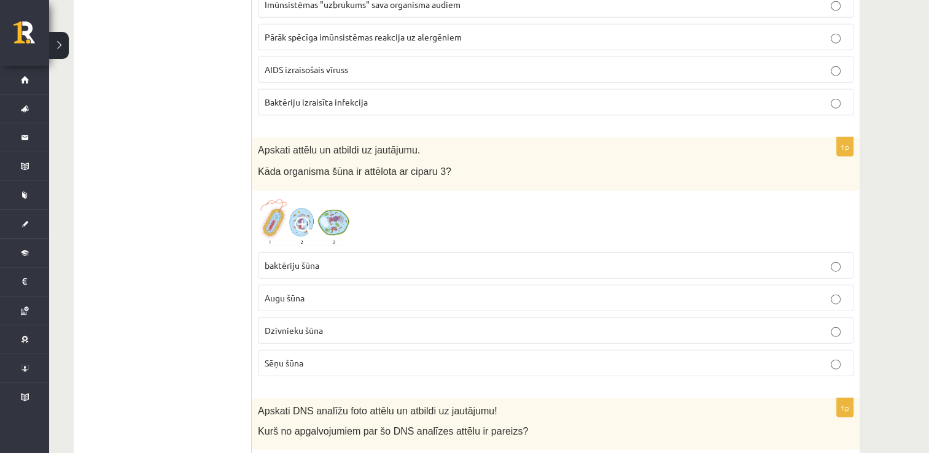
click at [292, 292] on span "Augu šūna" at bounding box center [285, 297] width 40 height 11
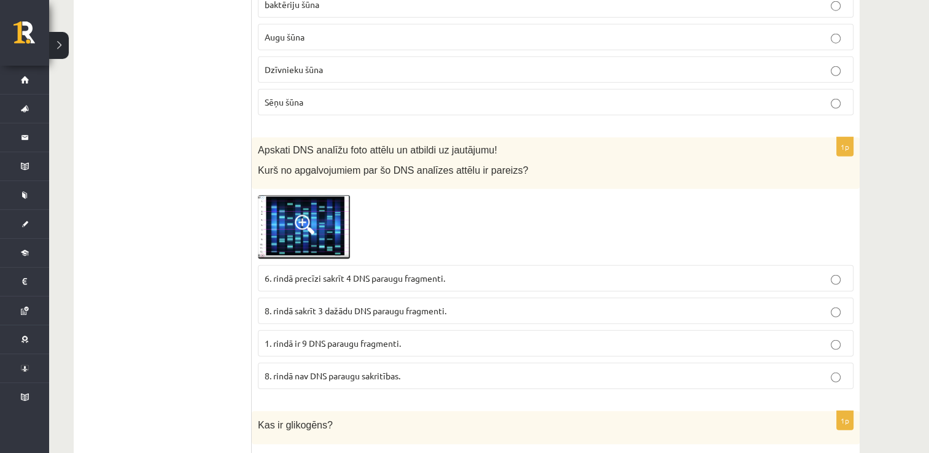
scroll to position [3278, 0]
click at [292, 337] on span "1. rindā ir 9 DNS paraugu fragmenti." at bounding box center [333, 342] width 136 height 11
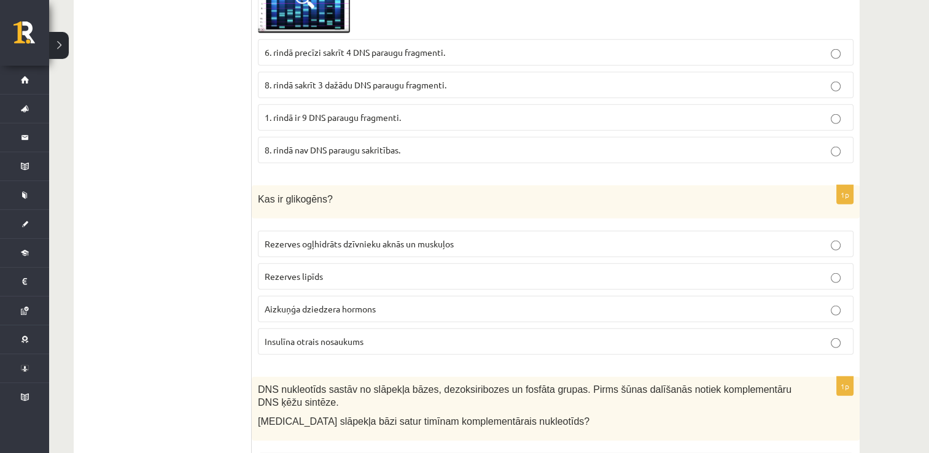
scroll to position [3504, 0]
click at [285, 238] on span "Rezerves ogļhidrāts dzīvnieku aknās un muskuļos" at bounding box center [359, 243] width 189 height 11
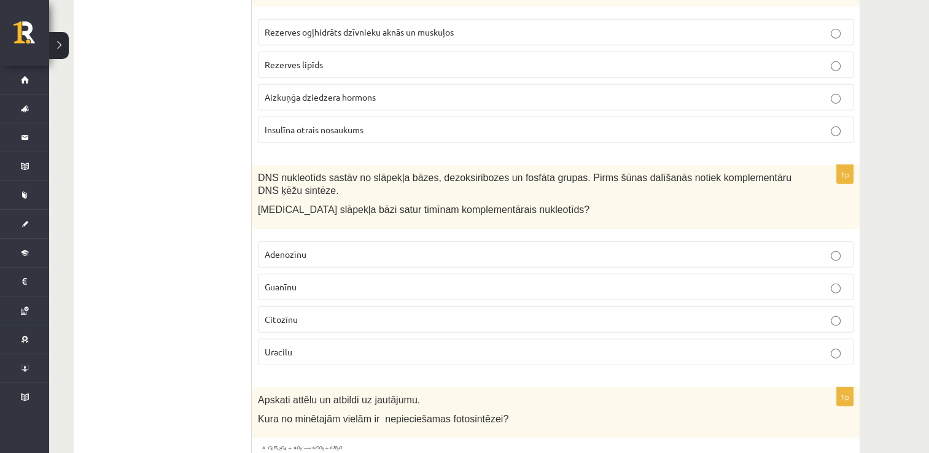
scroll to position [3739, 0]
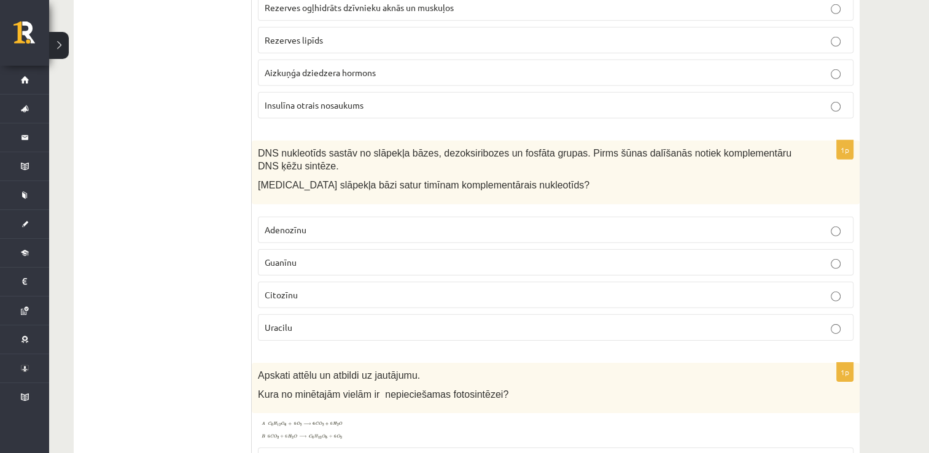
click at [318, 223] on p "Adenozīnu" at bounding box center [556, 229] width 582 height 13
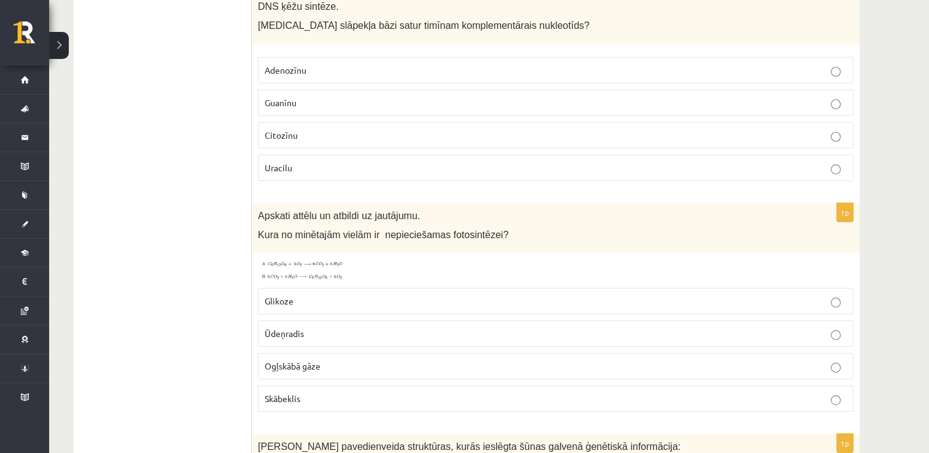
scroll to position [3963, 0]
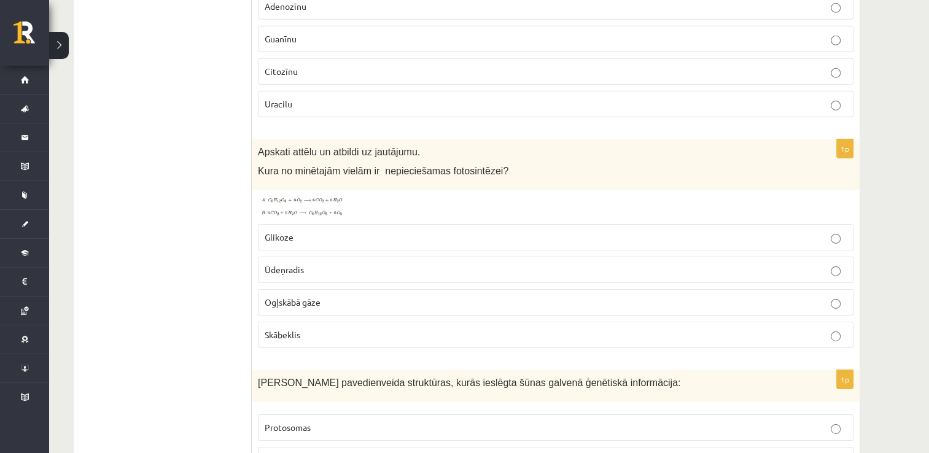
click at [293, 296] on span "Ogļskābā gāze" at bounding box center [293, 301] width 56 height 11
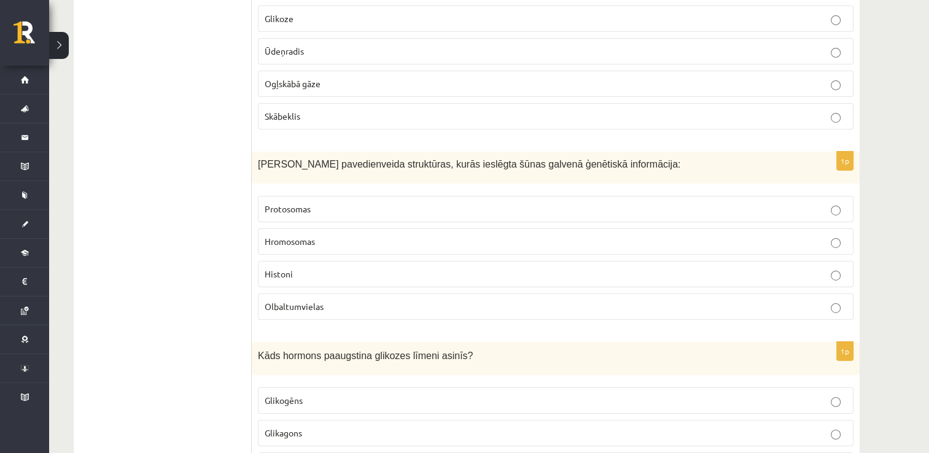
scroll to position [4196, 0]
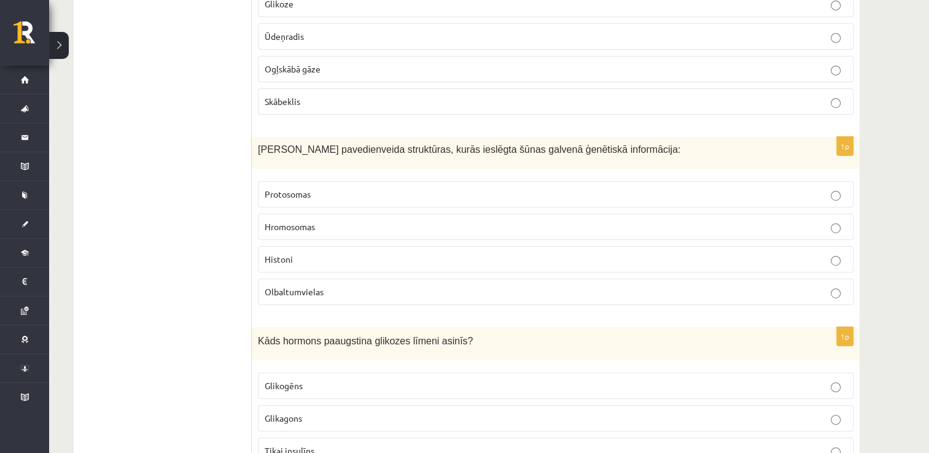
click at [269, 221] on span "Hromosomas" at bounding box center [290, 226] width 50 height 11
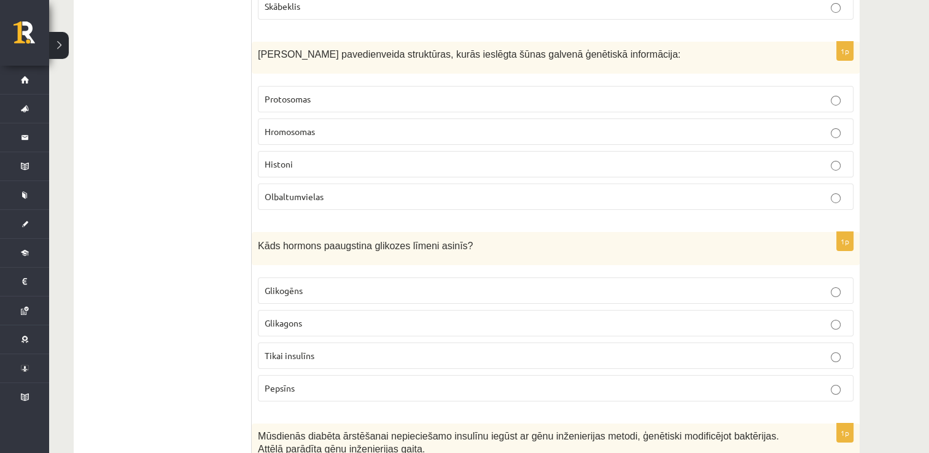
scroll to position [4300, 0]
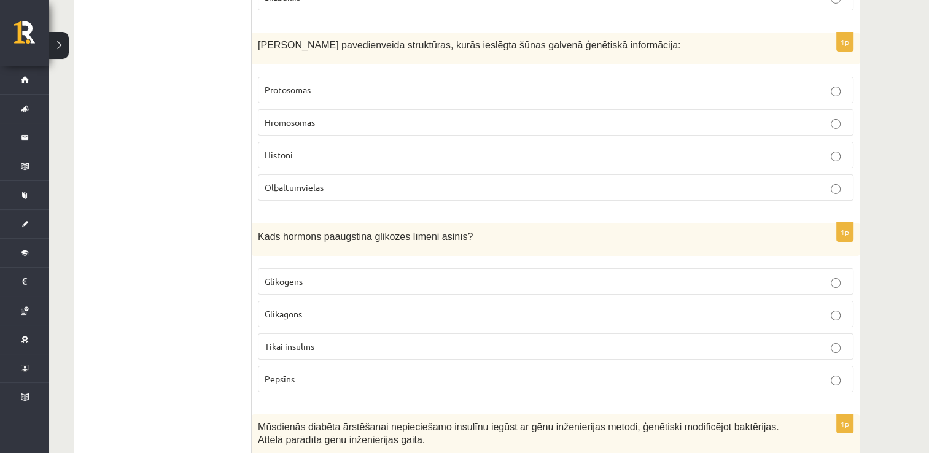
click at [293, 301] on label "Glikagons" at bounding box center [555, 314] width 595 height 26
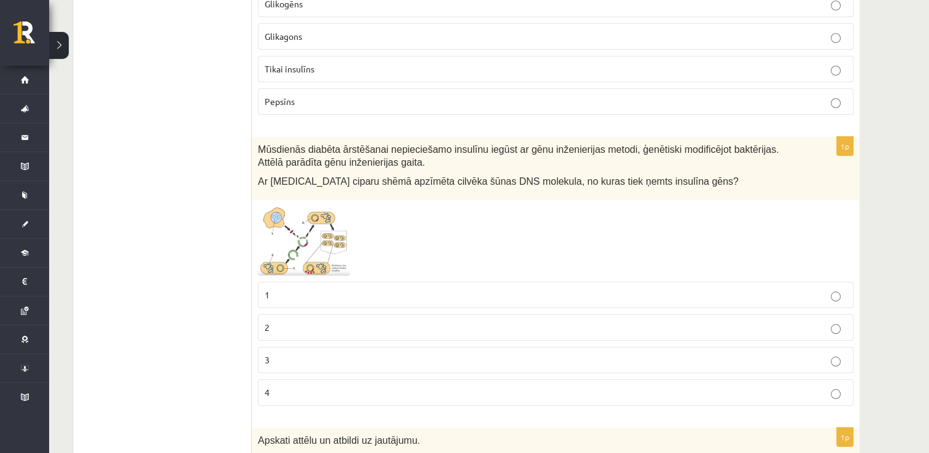
scroll to position [4579, 0]
click at [282, 208] on img at bounding box center [304, 239] width 92 height 69
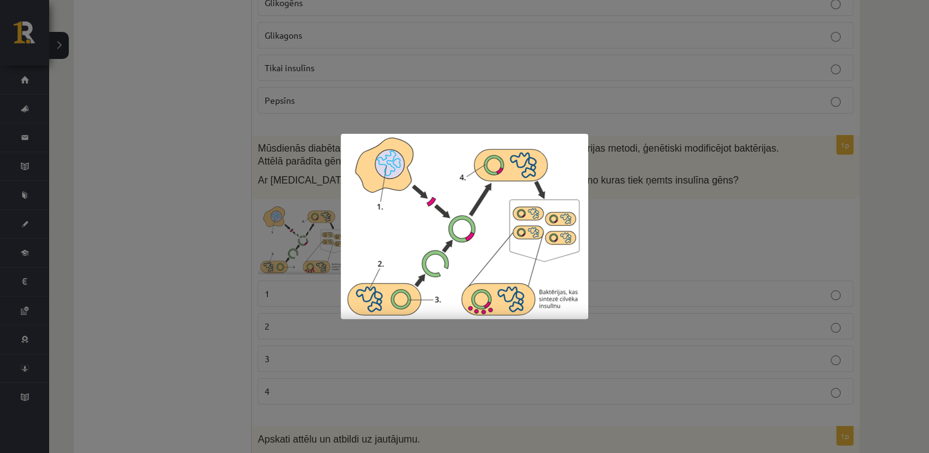
click at [160, 271] on div at bounding box center [464, 226] width 929 height 453
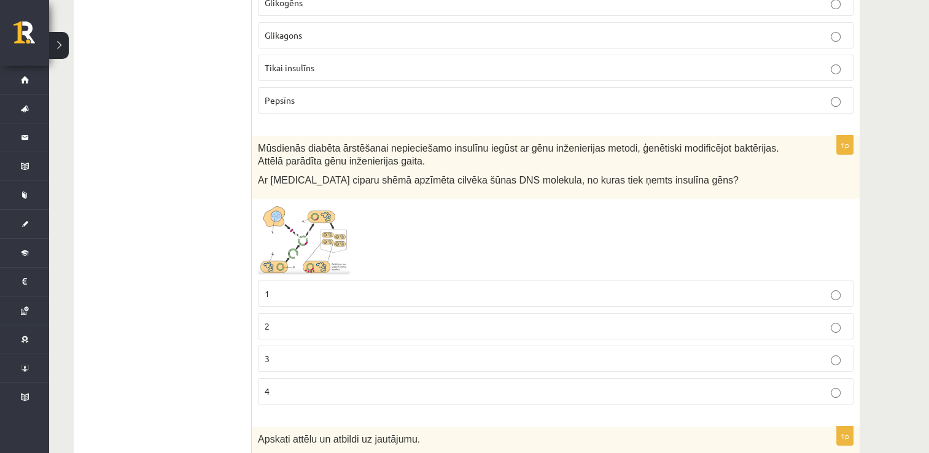
click at [289, 313] on label "2" at bounding box center [555, 326] width 595 height 26
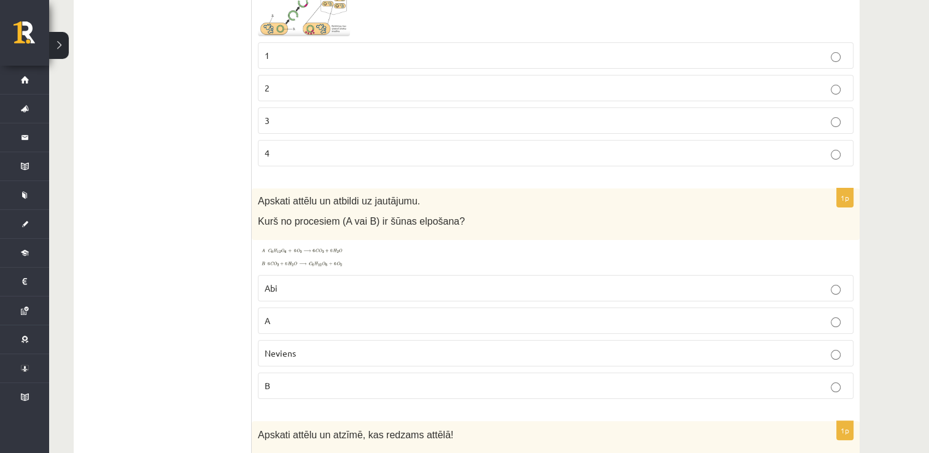
scroll to position [4818, 0]
click at [281, 313] on p "A" at bounding box center [556, 319] width 582 height 13
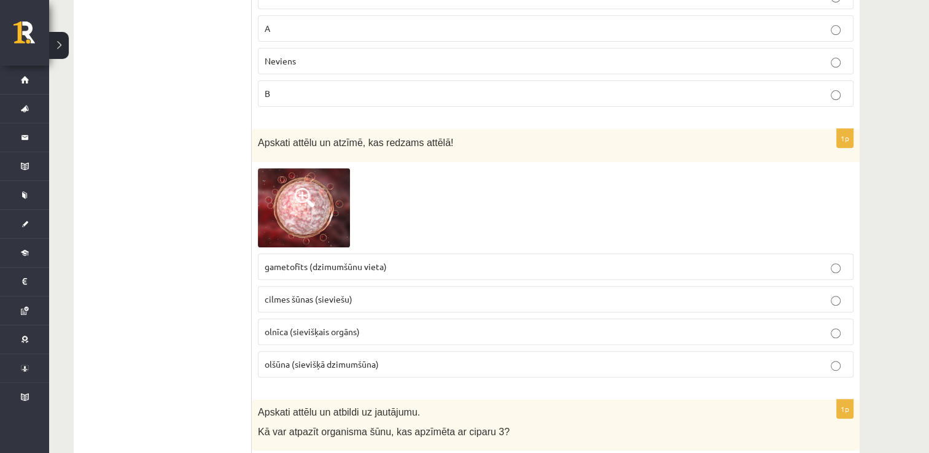
scroll to position [5109, 0]
click at [277, 358] on span "olšūna (sievišķā dzimumšūna)" at bounding box center [322, 363] width 114 height 11
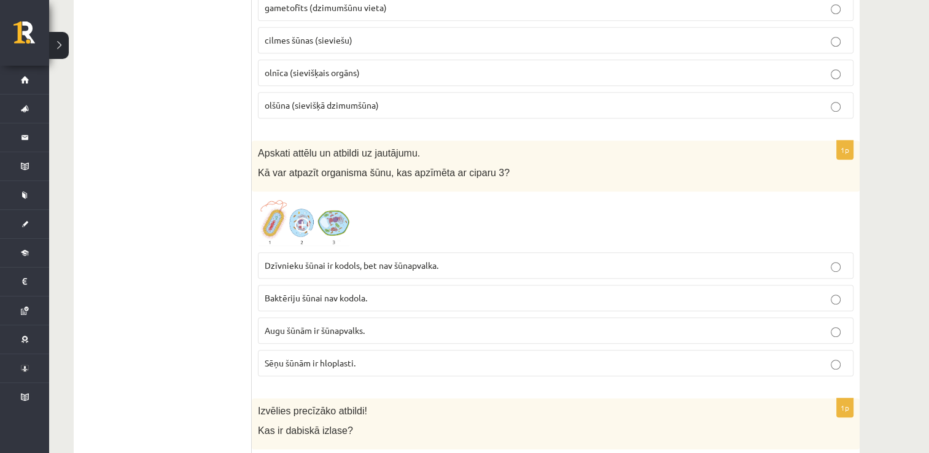
scroll to position [5369, 0]
click at [309, 259] on span "Dzīvnieku šūnai ir kodols, bet nav šūnapvalka." at bounding box center [352, 264] width 174 height 11
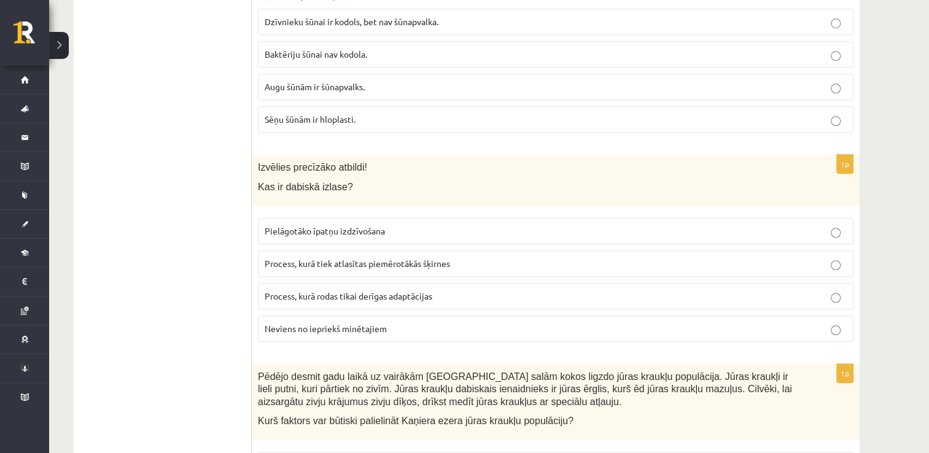
scroll to position [5624, 0]
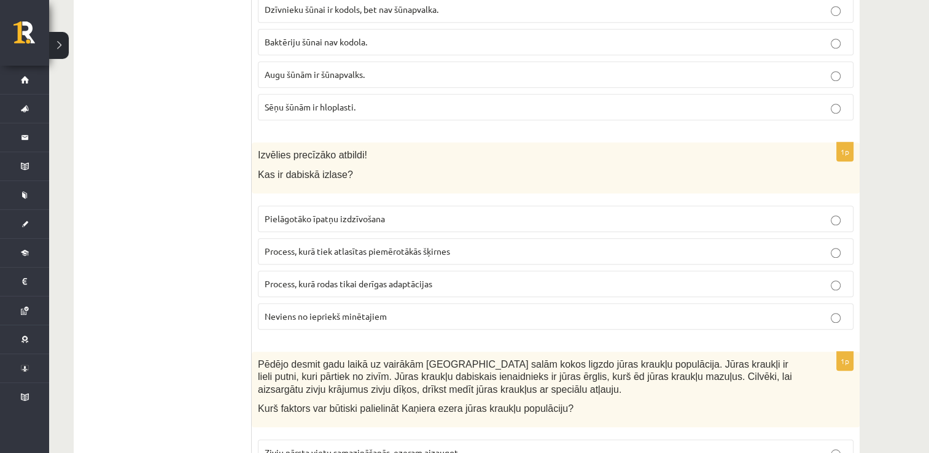
click at [291, 213] on span "Pielāgotāko īpatņu izdzīvošana" at bounding box center [325, 218] width 120 height 11
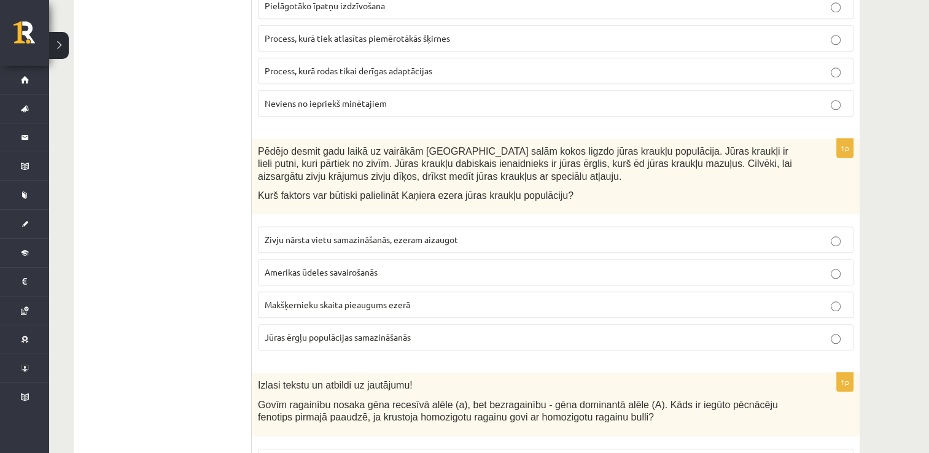
scroll to position [5840, 0]
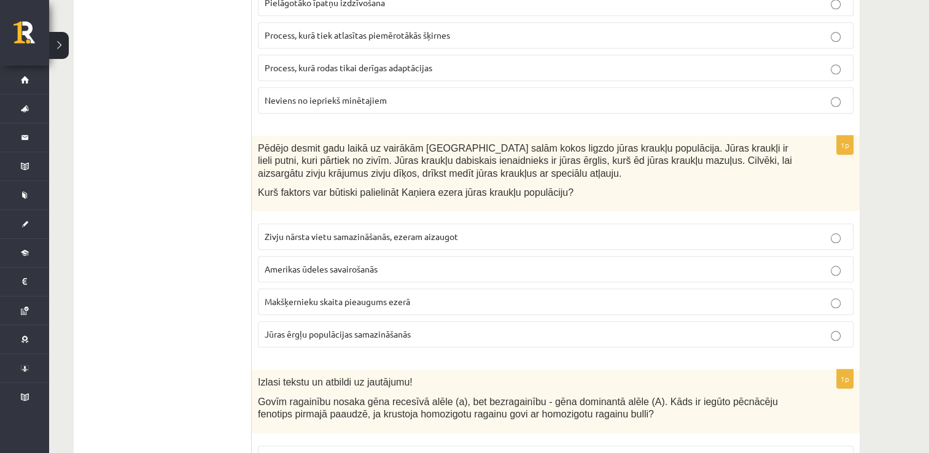
drag, startPoint x: 149, startPoint y: 219, endPoint x: 134, endPoint y: 190, distance: 32.7
click at [282, 328] on span "Jūras ērgļu populācijas samazināšanās" at bounding box center [338, 333] width 146 height 11
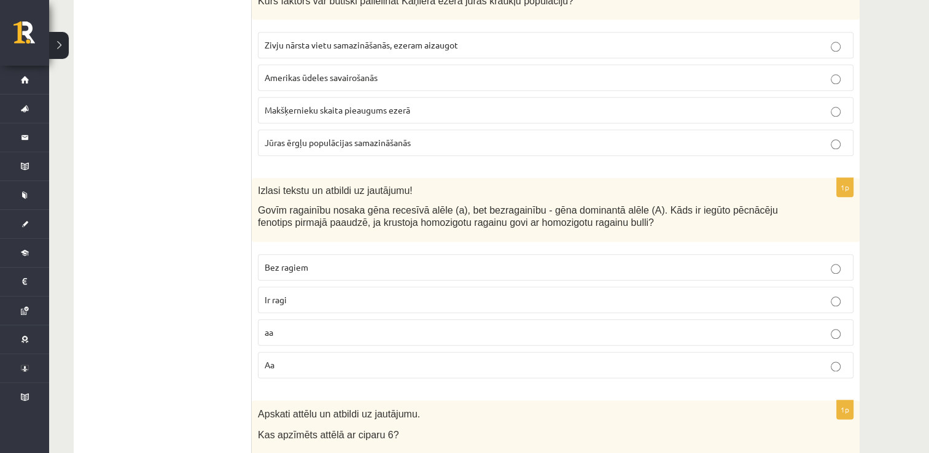
scroll to position [6033, 0]
click at [301, 293] on p "Ir ragi" at bounding box center [556, 299] width 582 height 13
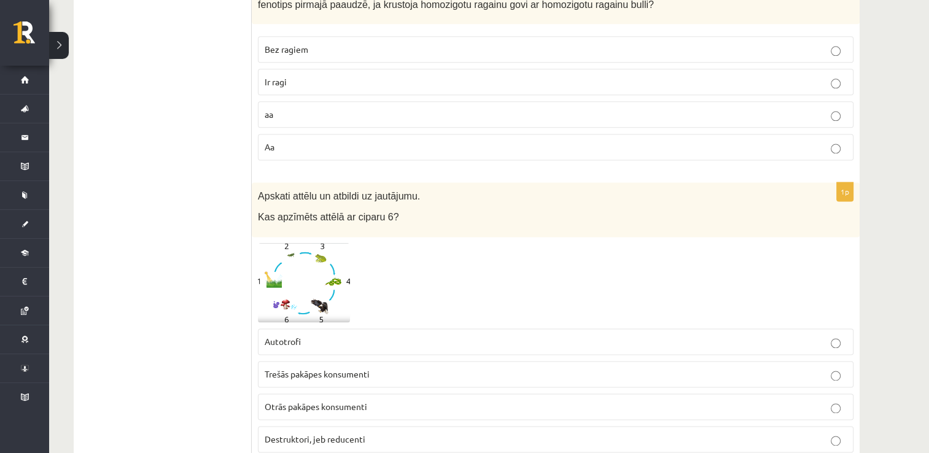
scroll to position [6252, 0]
click at [277, 431] on span "Destruktori, jeb reducenti" at bounding box center [315, 436] width 101 height 11
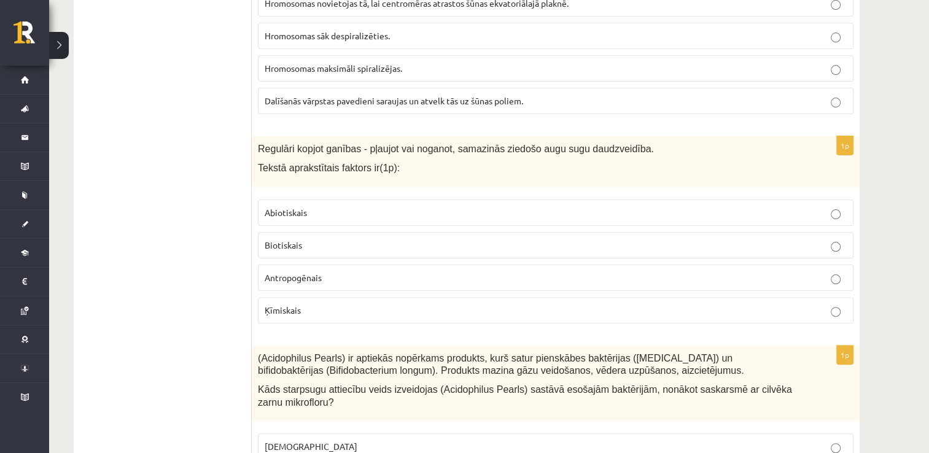
scroll to position [0, 0]
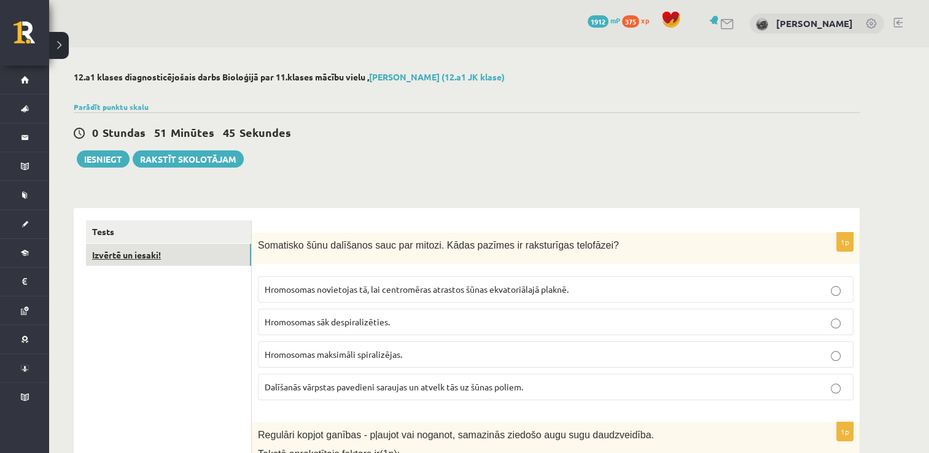
click at [162, 245] on link "Izvērtē un iesaki!" at bounding box center [168, 255] width 165 height 23
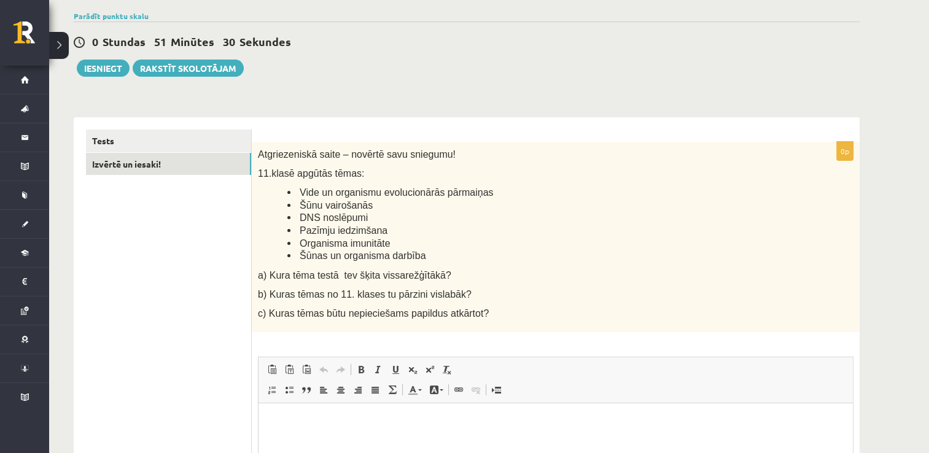
scroll to position [88, 0]
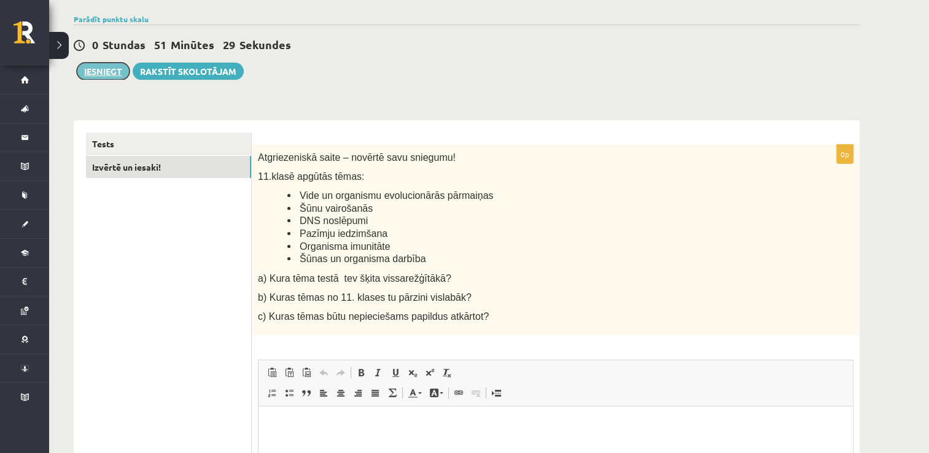
click at [114, 75] on button "Iesniegt" at bounding box center [103, 71] width 53 height 17
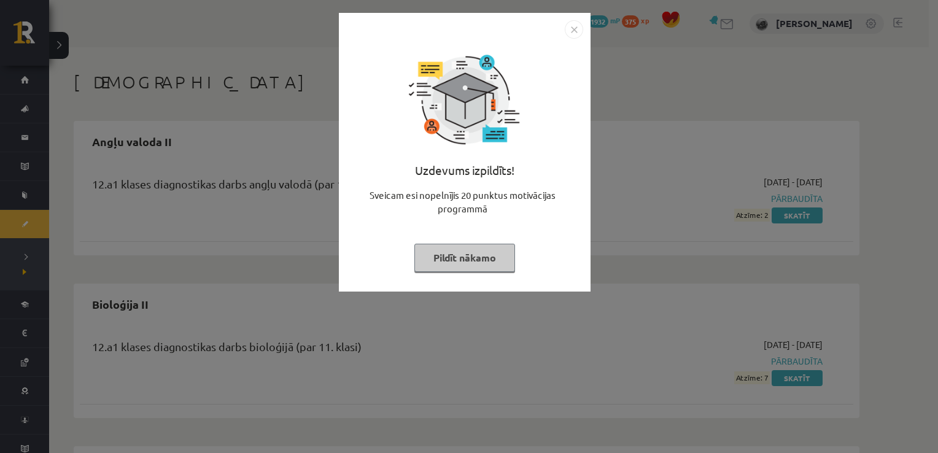
click at [497, 255] on button "Pildīt nākamo" at bounding box center [464, 258] width 101 height 28
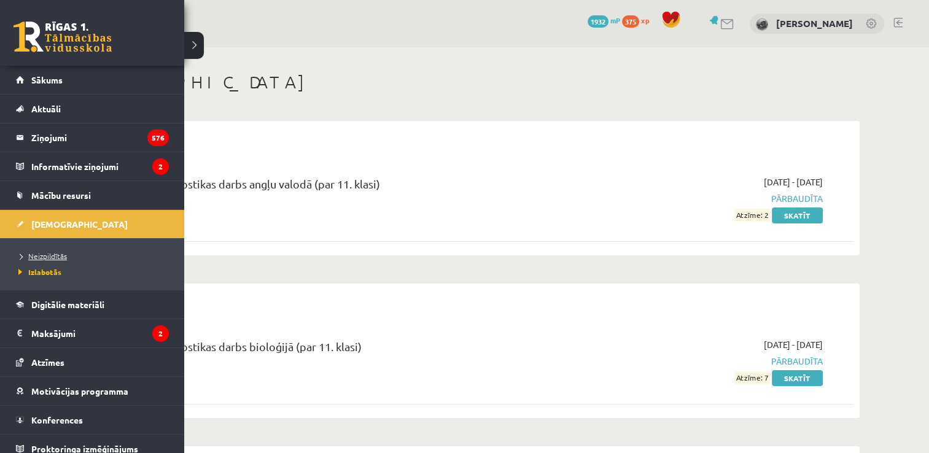
click at [75, 251] on link "Neizpildītās" at bounding box center [93, 255] width 157 height 11
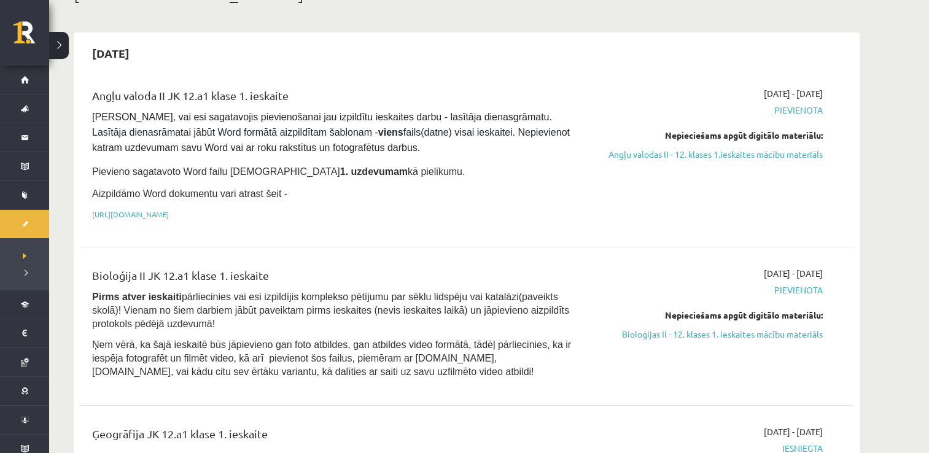
scroll to position [88, 0]
